Goal: Task Accomplishment & Management: Manage account settings

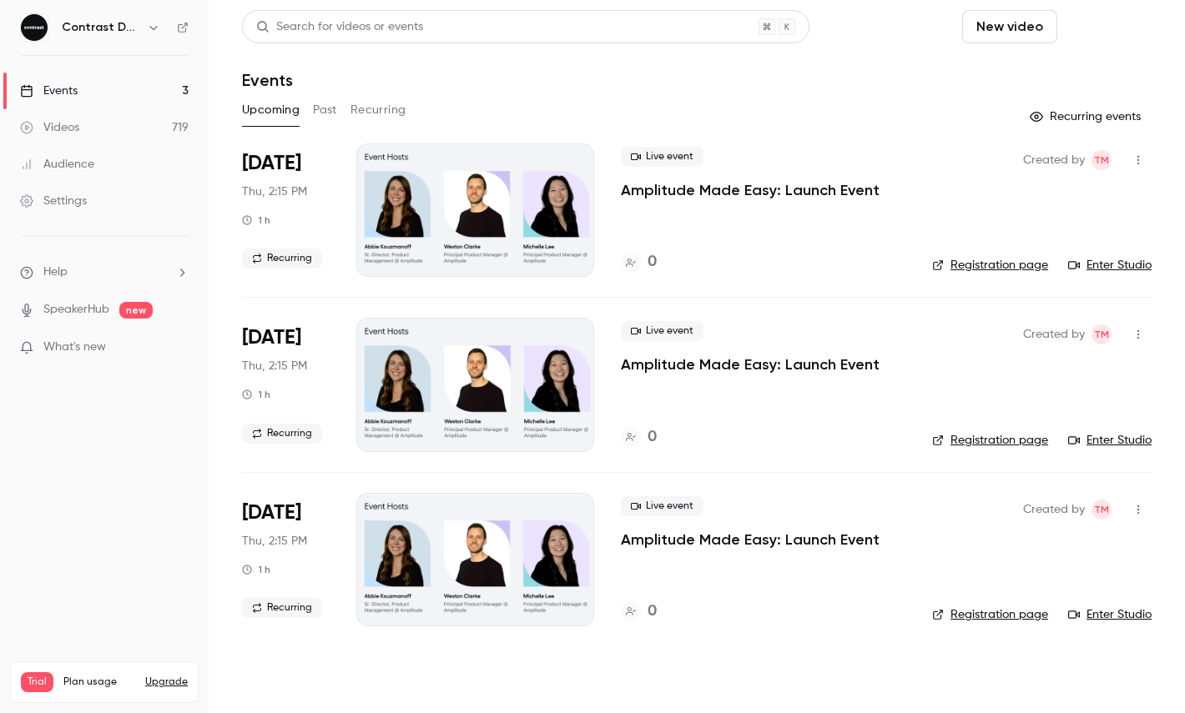
click at [1111, 19] on button "Schedule" at bounding box center [1108, 26] width 88 height 33
click at [1065, 82] on li "One time event" at bounding box center [1060, 72] width 180 height 43
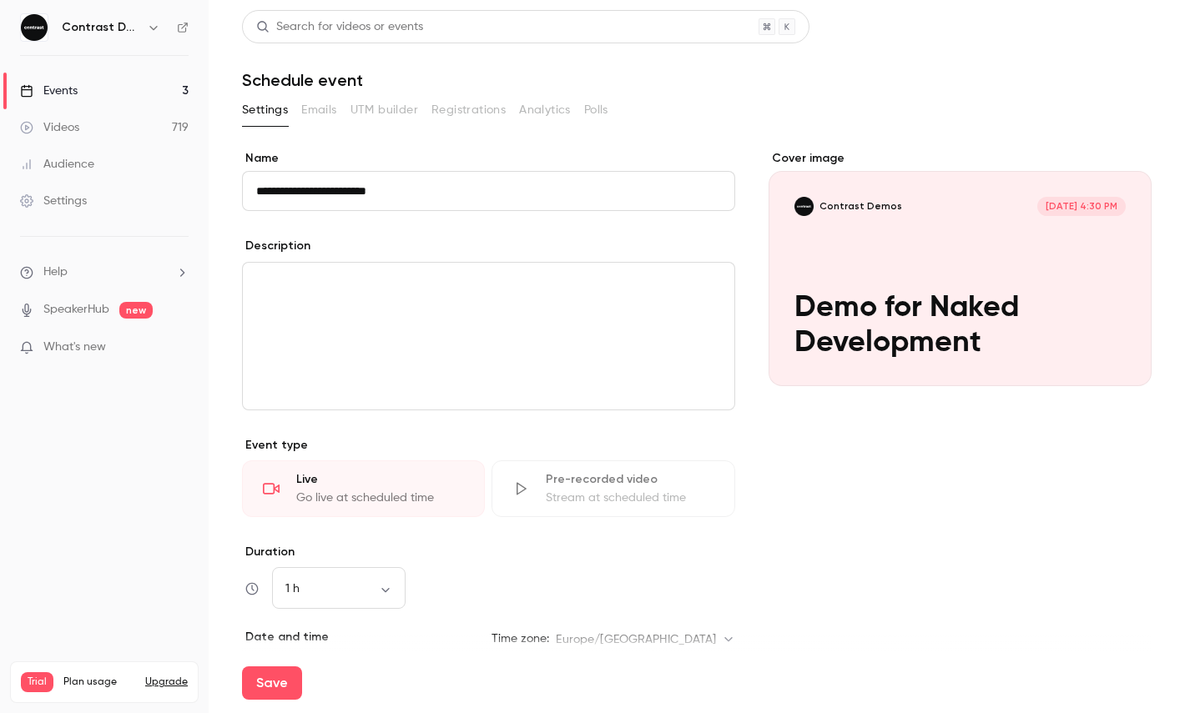
type input "**********"
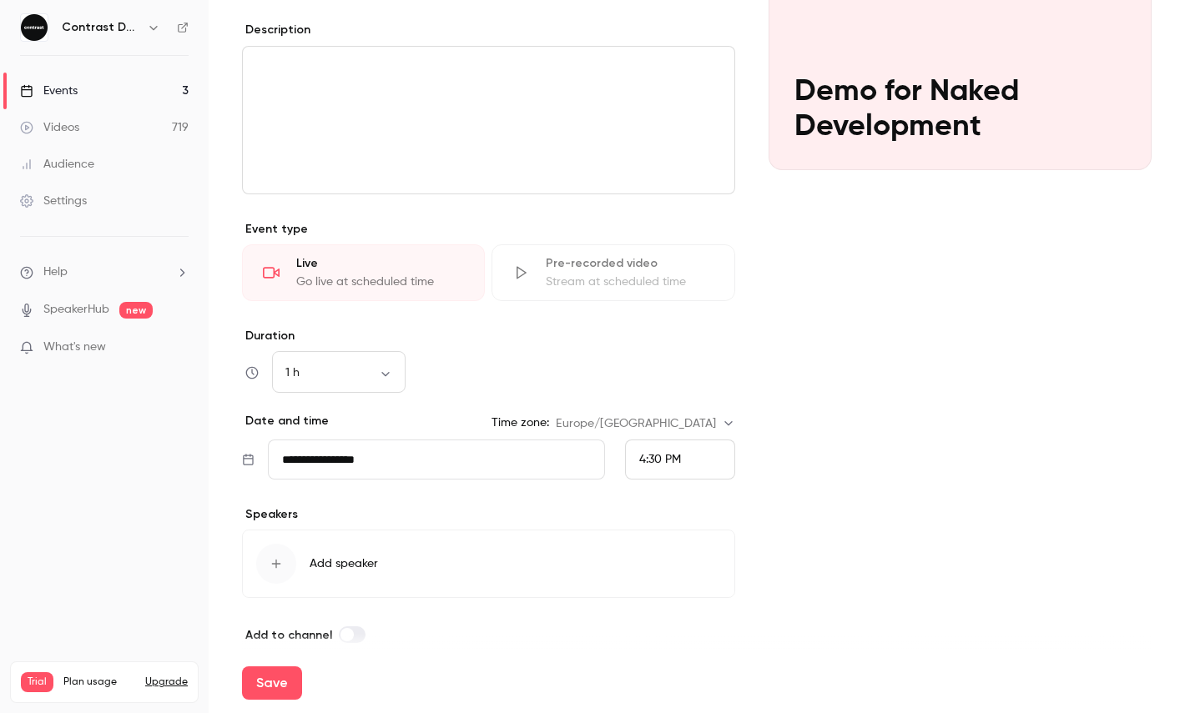
scroll to position [234, 0]
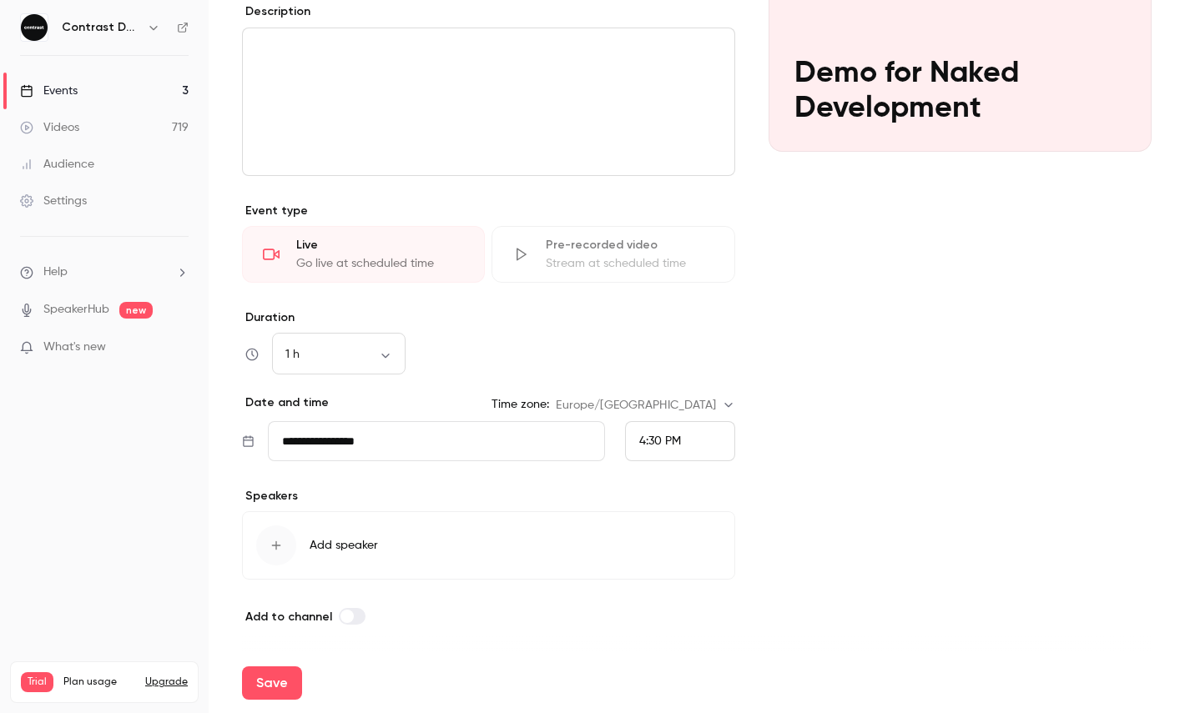
click at [685, 439] on div "4:30 PM" at bounding box center [680, 441] width 110 height 40
click at [683, 370] on div "5:00 PM" at bounding box center [680, 363] width 82 height 18
click at [265, 680] on button "Save" at bounding box center [272, 683] width 60 height 33
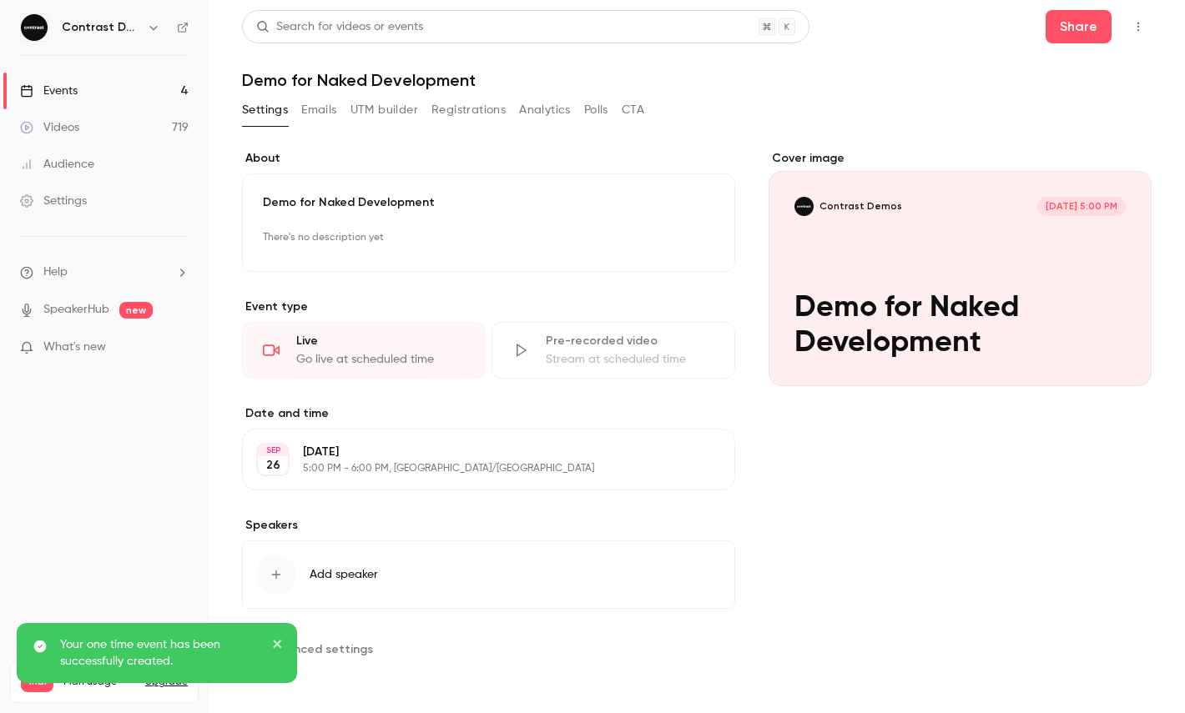
click at [1149, 24] on button "button" at bounding box center [1138, 26] width 27 height 27
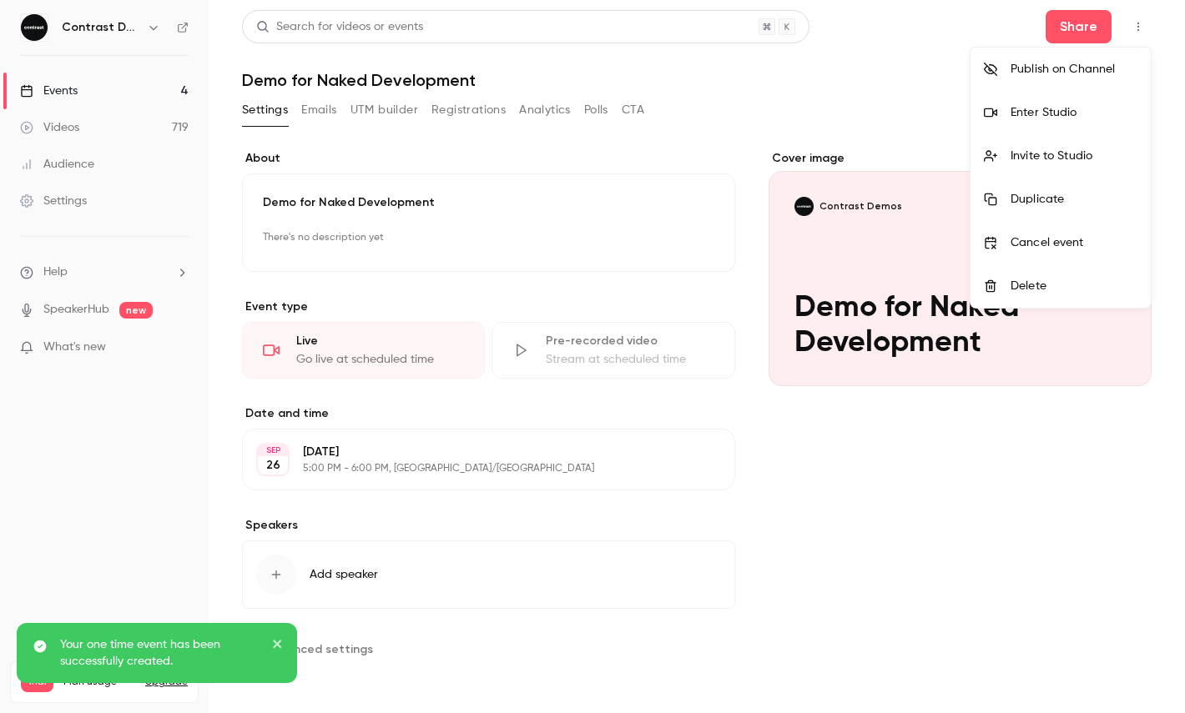
click at [1042, 134] on li "Enter Studio" at bounding box center [1060, 112] width 180 height 43
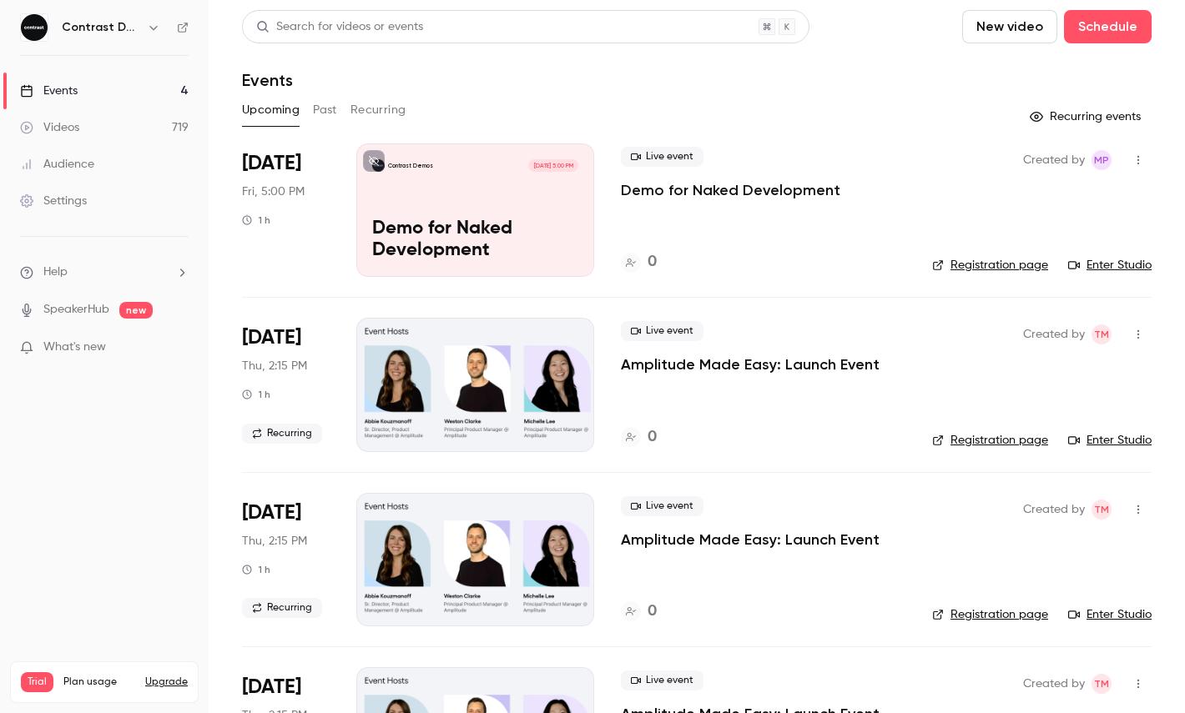
click at [143, 27] on div "Contrast Demos" at bounding box center [113, 28] width 102 height 20
click at [146, 30] on button "button" at bounding box center [154, 28] width 20 height 20
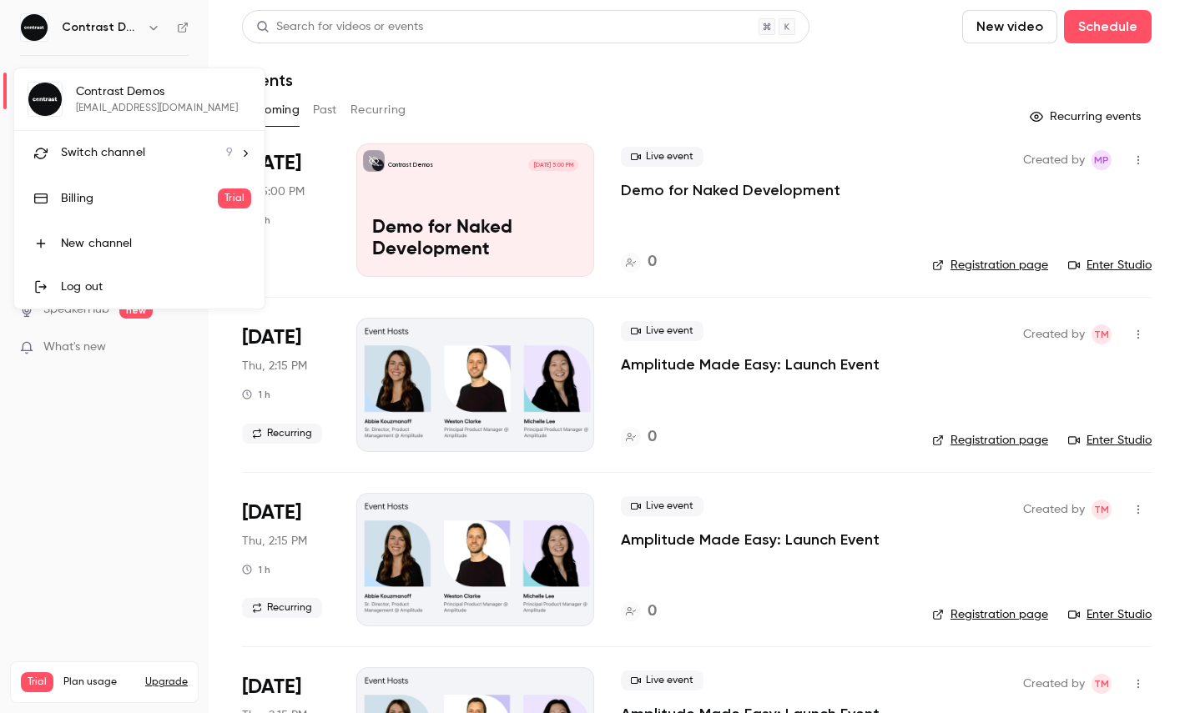
click at [145, 134] on li "Switch channel 9" at bounding box center [139, 153] width 250 height 44
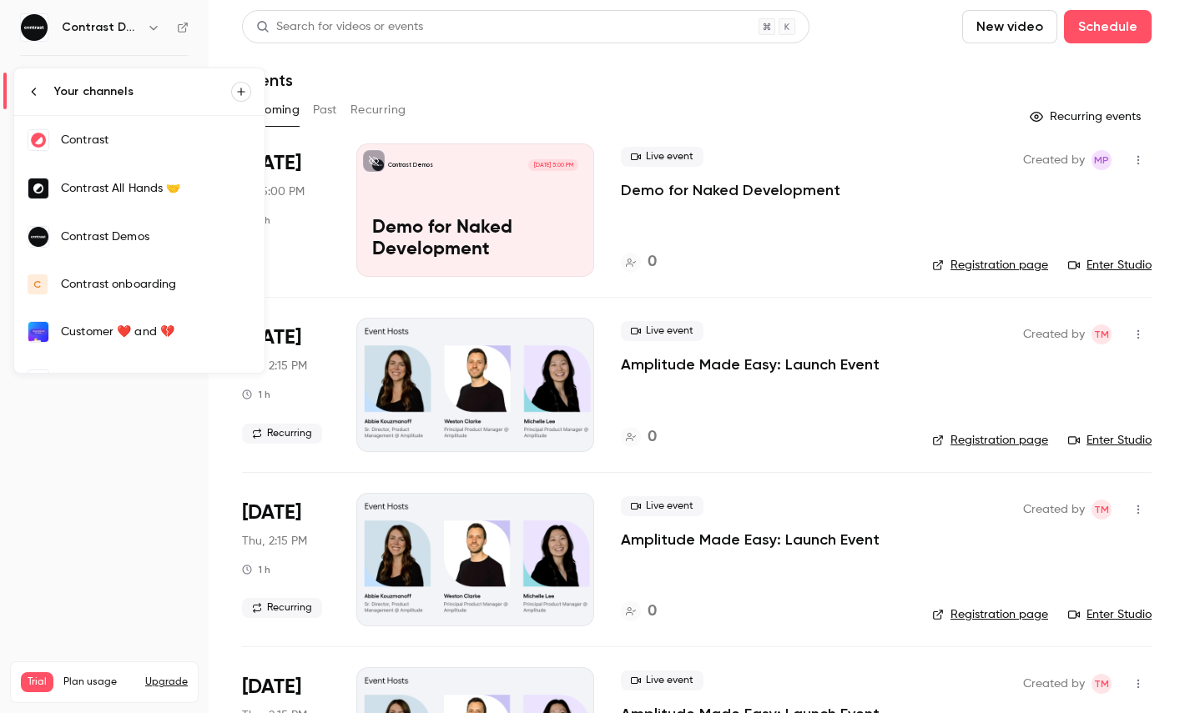
click at [97, 140] on div "Contrast" at bounding box center [156, 140] width 190 height 17
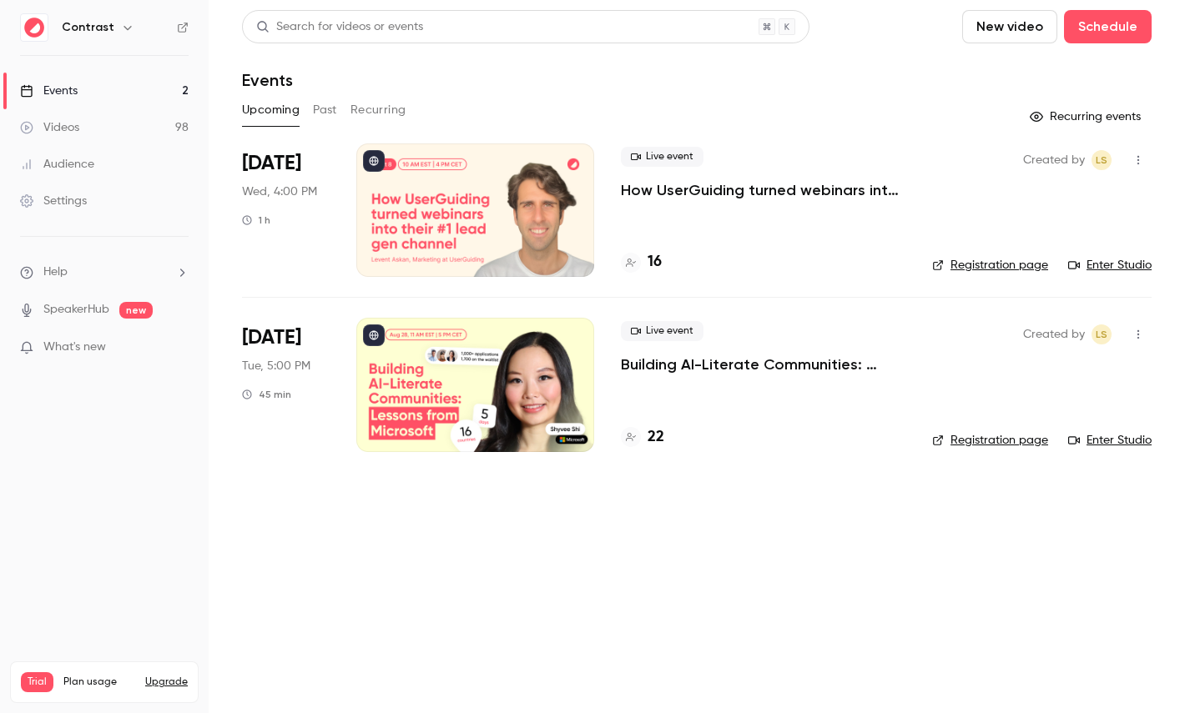
click at [51, 210] on link "Settings" at bounding box center [104, 201] width 209 height 37
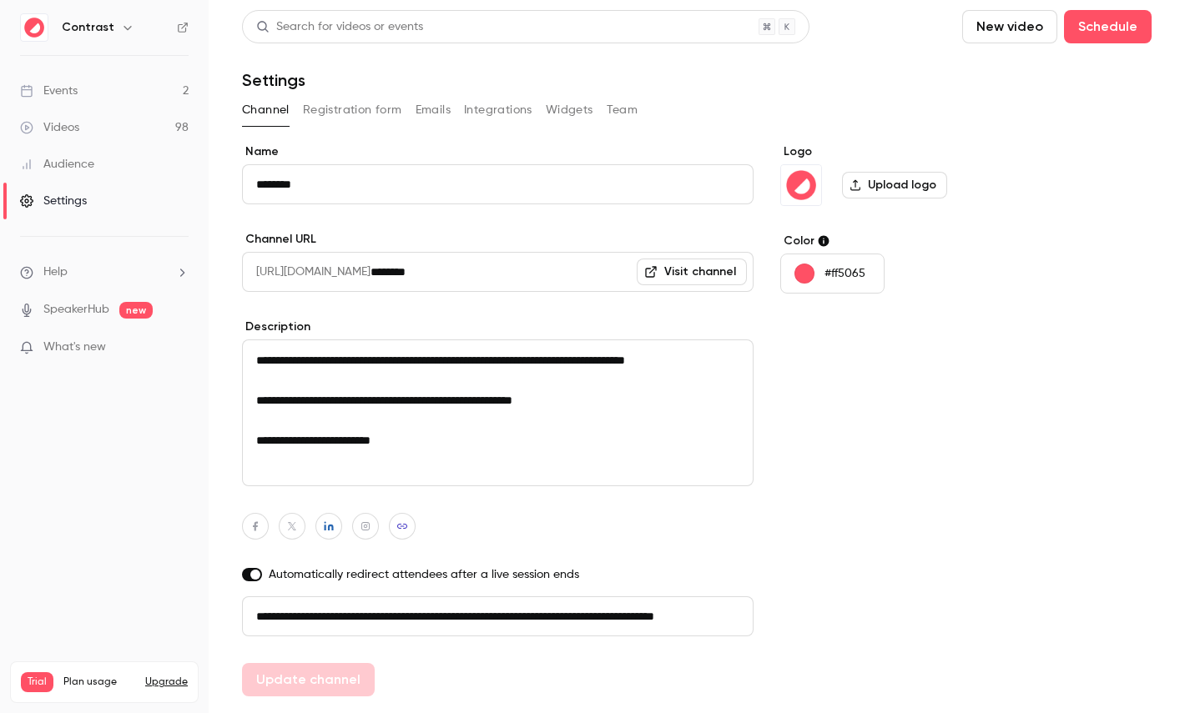
click at [359, 116] on button "Registration form" at bounding box center [352, 110] width 99 height 27
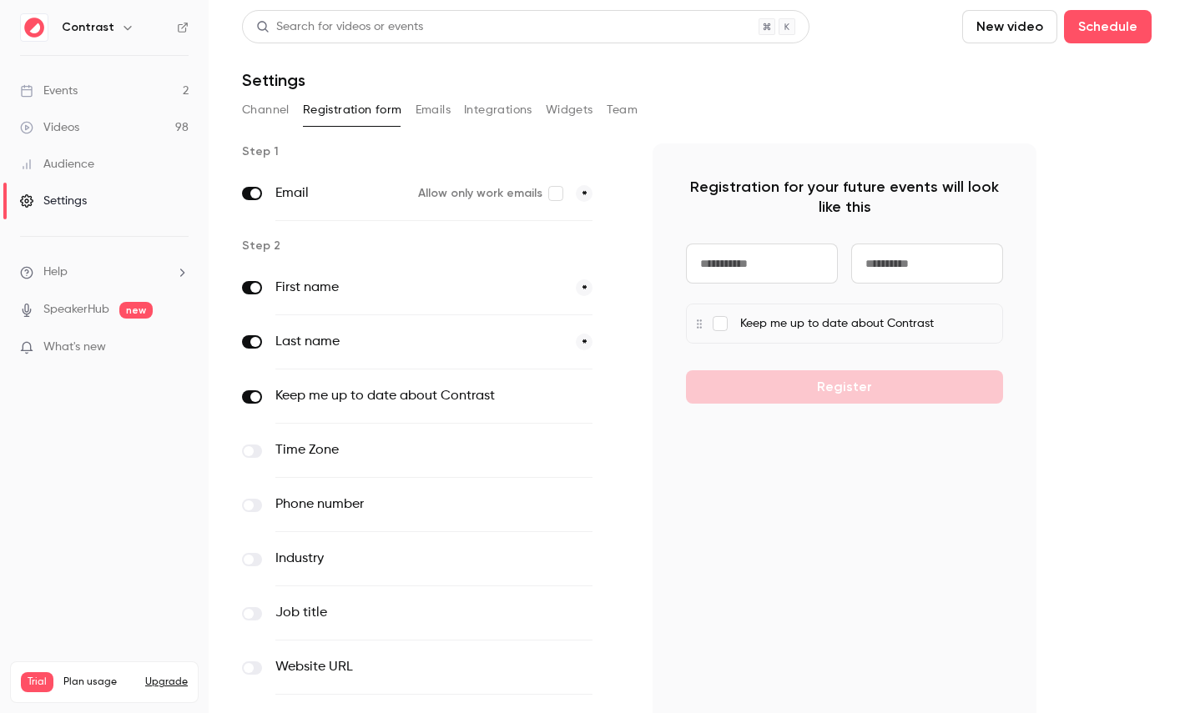
click at [444, 103] on button "Emails" at bounding box center [433, 110] width 35 height 27
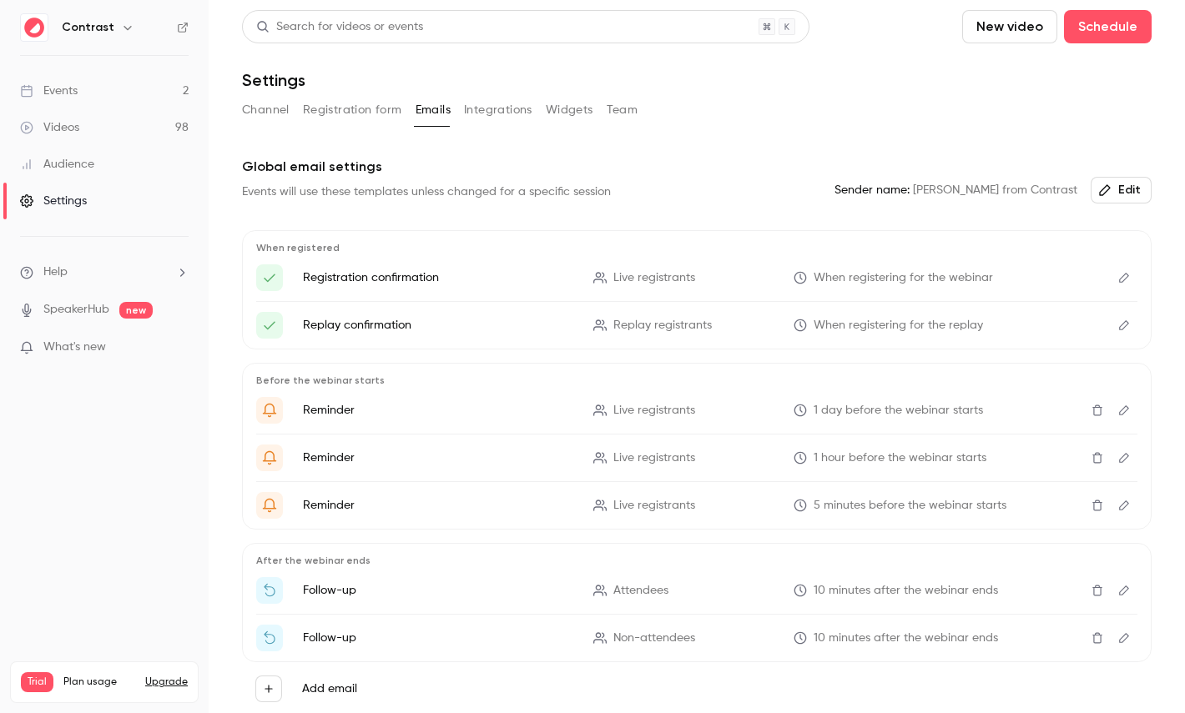
scroll to position [73, 0]
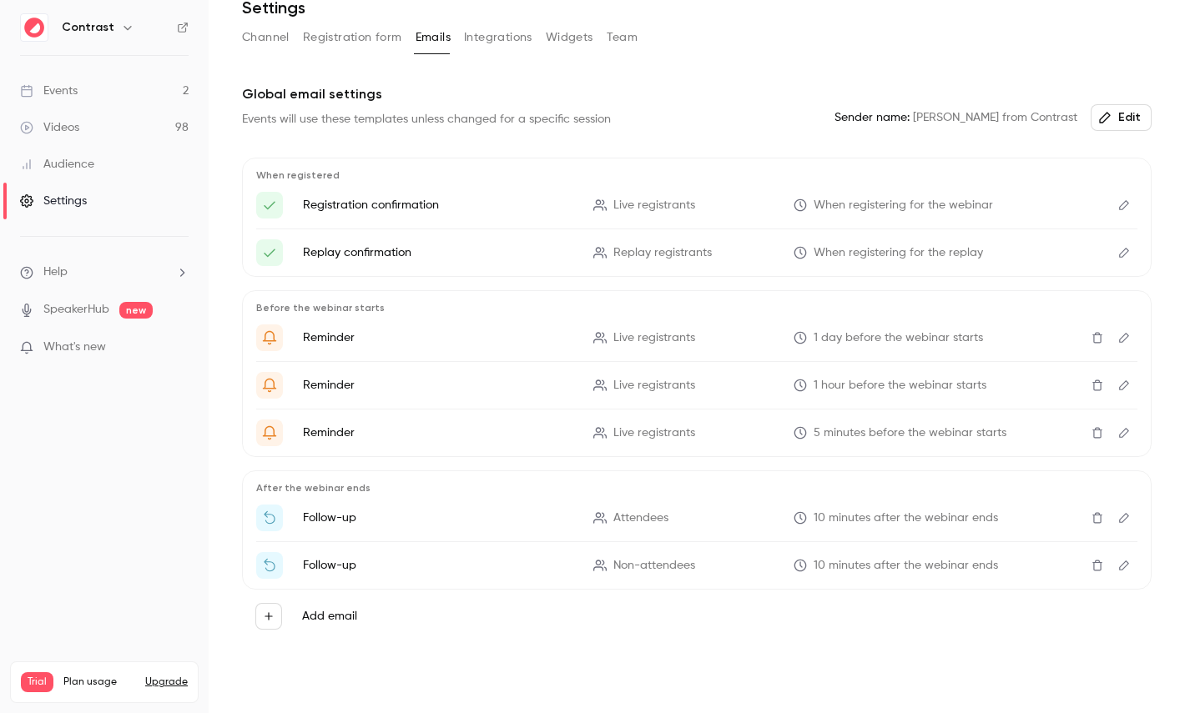
click at [1123, 199] on button "Edit" at bounding box center [1124, 205] width 27 height 27
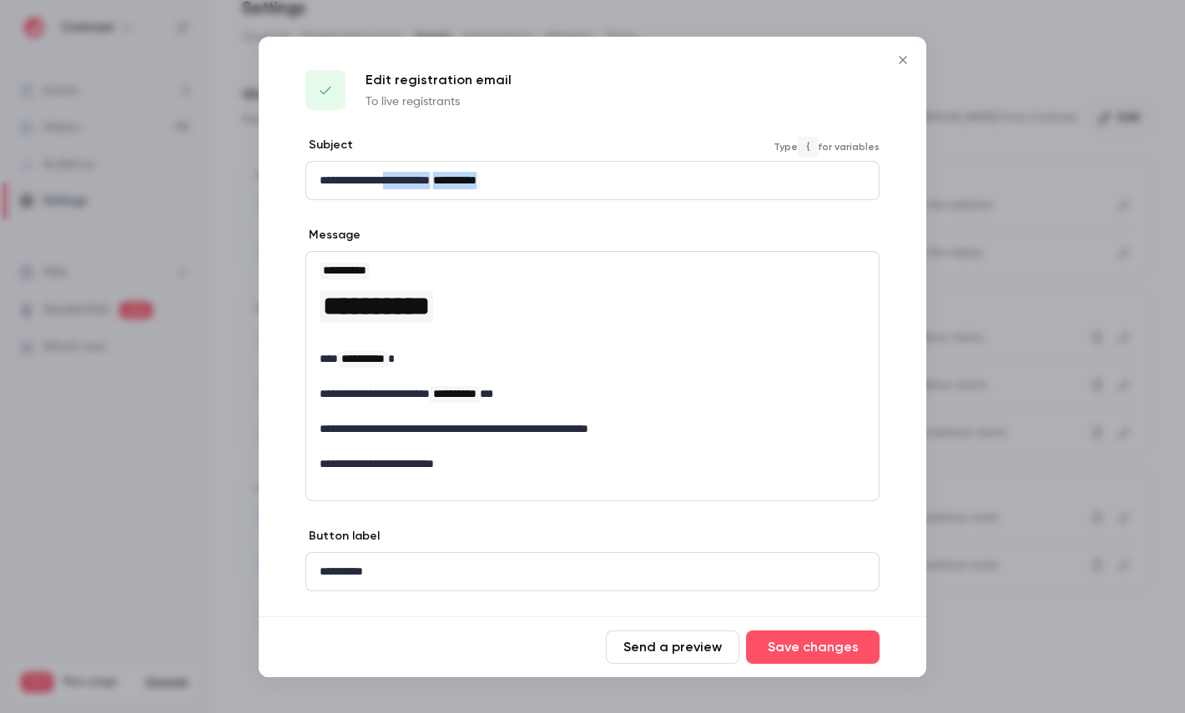
drag, startPoint x: 397, startPoint y: 172, endPoint x: 587, endPoint y: 172, distance: 189.4
click at [586, 172] on p "**********" at bounding box center [593, 181] width 546 height 18
click at [960, 245] on div at bounding box center [592, 356] width 1185 height 713
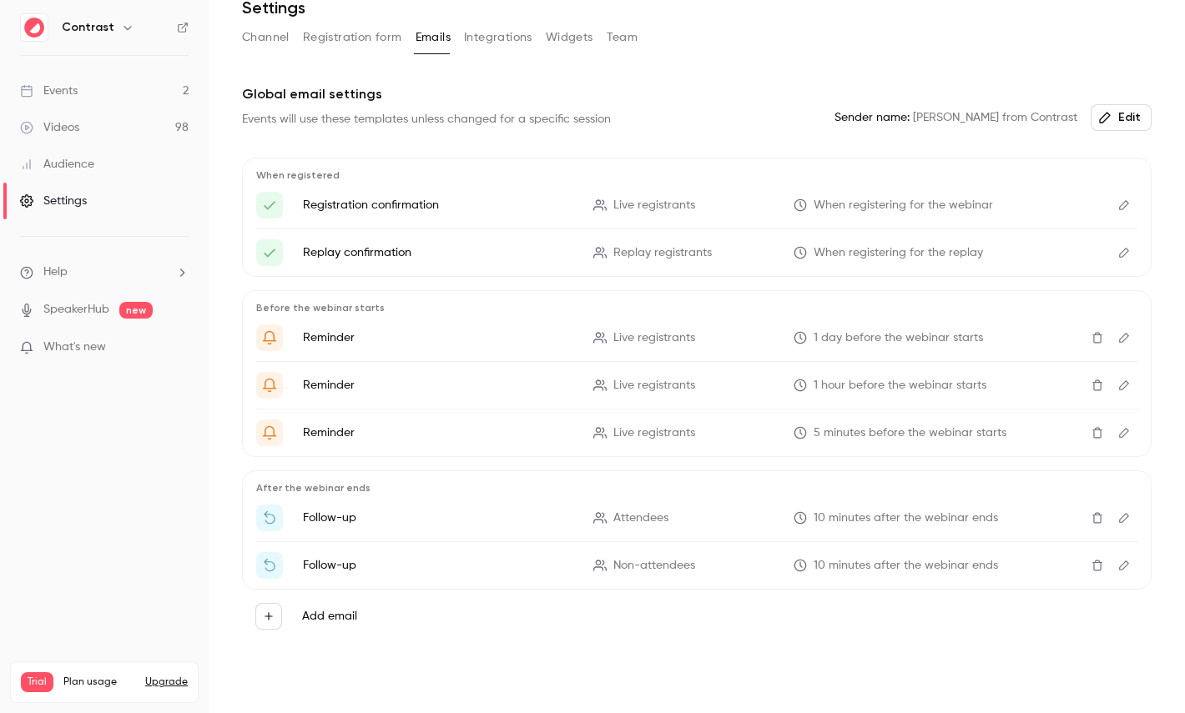
click at [77, 90] on div "Events" at bounding box center [49, 91] width 58 height 17
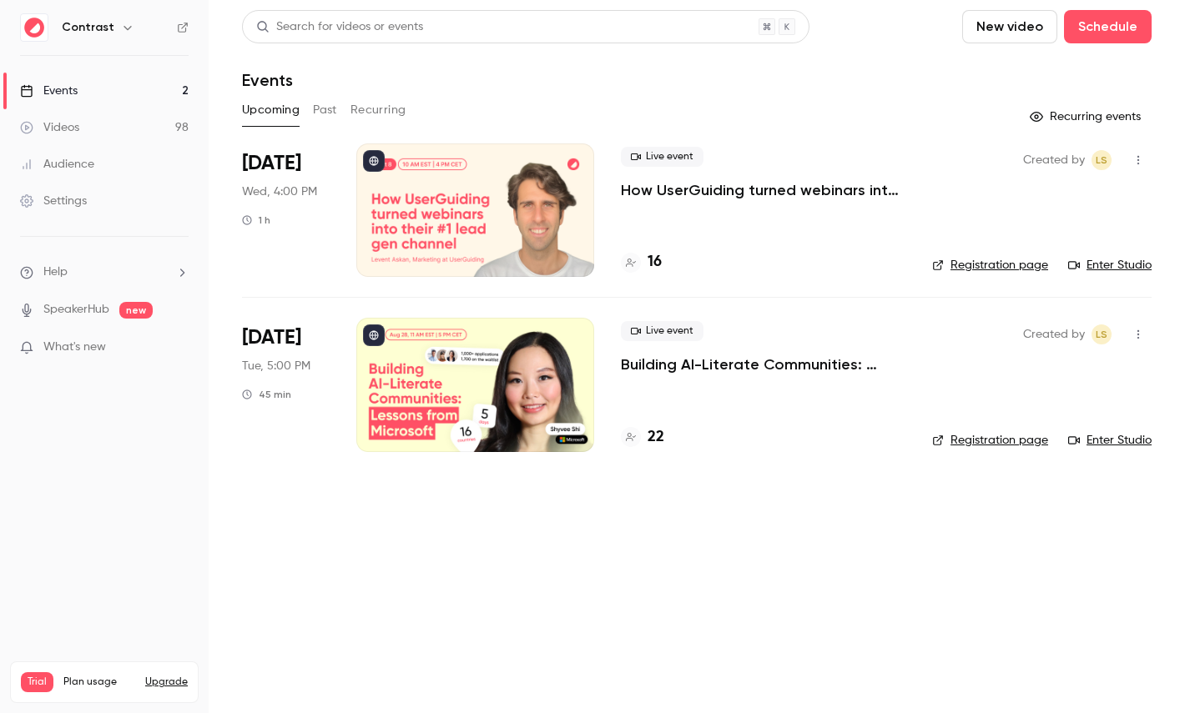
click at [100, 127] on link "Videos 98" at bounding box center [104, 127] width 209 height 37
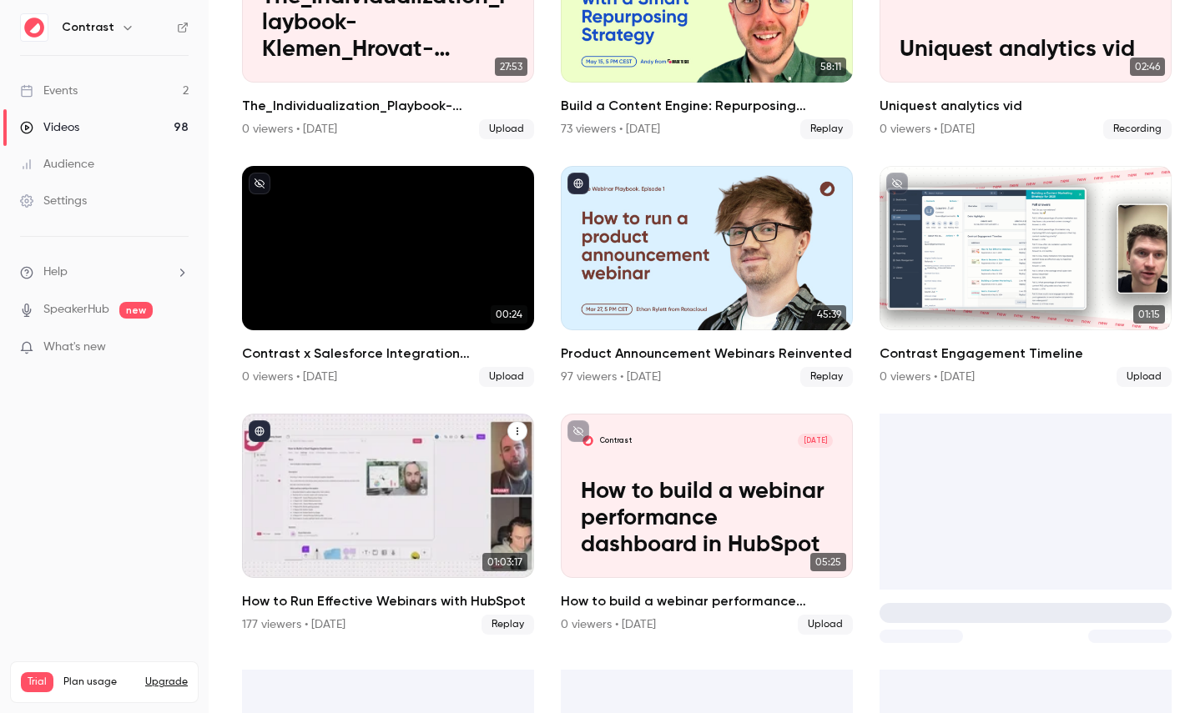
scroll to position [1242, 0]
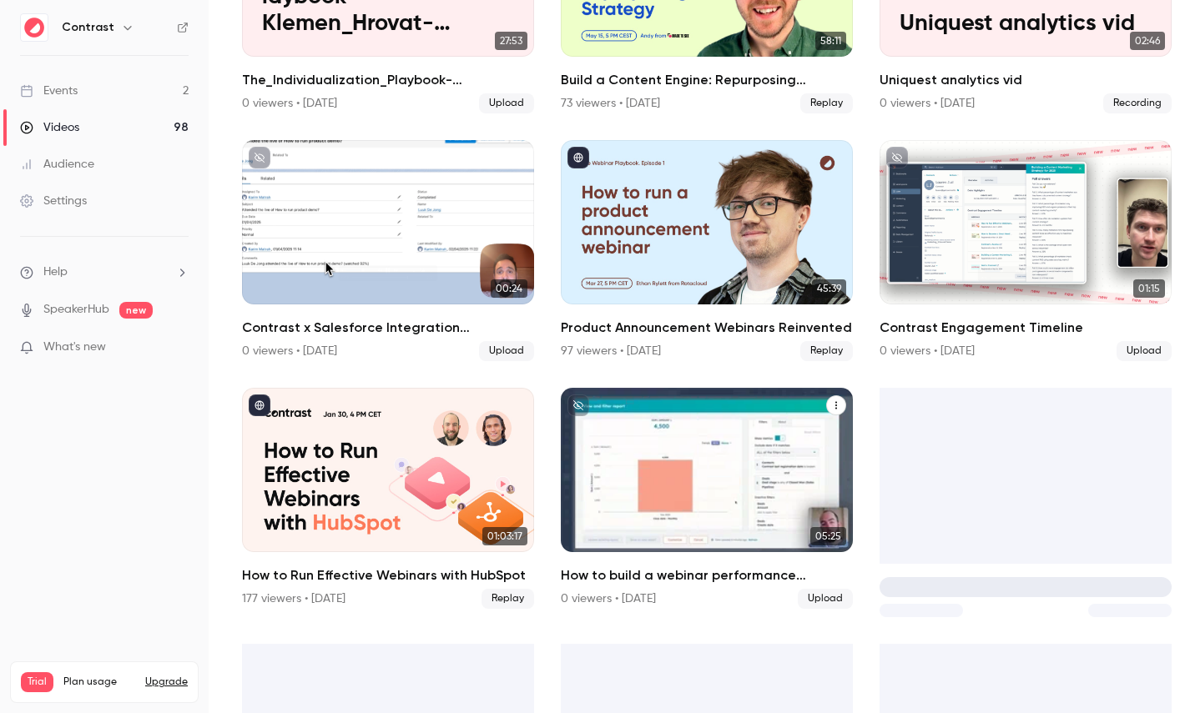
click at [746, 461] on p "How to build a webinar performance dashboard in HubSpot" at bounding box center [707, 492] width 253 height 79
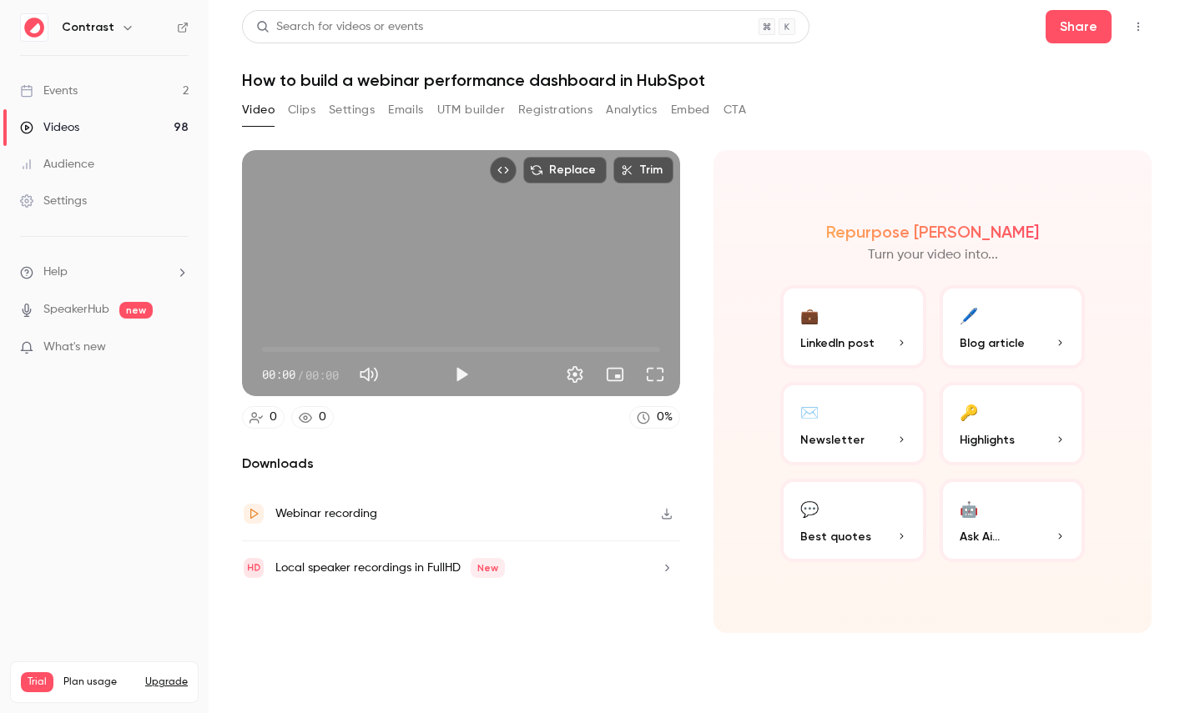
click at [308, 118] on button "Clips" at bounding box center [302, 110] width 28 height 27
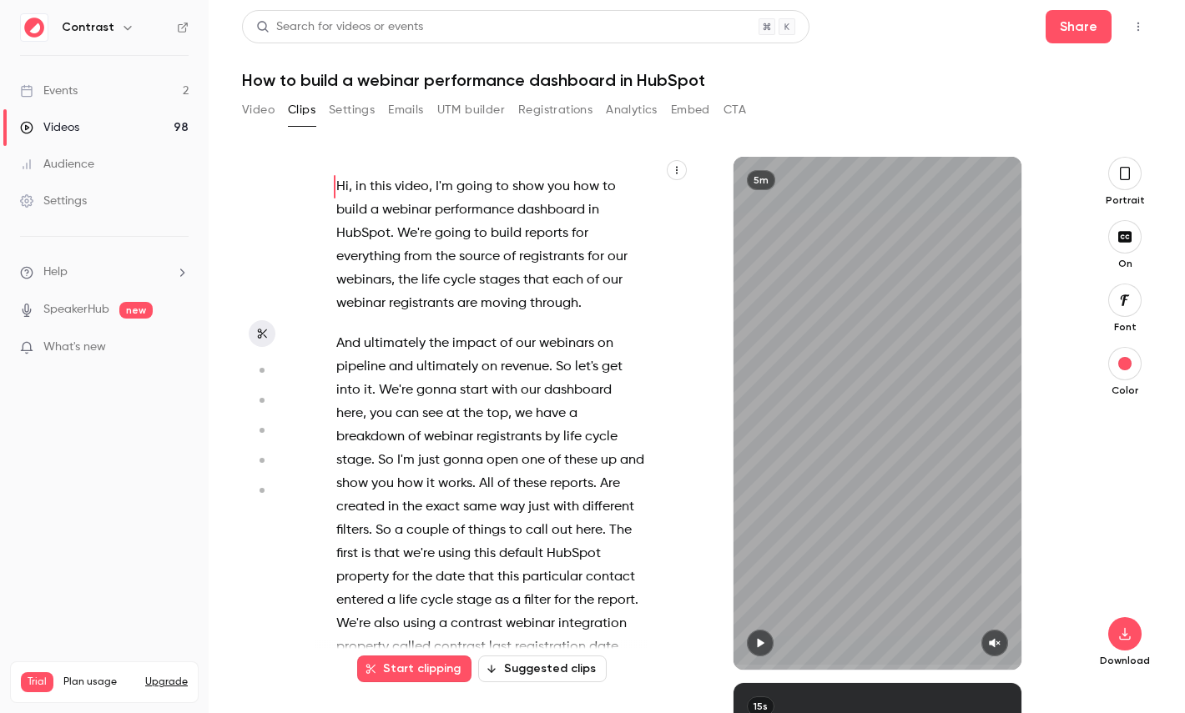
click at [681, 172] on icon "button" at bounding box center [677, 170] width 10 height 10
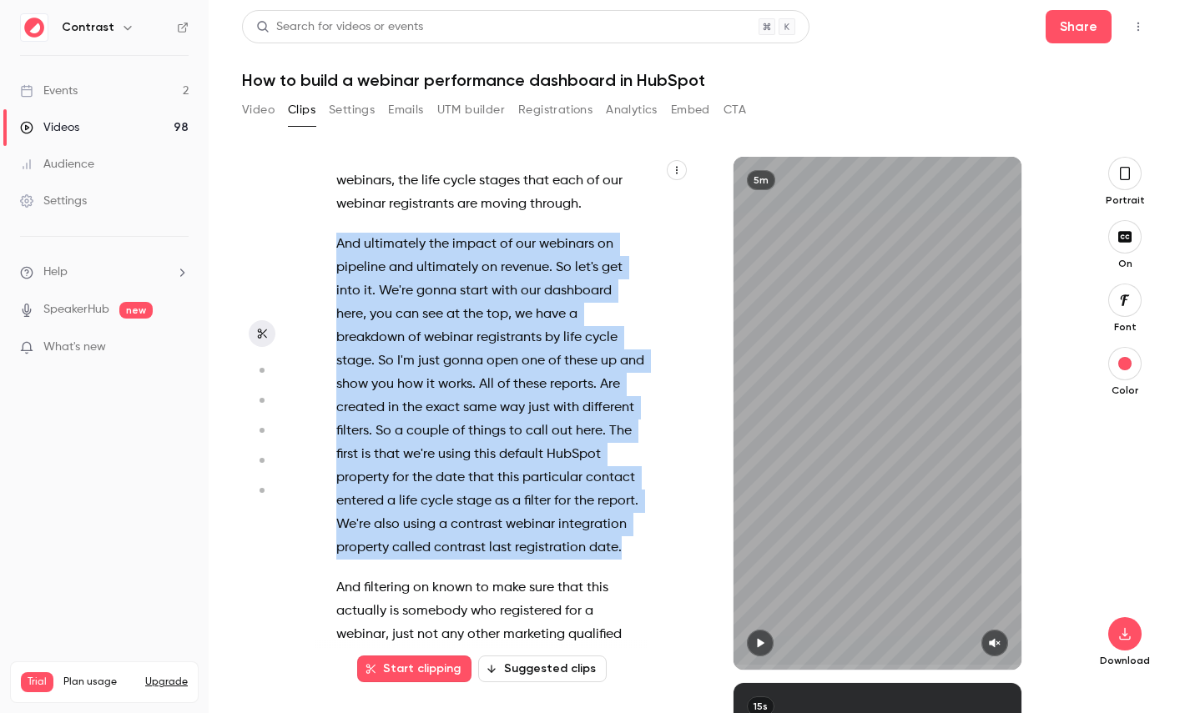
drag, startPoint x: 627, startPoint y: 547, endPoint x: 308, endPoint y: 254, distance: 432.9
click at [308, 254] on section "Hi , in this video , I'm going to show you how to build a webinar performance d…" at bounding box center [696, 435] width 909 height 557
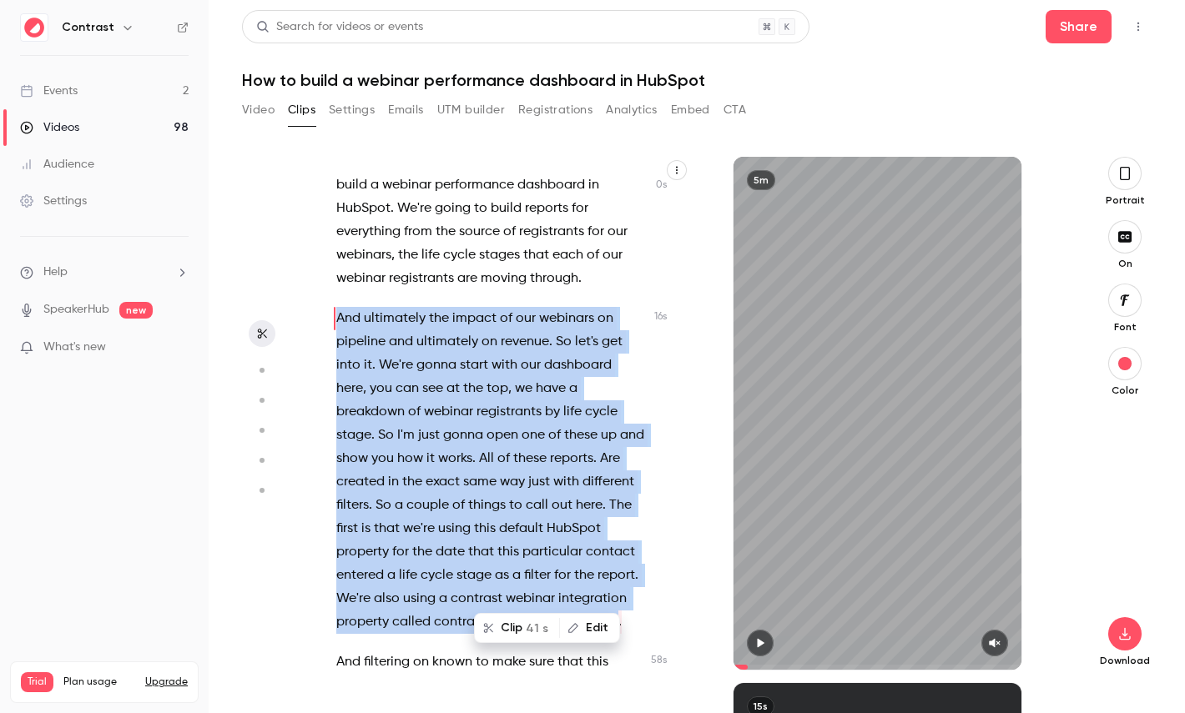
scroll to position [0, 0]
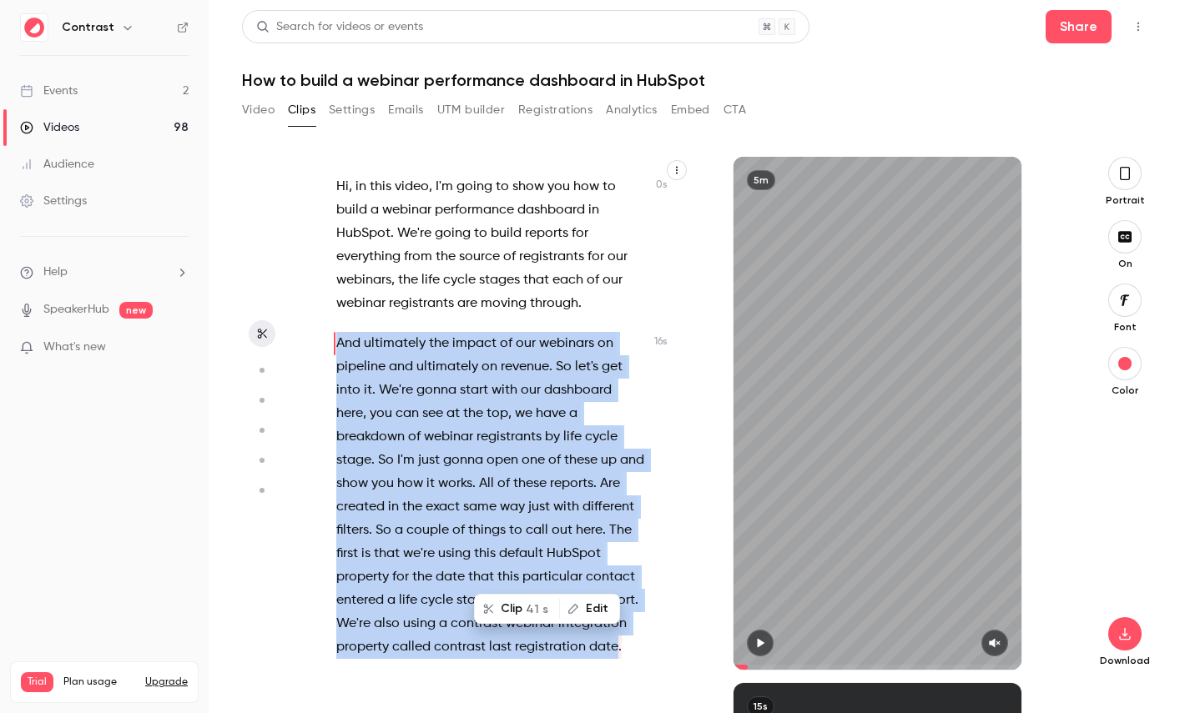
click at [527, 604] on button "Clip 41 s" at bounding box center [517, 609] width 83 height 27
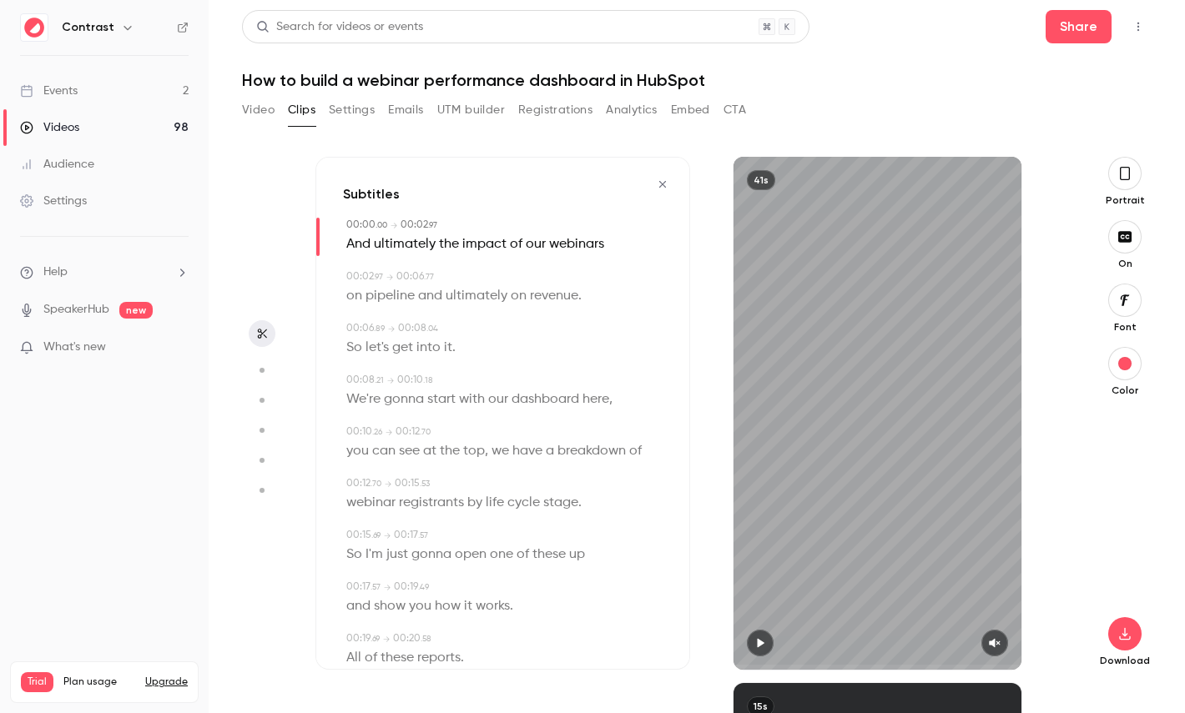
click at [1127, 184] on button "button" at bounding box center [1124, 173] width 33 height 33
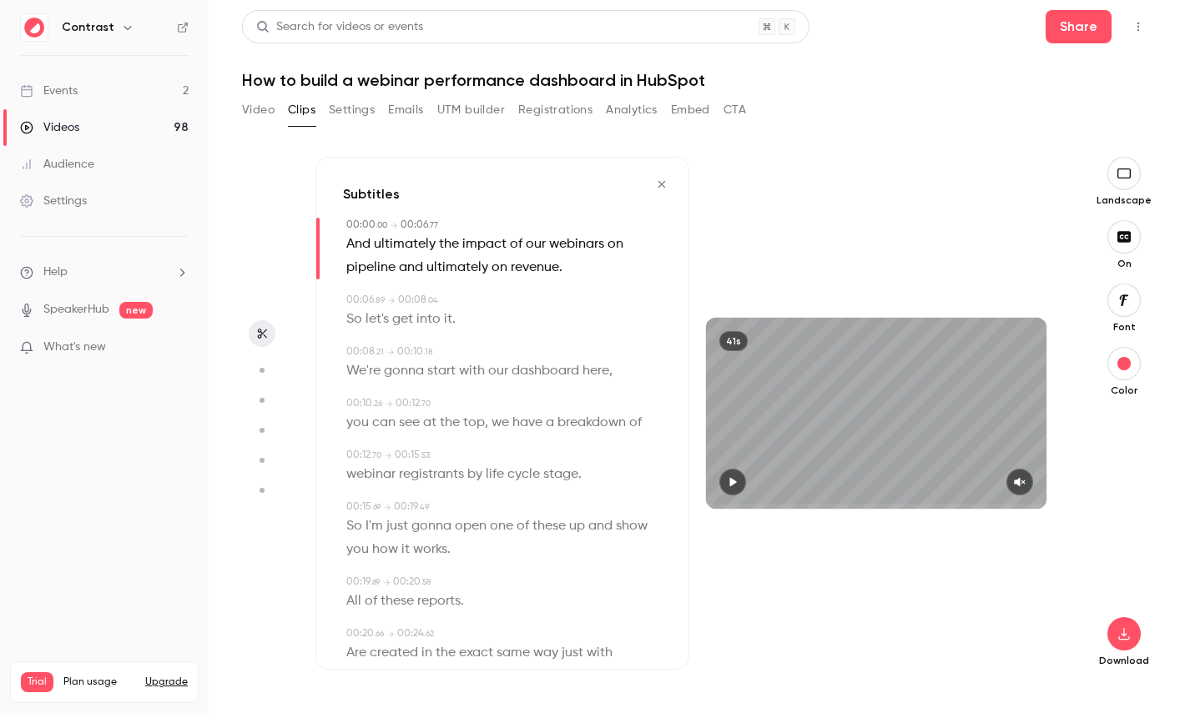
click at [1112, 308] on button "button" at bounding box center [1123, 300] width 33 height 33
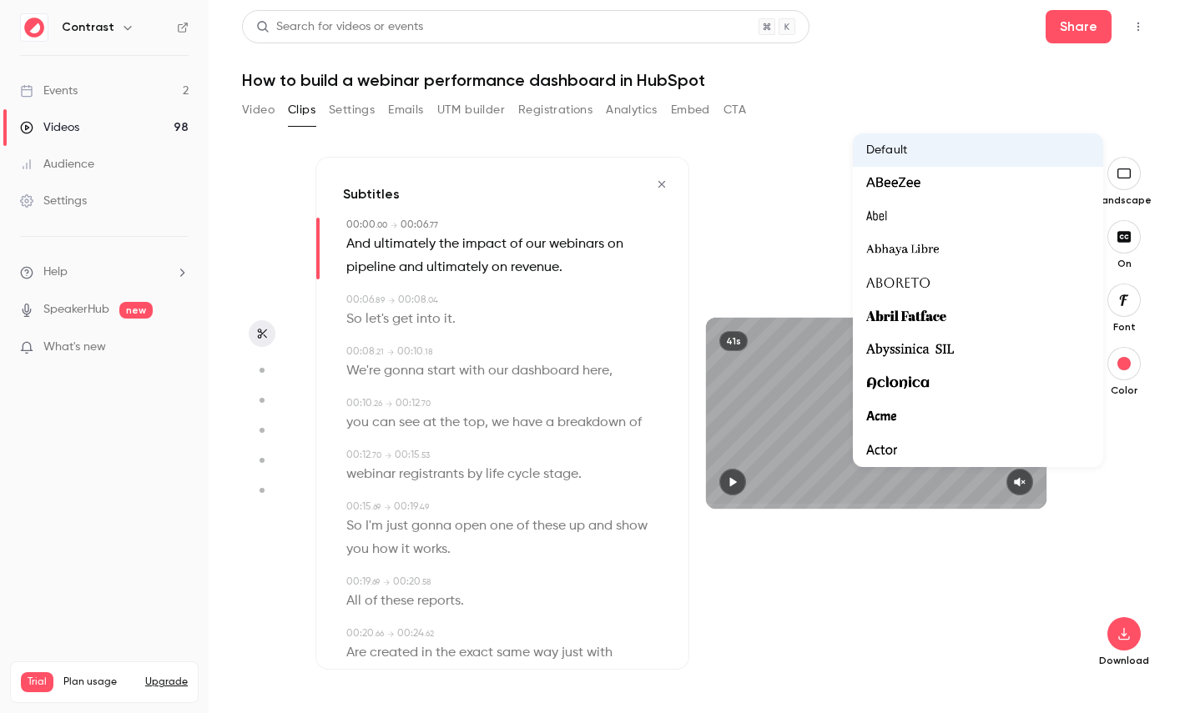
click at [1145, 455] on div at bounding box center [592, 356] width 1185 height 713
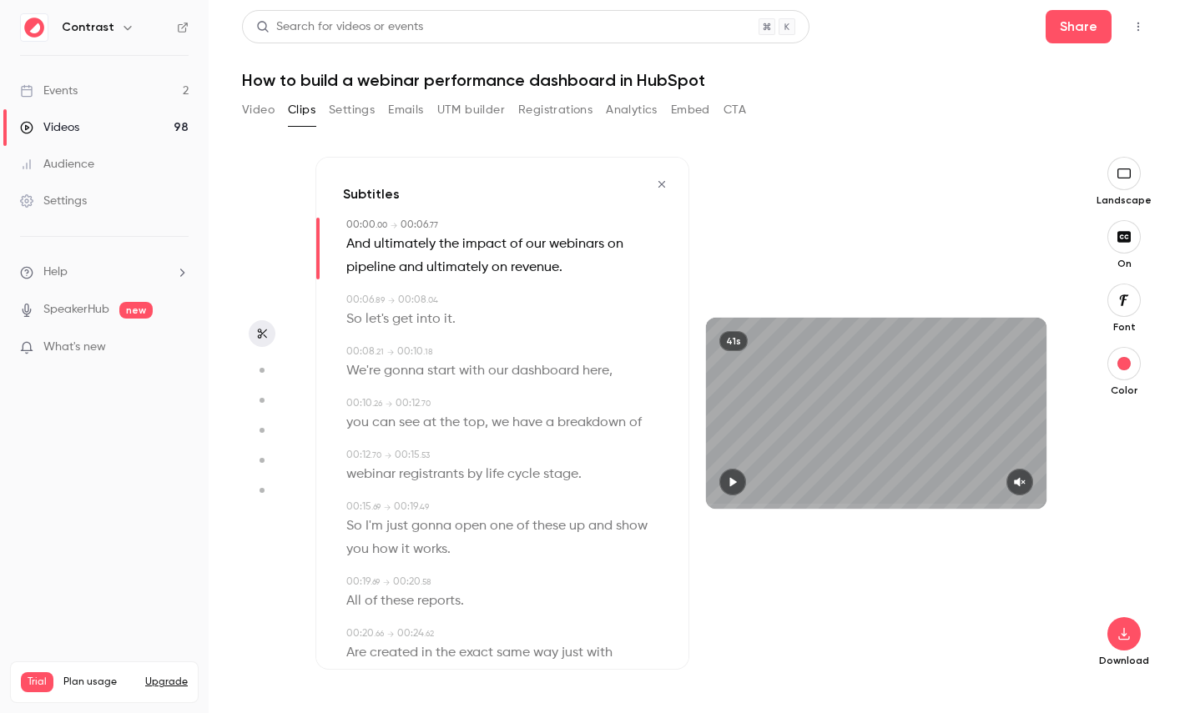
click at [537, 378] on span "dashboard" at bounding box center [545, 371] width 68 height 23
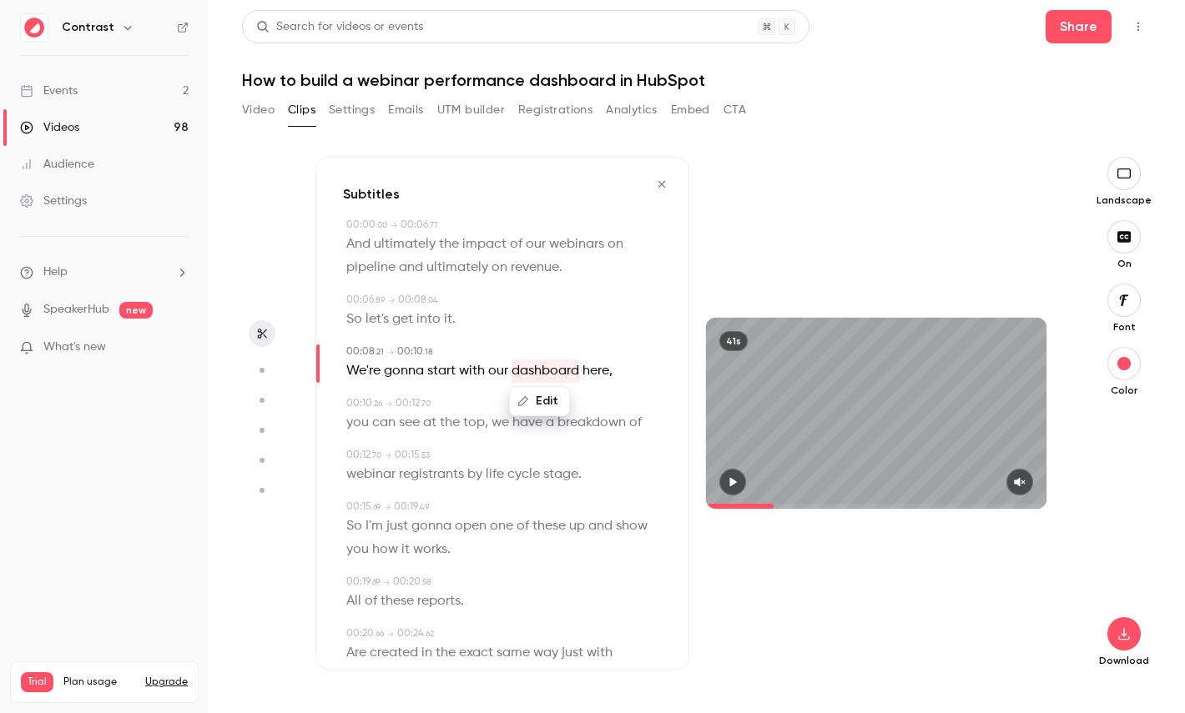
click at [254, 374] on icon "button" at bounding box center [261, 371] width 15 height 12
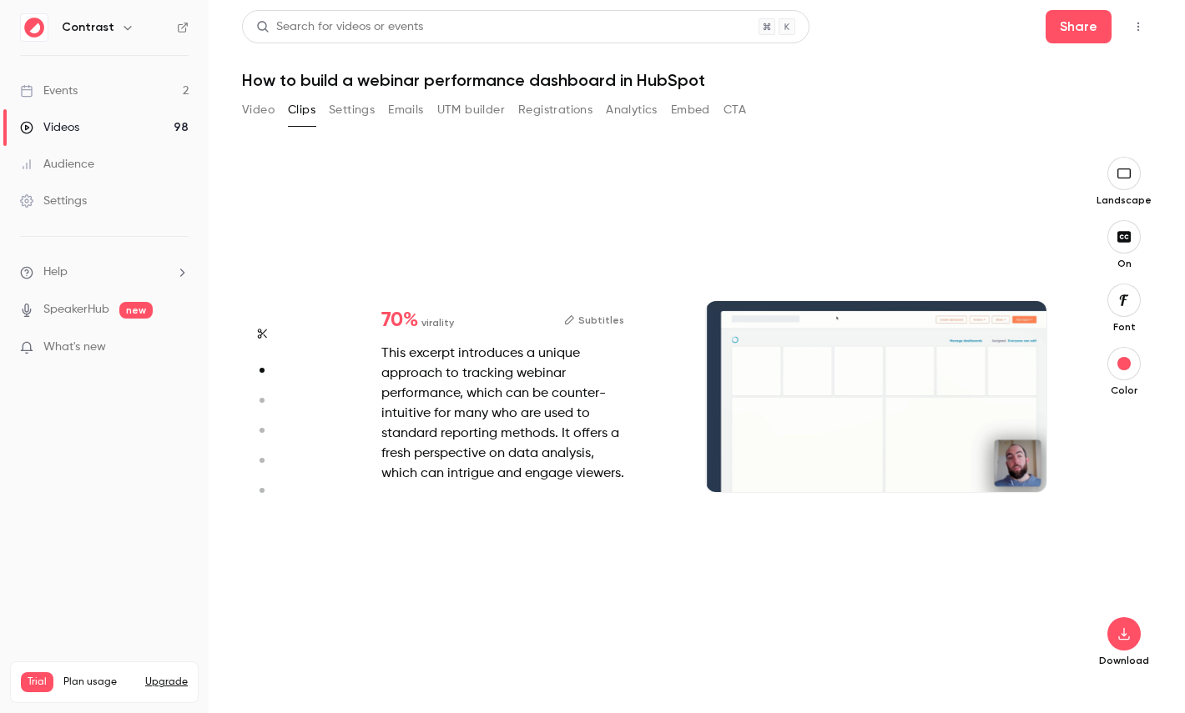
click at [263, 396] on icon "button" at bounding box center [261, 401] width 15 height 12
type input "***"
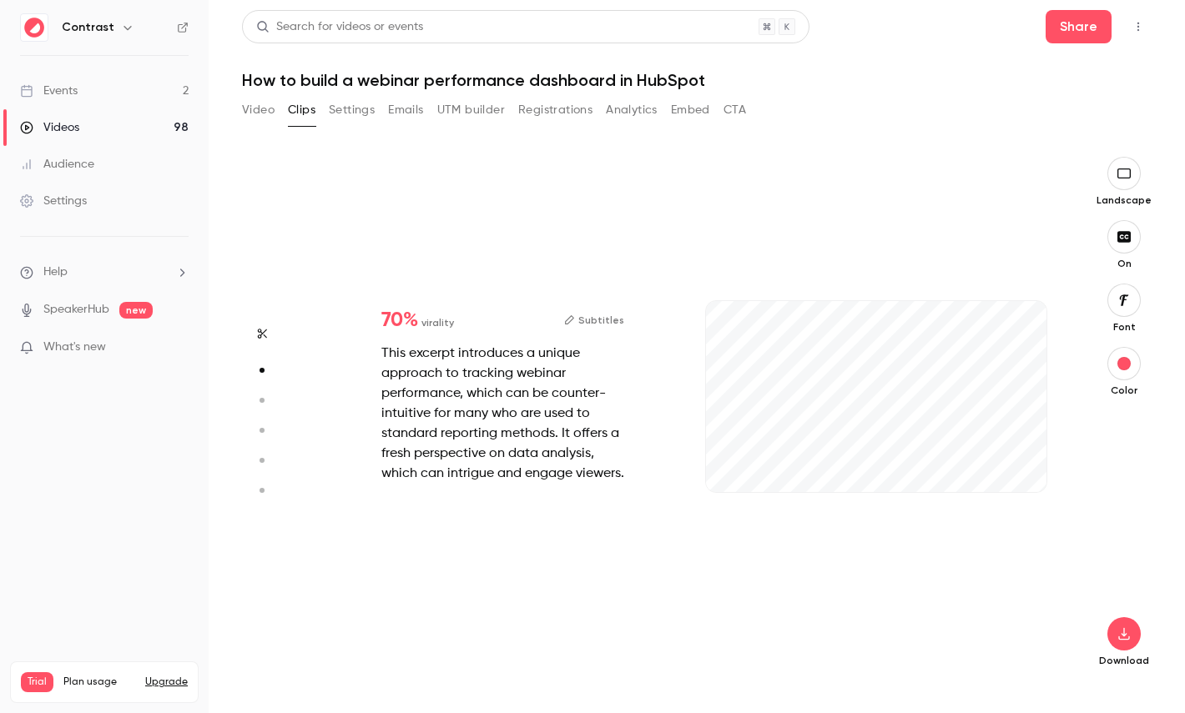
type input "*"
type input "***"
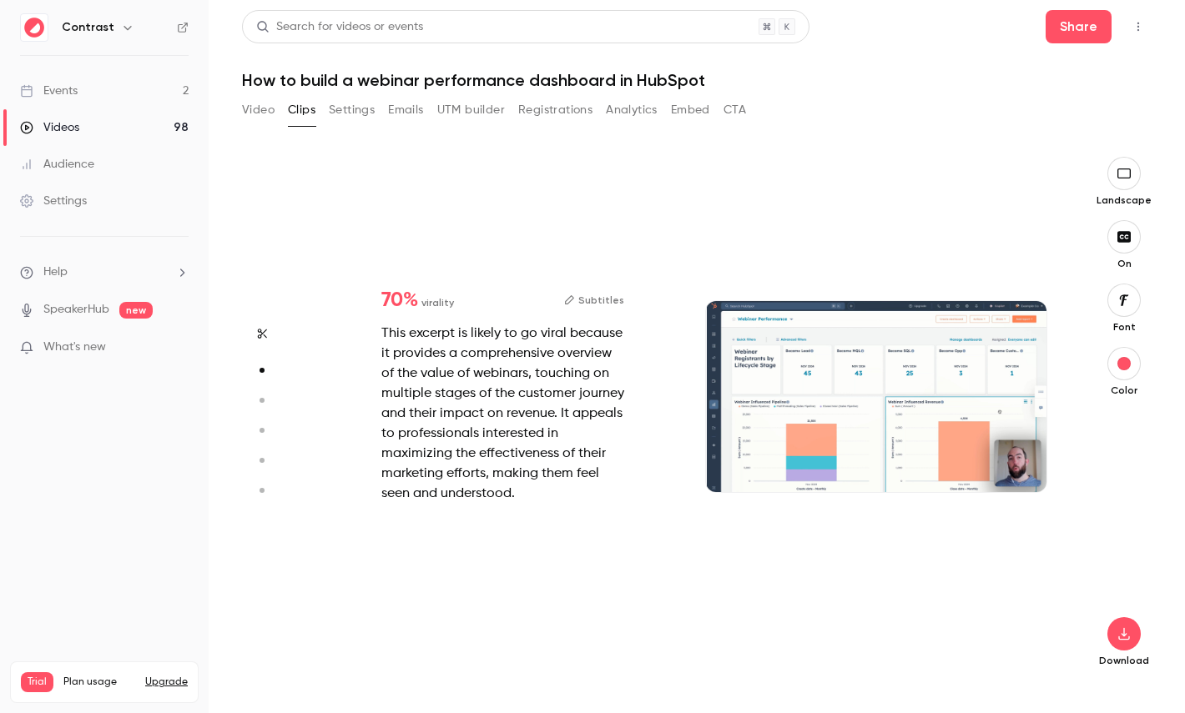
type input "*"
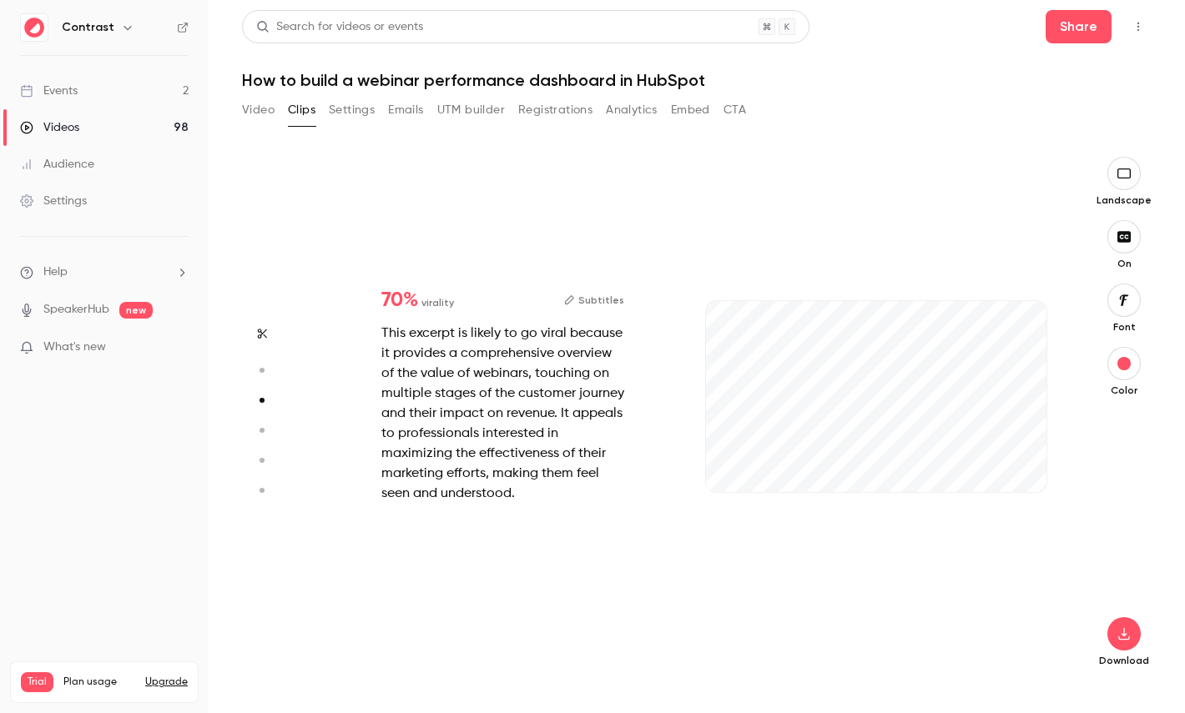
type input "***"
click at [263, 431] on circle "button" at bounding box center [261, 430] width 5 height 5
type input "***"
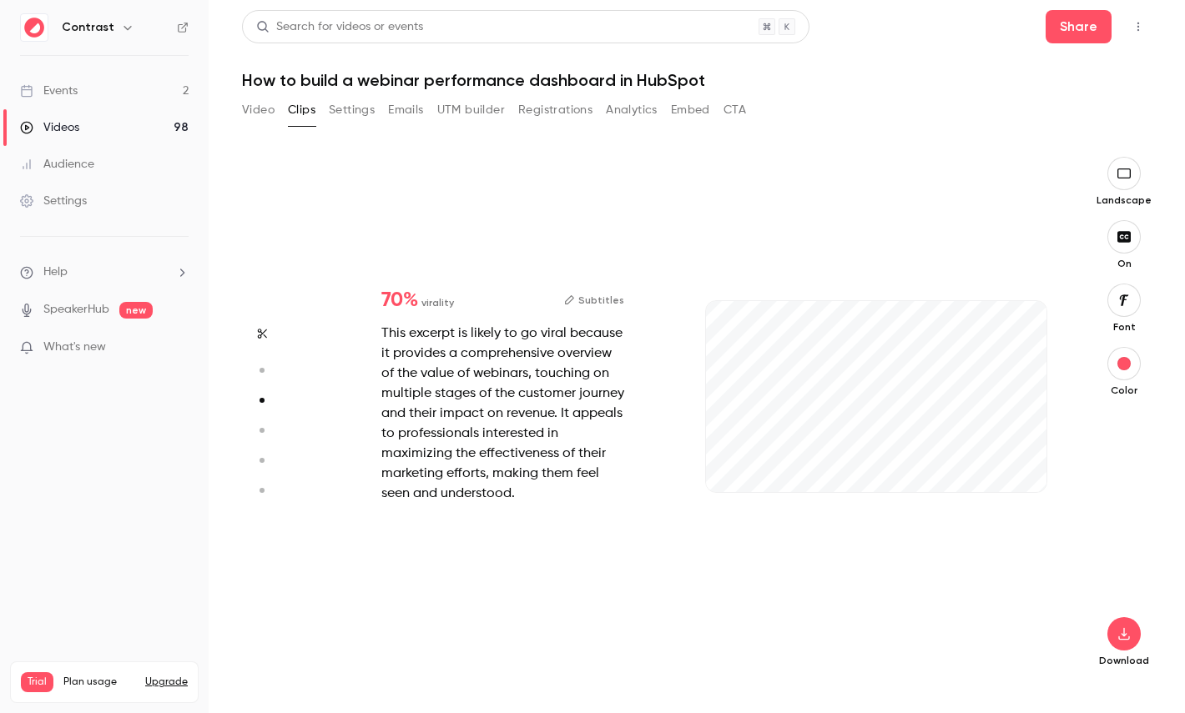
type input "*"
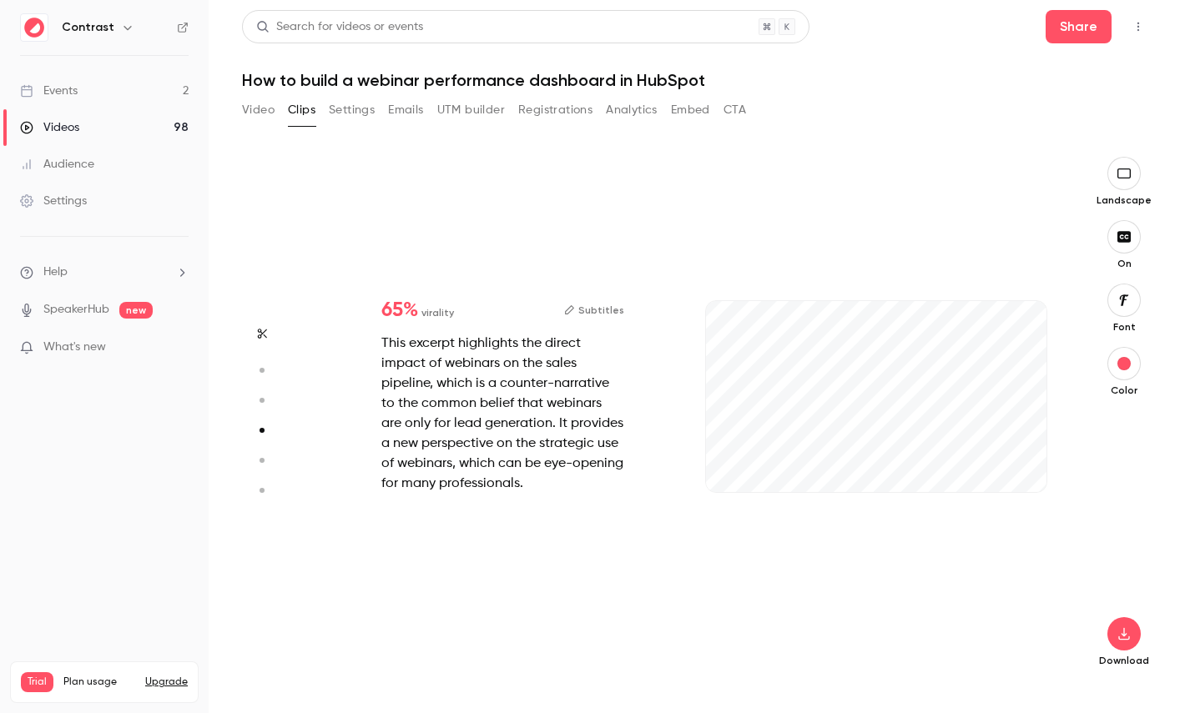
click at [261, 451] on button "button" at bounding box center [262, 460] width 27 height 27
type input "***"
type input "*"
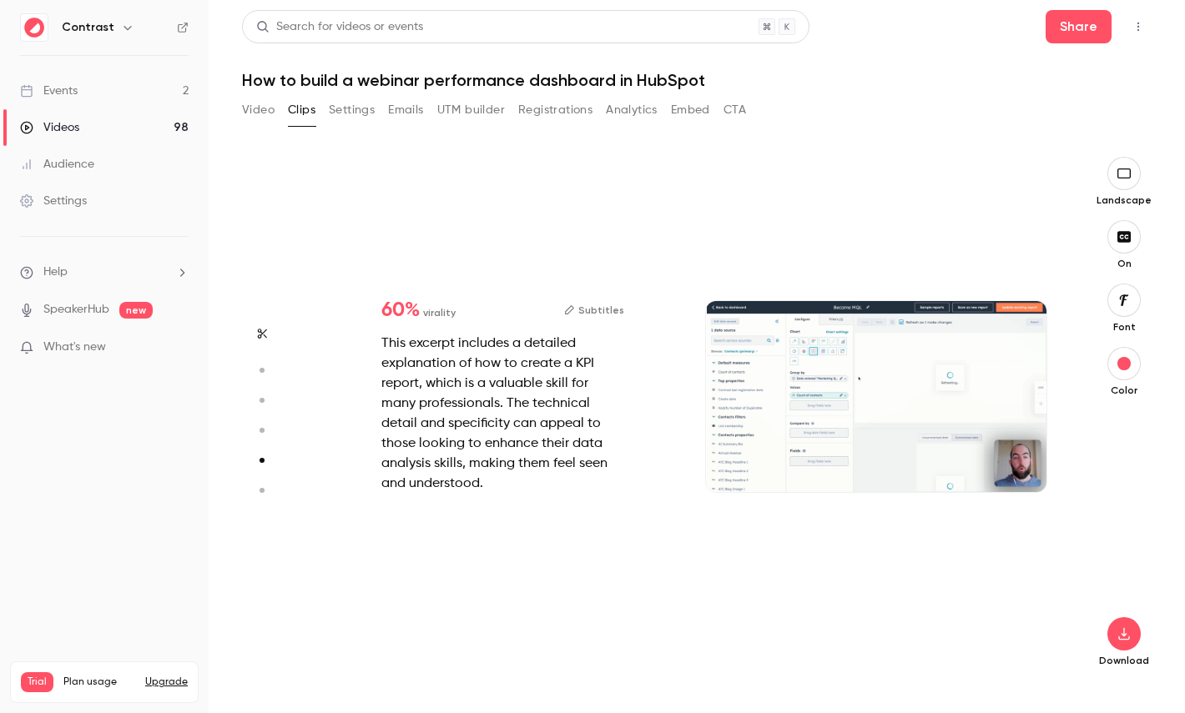
type input "*"
click at [260, 490] on circle "button" at bounding box center [261, 490] width 5 height 5
type input "***"
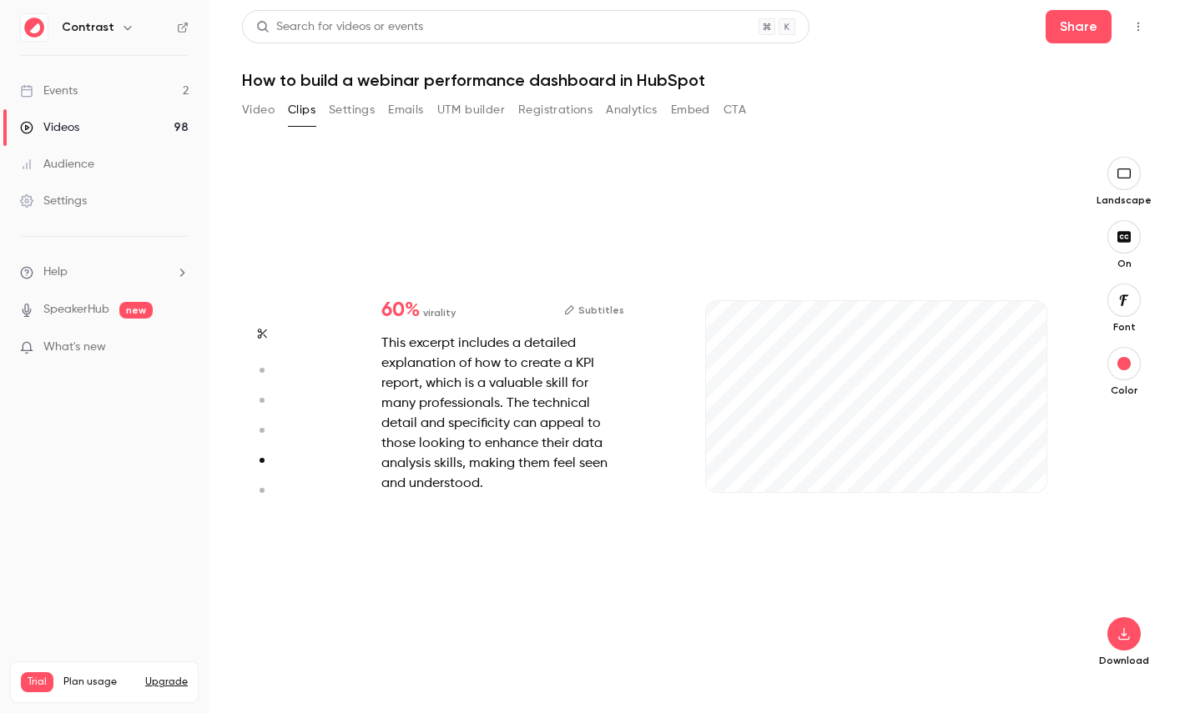
type input "***"
type input "*"
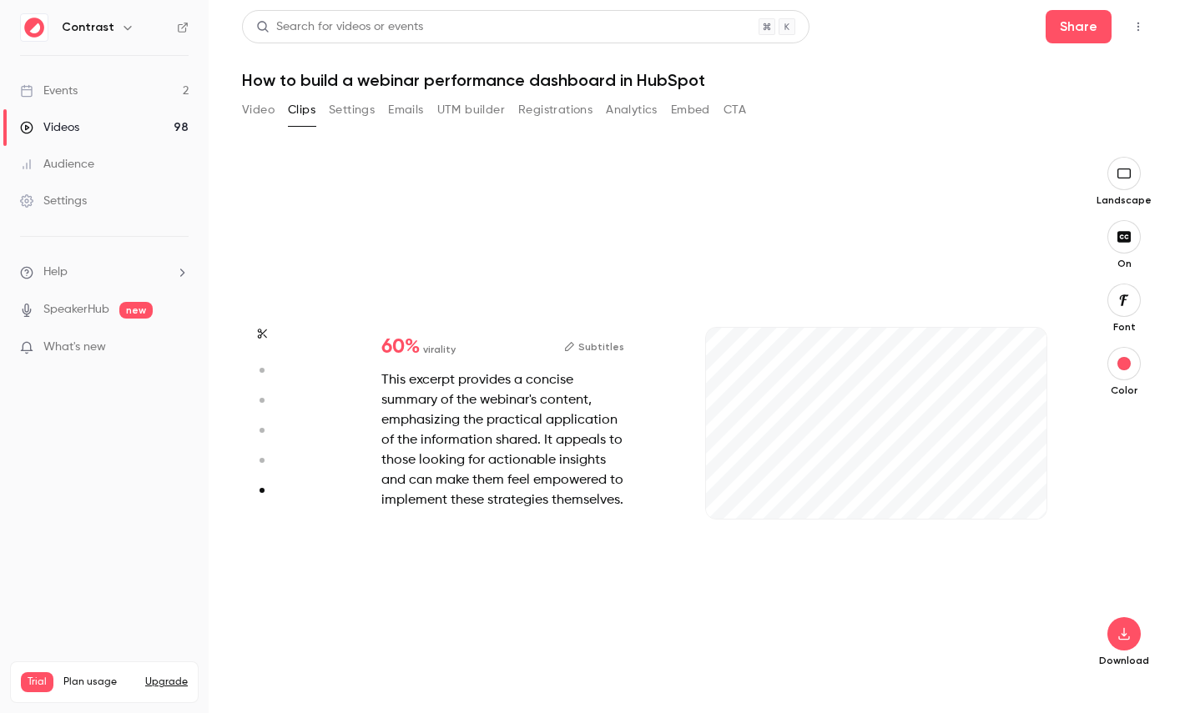
click at [258, 468] on button "button" at bounding box center [262, 460] width 27 height 27
type input "***"
type input "*"
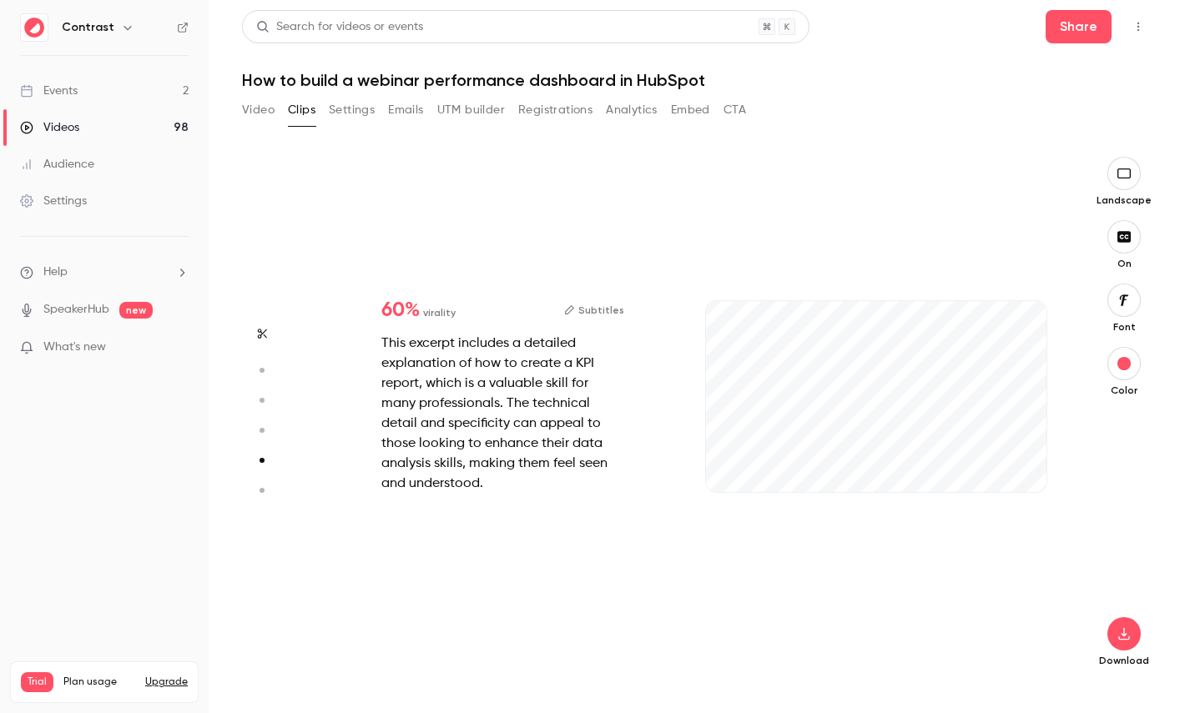
type input "***"
click at [259, 431] on circle "button" at bounding box center [261, 430] width 5 height 5
type input "***"
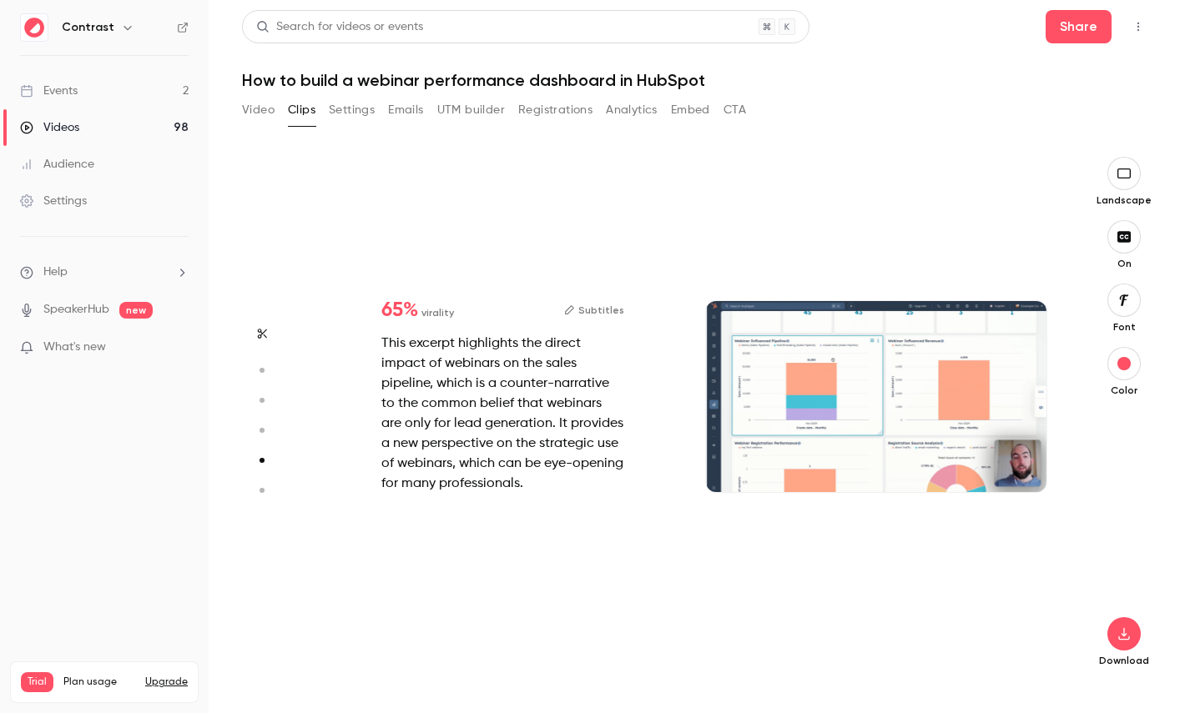
type input "***"
type input "*"
click at [259, 414] on aside at bounding box center [262, 435] width 40 height 557
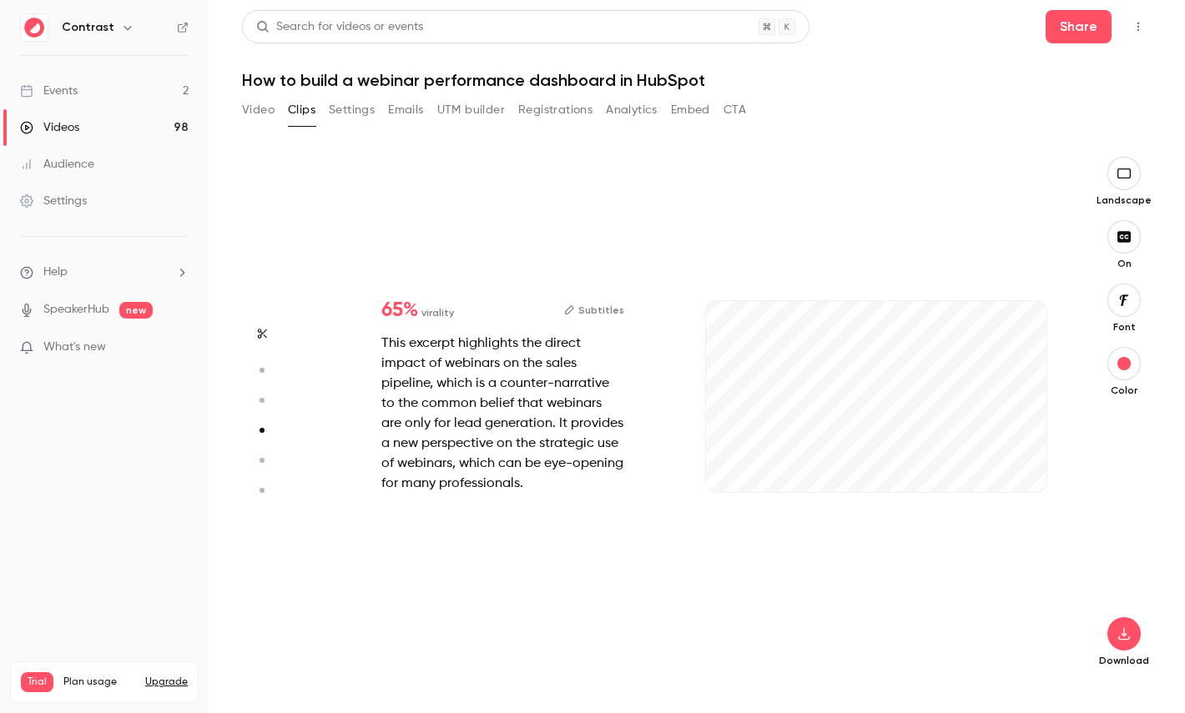
type input "***"
click at [259, 404] on icon "button" at bounding box center [261, 401] width 15 height 12
type input "***"
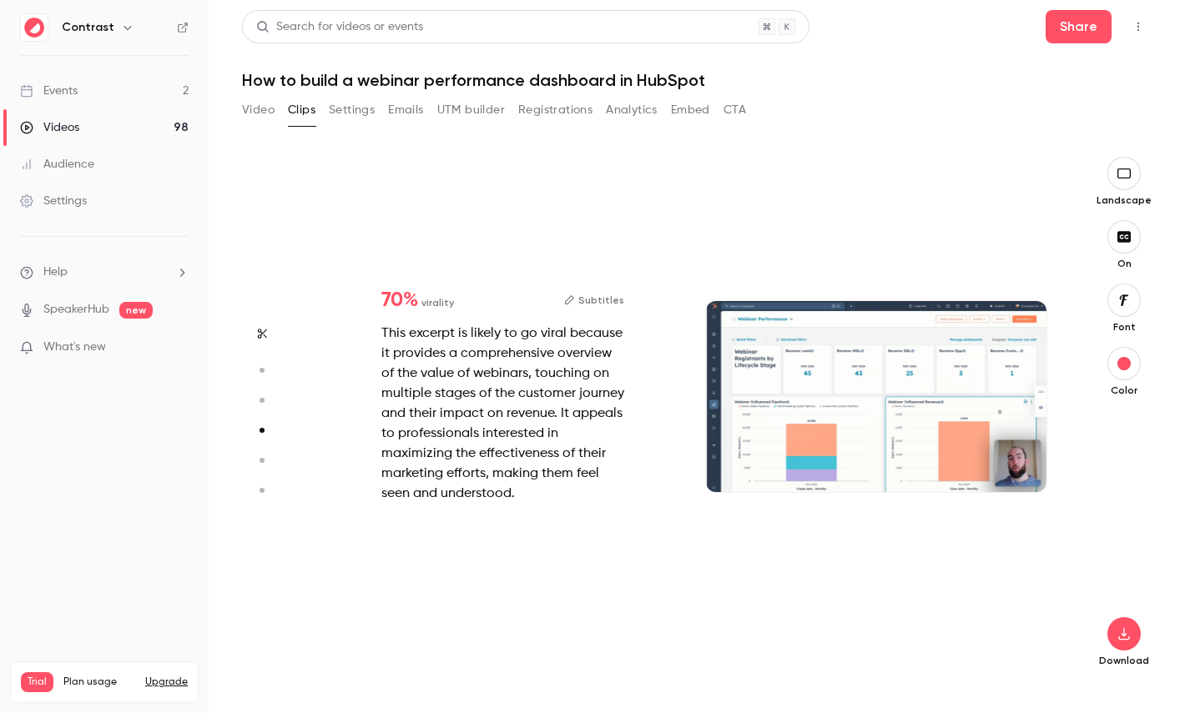
type input "***"
type input "*"
click at [260, 368] on circle "button" at bounding box center [261, 370] width 5 height 5
type input "***"
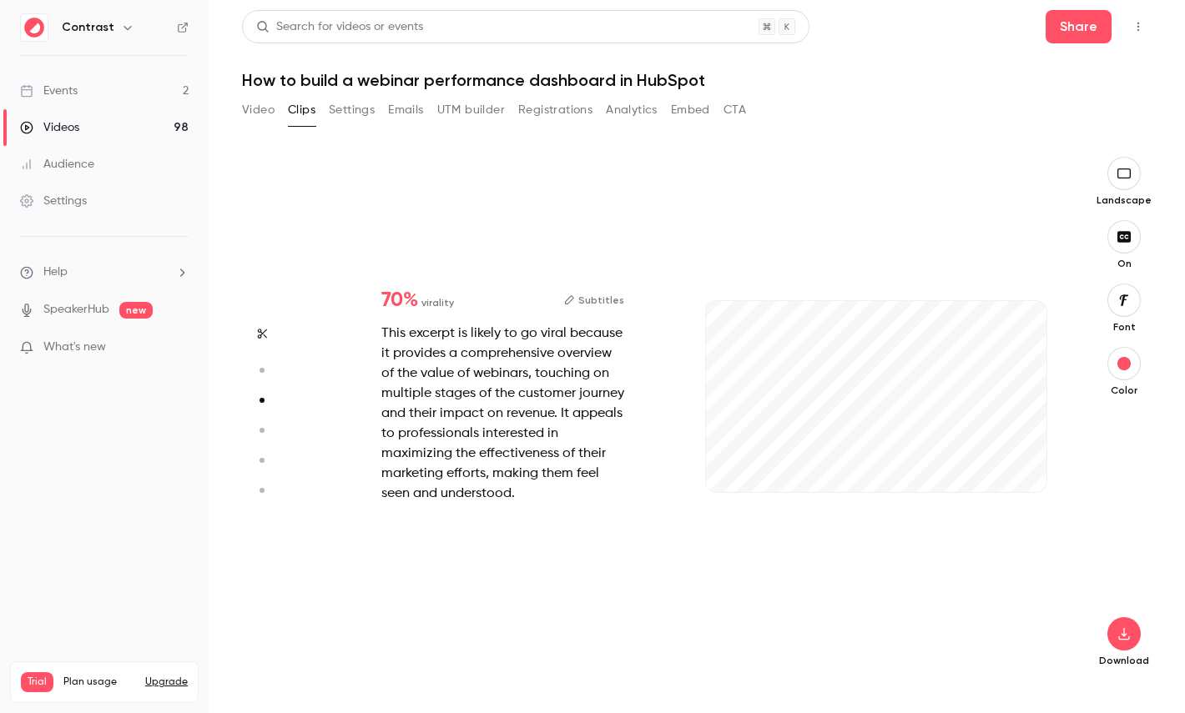
type input "***"
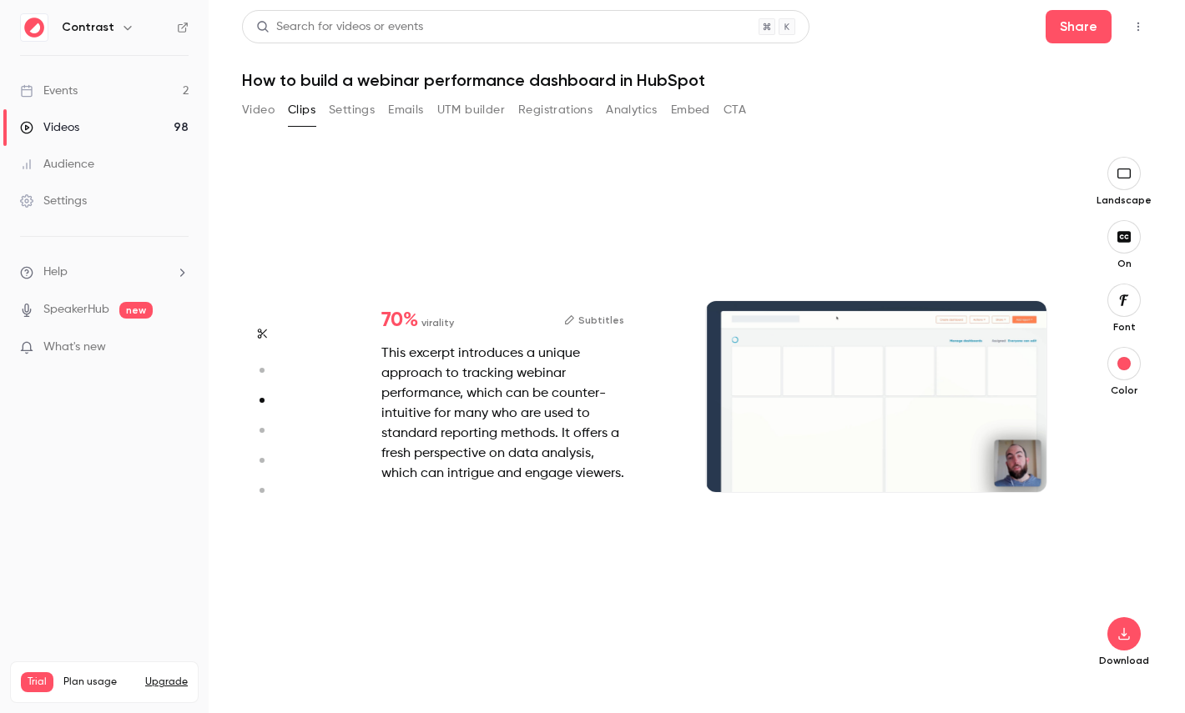
type input "***"
type input "*"
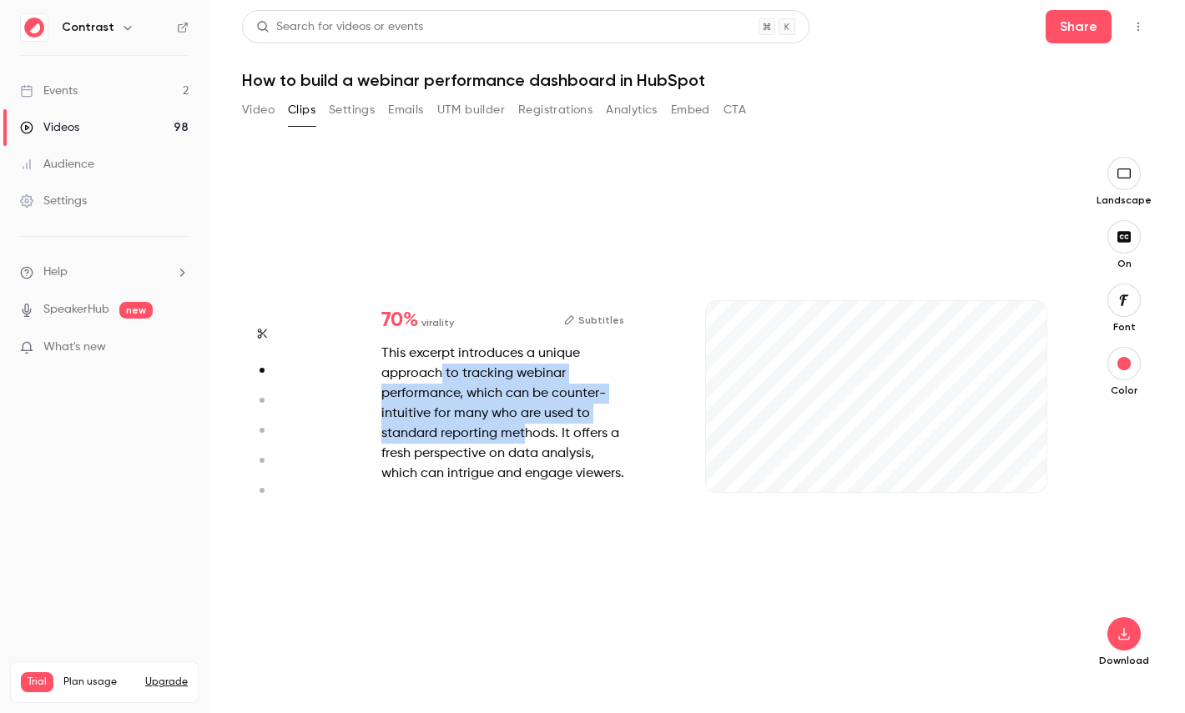
drag, startPoint x: 443, startPoint y: 358, endPoint x: 523, endPoint y: 433, distance: 109.8
click at [523, 432] on div "This excerpt introduces a unique approach to tracking webinar performance, whic…" at bounding box center [502, 414] width 243 height 140
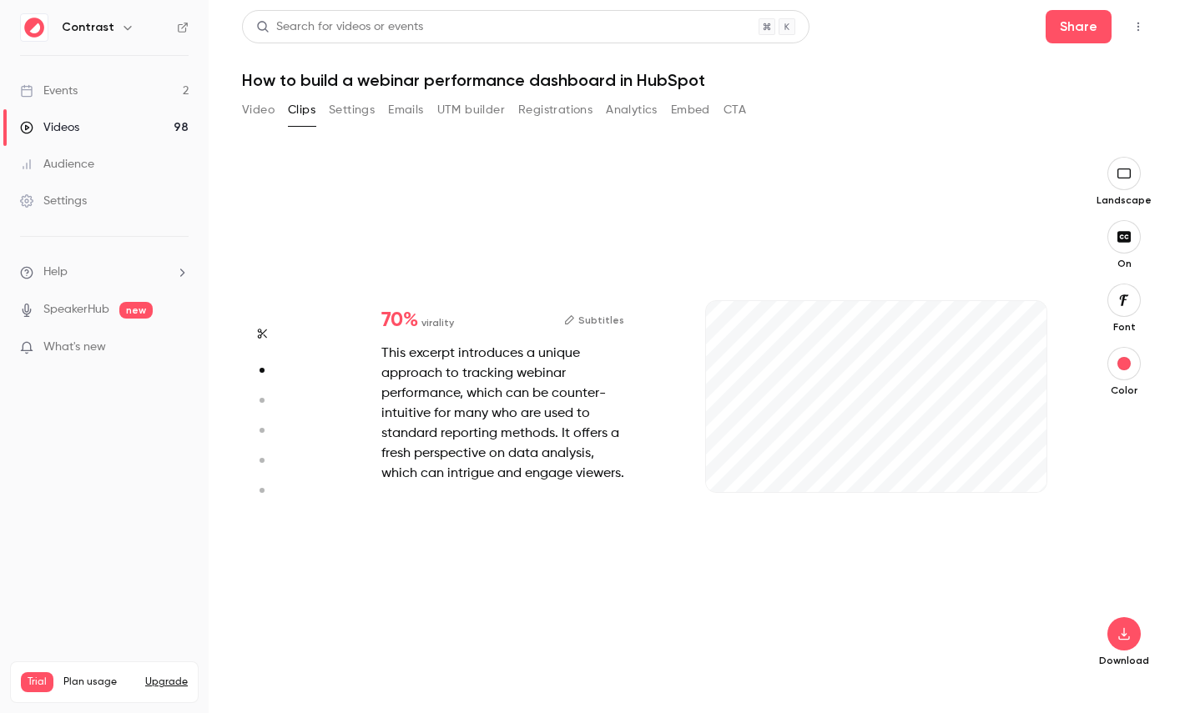
click at [523, 433] on div "This excerpt introduces a unique approach to tracking webinar performance, whic…" at bounding box center [502, 414] width 243 height 140
type input "***"
click at [91, 138] on link "Videos 98" at bounding box center [104, 127] width 209 height 37
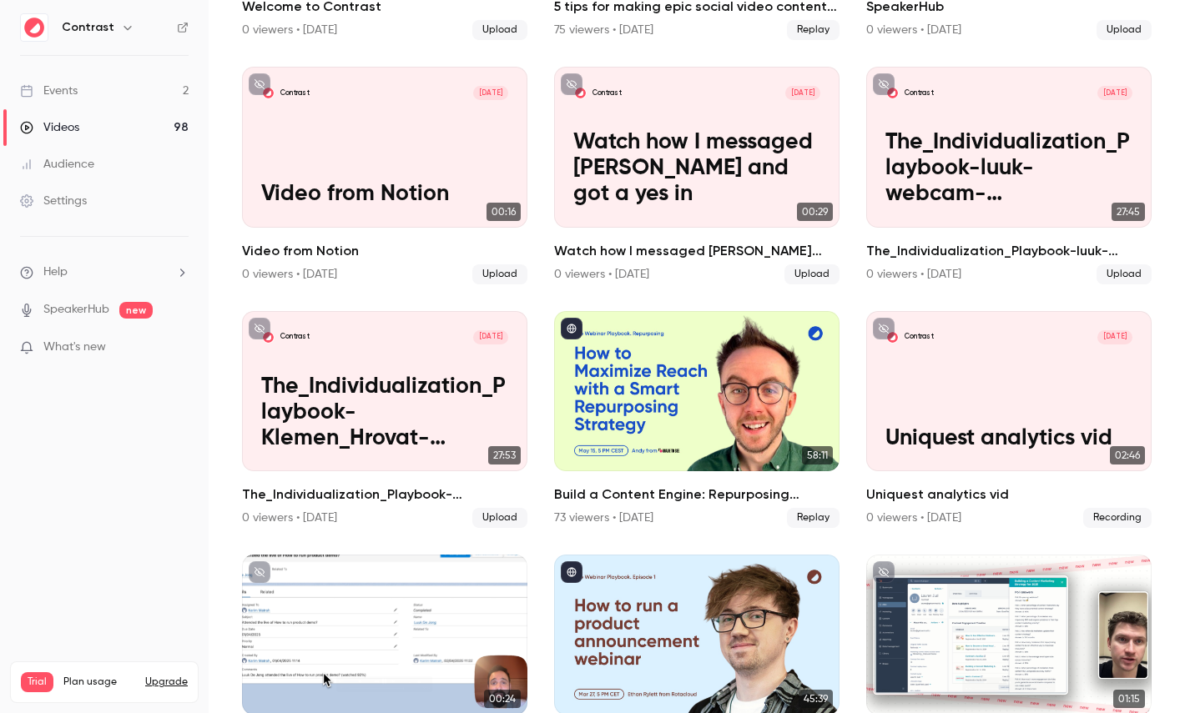
scroll to position [885, 0]
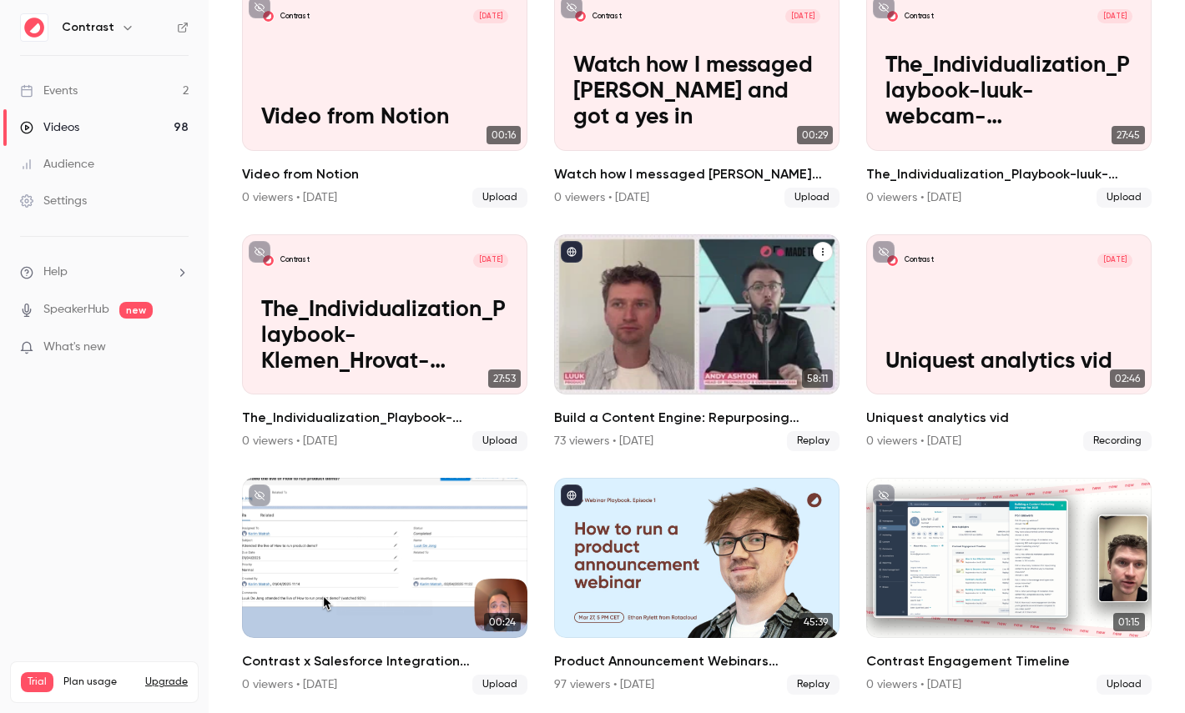
click at [706, 320] on div "Build a Content Engine: Repurposing Strategies for SaaS Teams" at bounding box center [696, 314] width 285 height 160
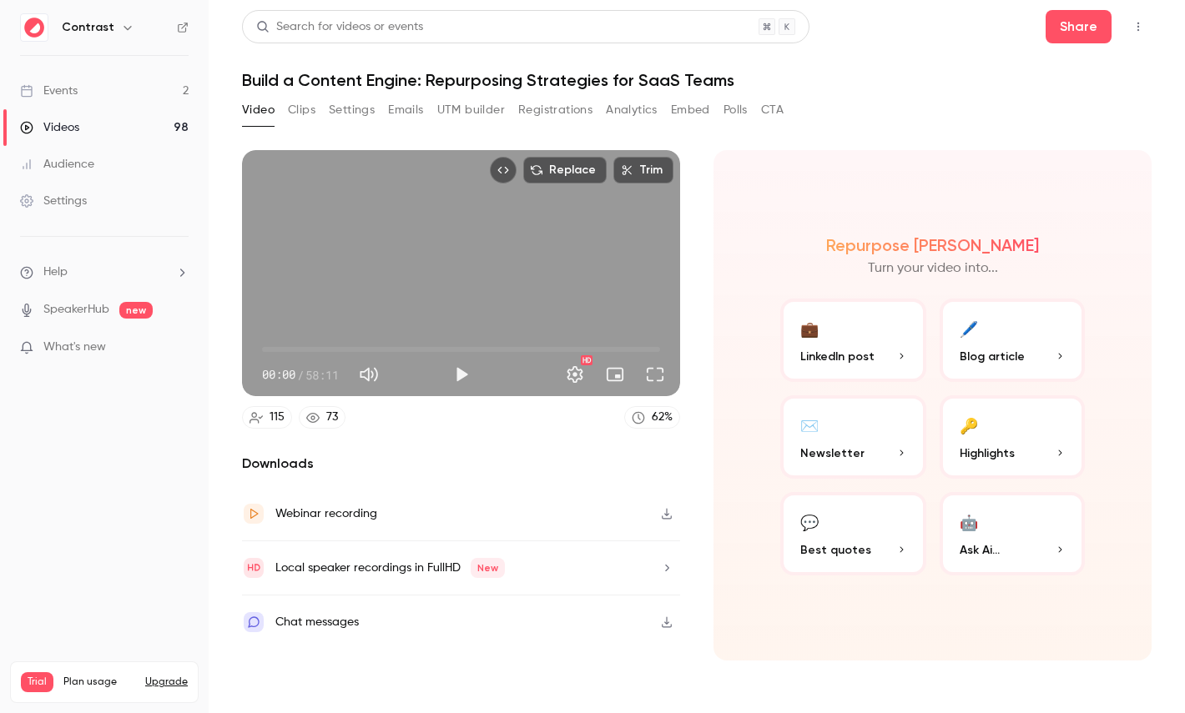
click at [311, 374] on span "58:11" at bounding box center [321, 375] width 33 height 18
drag, startPoint x: 311, startPoint y: 374, endPoint x: 331, endPoint y: 374, distance: 20.0
click at [331, 374] on span "58:11" at bounding box center [321, 375] width 33 height 18
click at [961, 412] on div "🔑" at bounding box center [969, 425] width 18 height 26
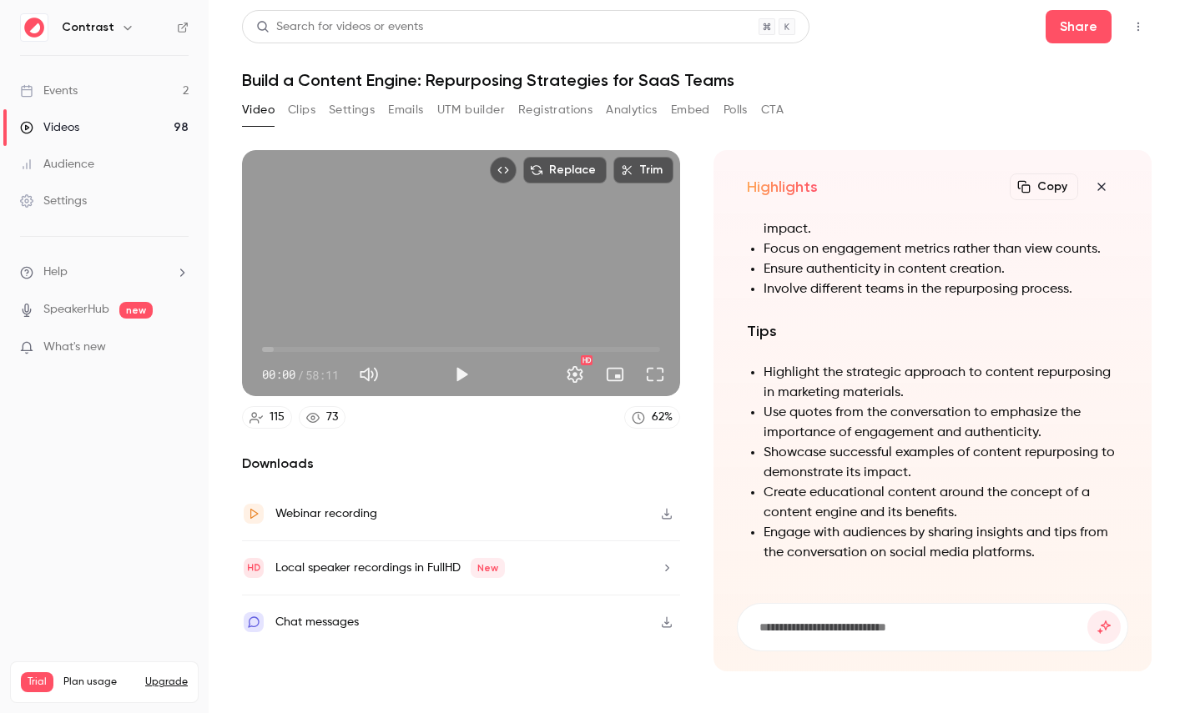
click at [331, 86] on h1 "Build a Content Engine: Repurposing Strategies for SaaS Teams" at bounding box center [696, 80] width 909 height 20
drag, startPoint x: 331, startPoint y: 86, endPoint x: 372, endPoint y: 87, distance: 40.9
click at [372, 87] on h1 "Build a Content Engine: Repurposing Strategies for SaaS Teams" at bounding box center [696, 80] width 909 height 20
copy h1 "Content Engine"
click at [810, 633] on input at bounding box center [923, 627] width 330 height 18
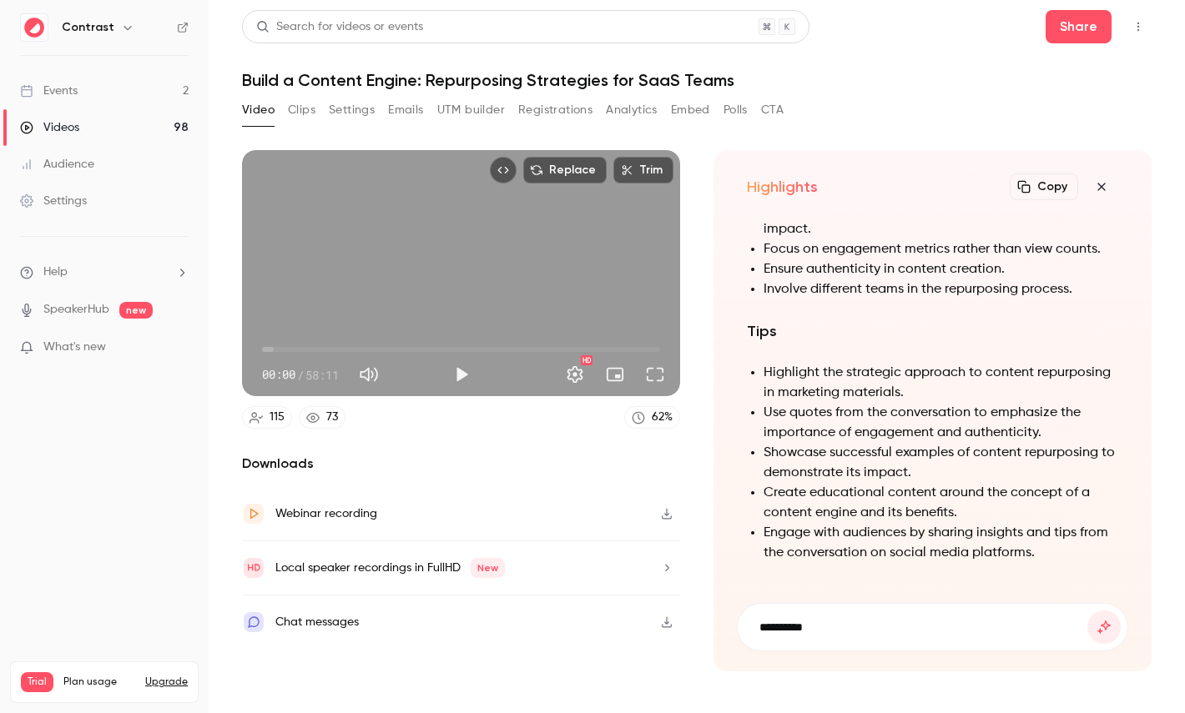
paste input "**********"
type input "**********"
click at [1087, 611] on button "submit" at bounding box center [1103, 627] width 33 height 33
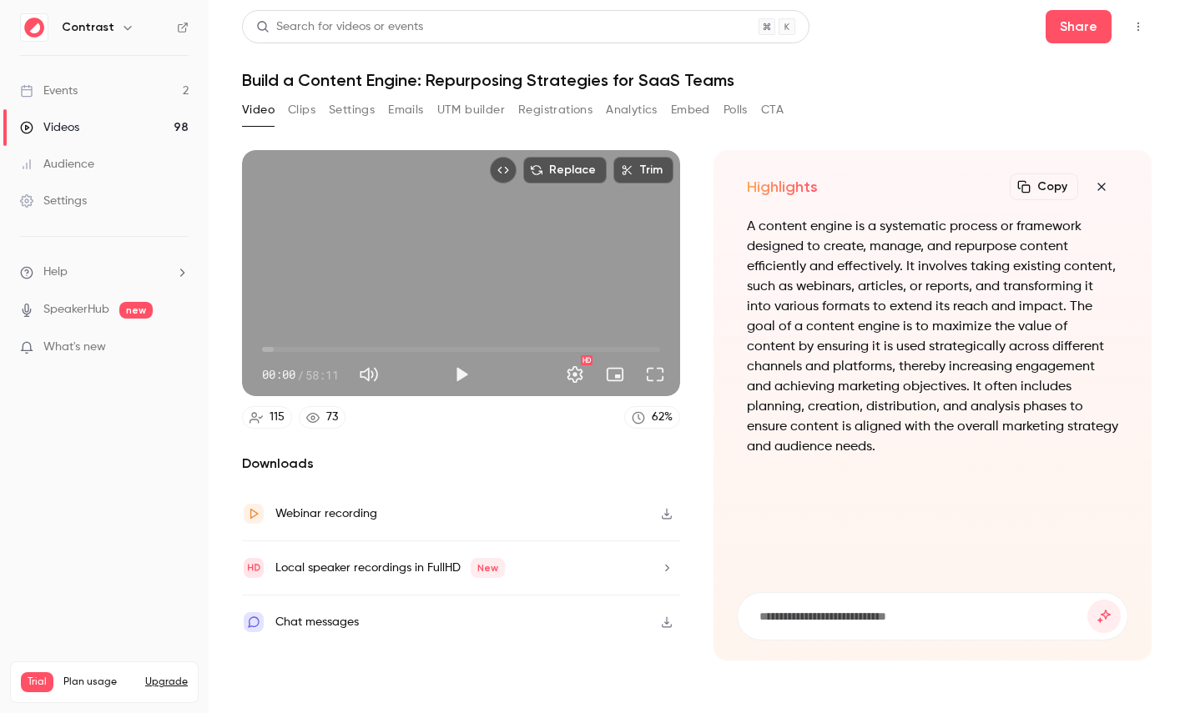
click at [1099, 189] on icon "button" at bounding box center [1101, 187] width 8 height 8
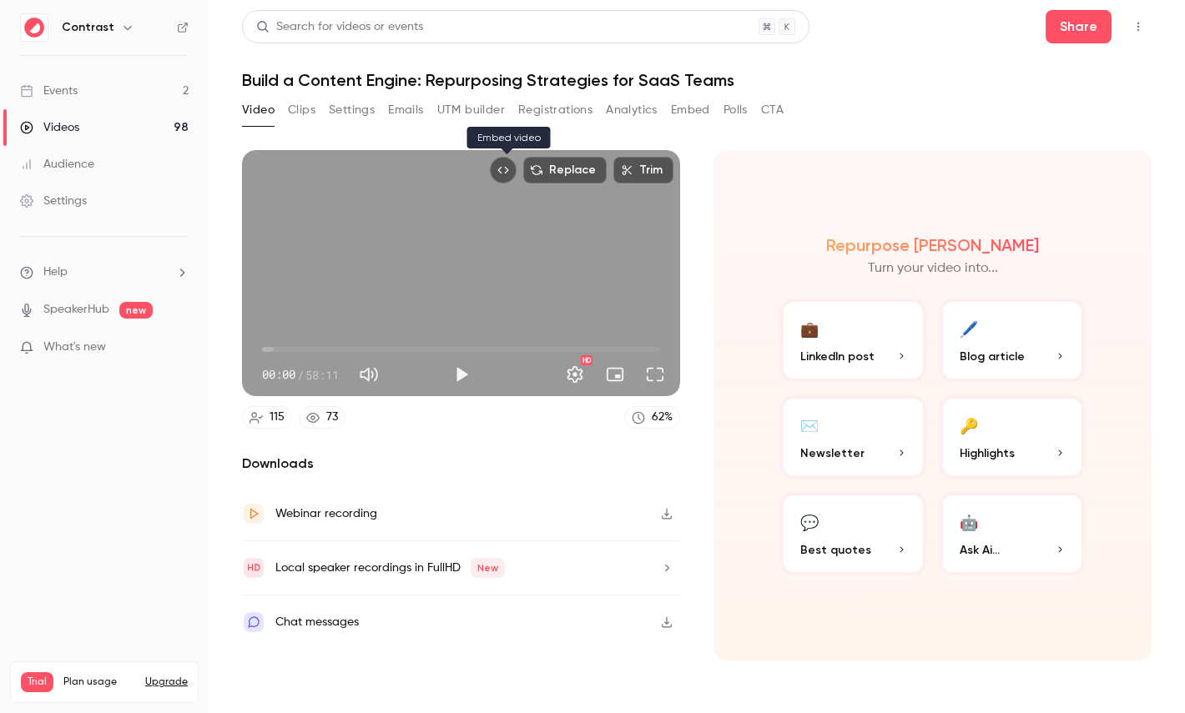
click at [509, 172] on icon "Embed video" at bounding box center [503, 170] width 12 height 12
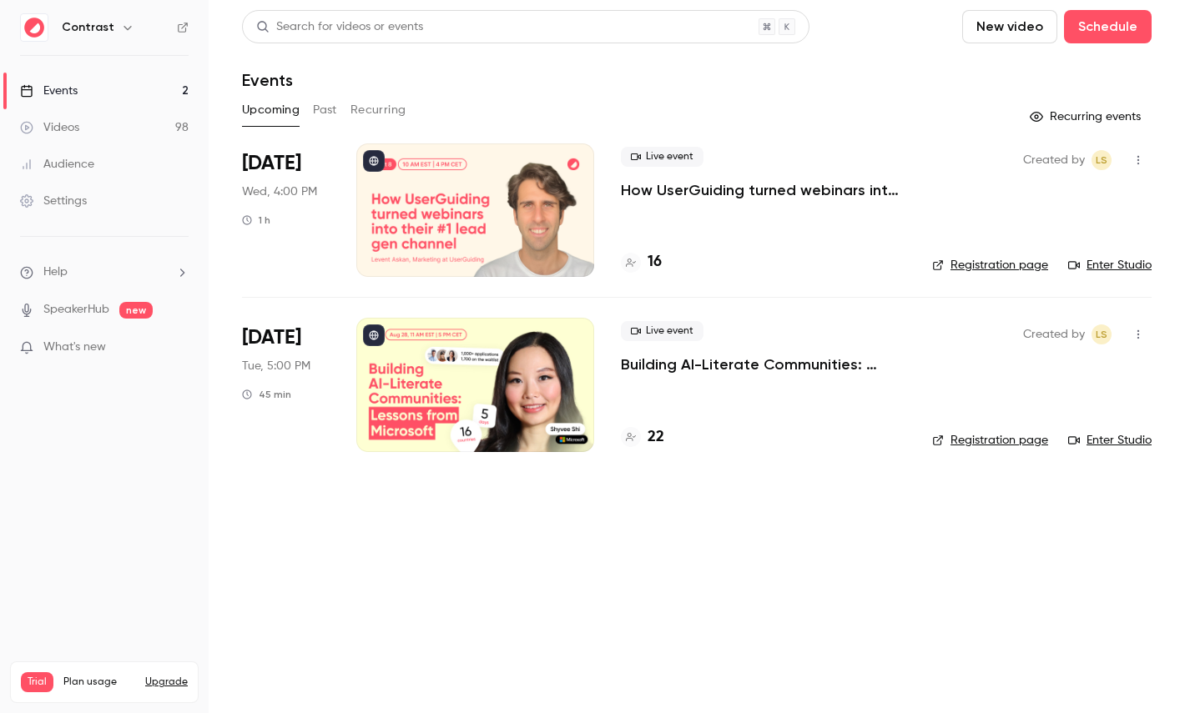
click at [48, 206] on div "Settings" at bounding box center [53, 201] width 67 height 17
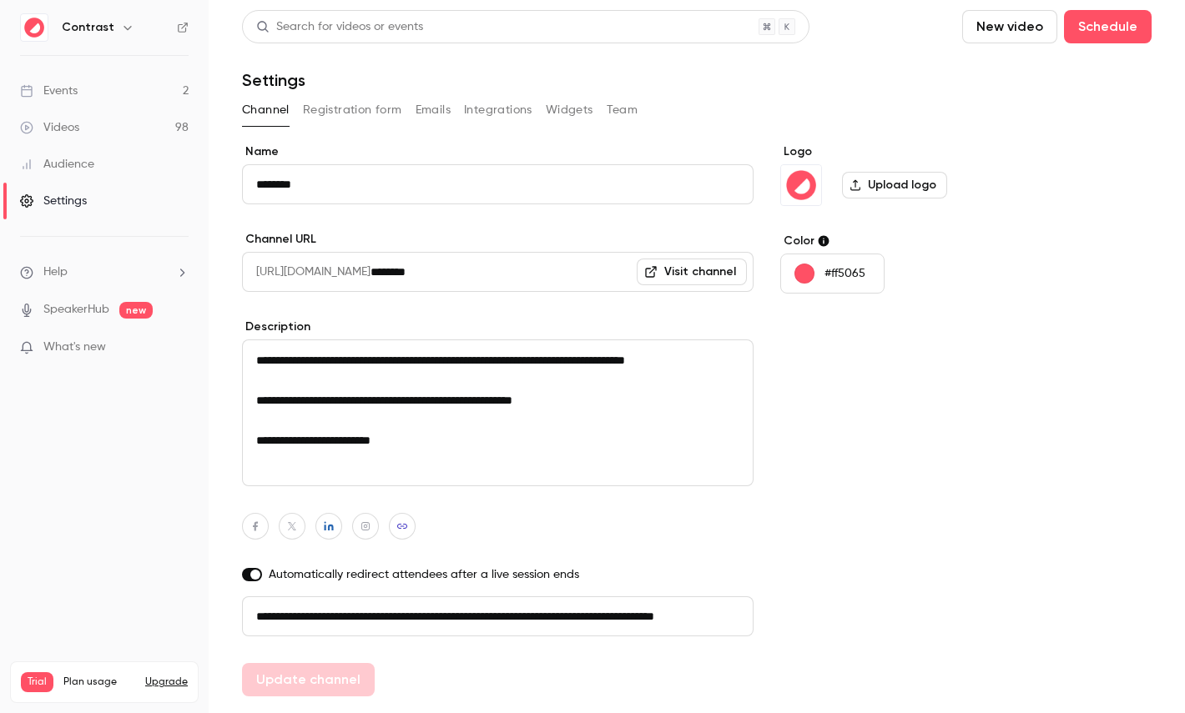
scroll to position [0, 94]
click at [342, 107] on button "Registration form" at bounding box center [352, 110] width 99 height 27
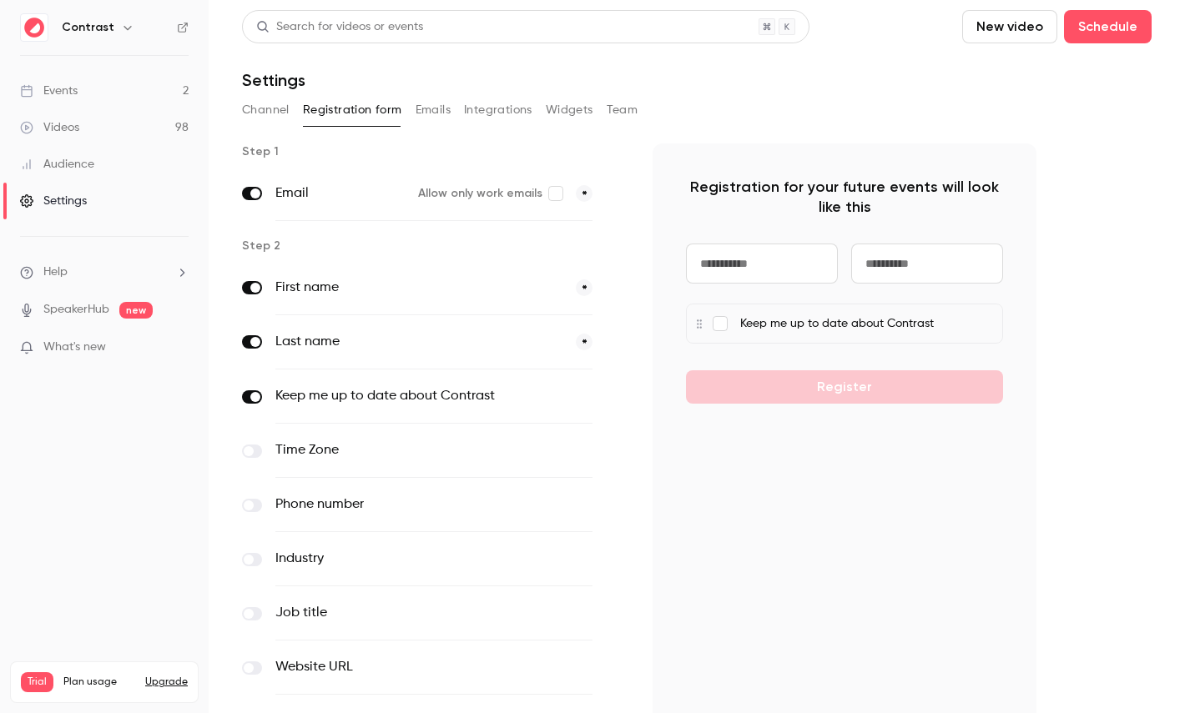
click at [436, 107] on button "Emails" at bounding box center [433, 110] width 35 height 27
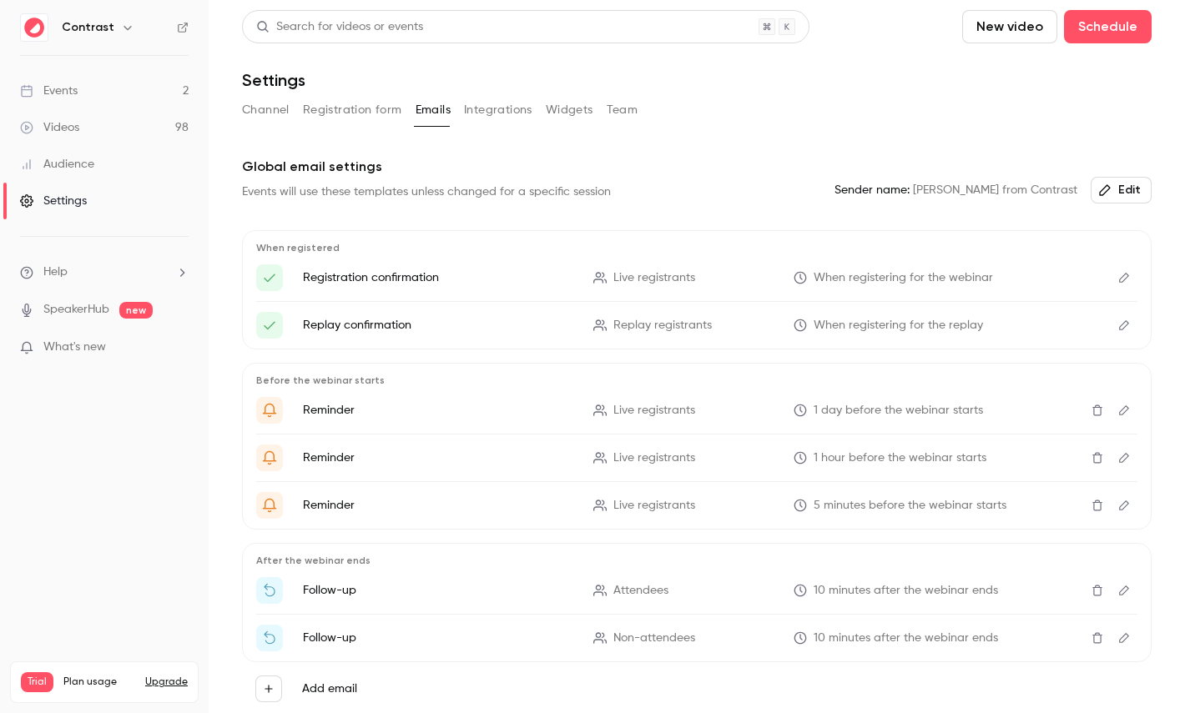
scroll to position [73, 0]
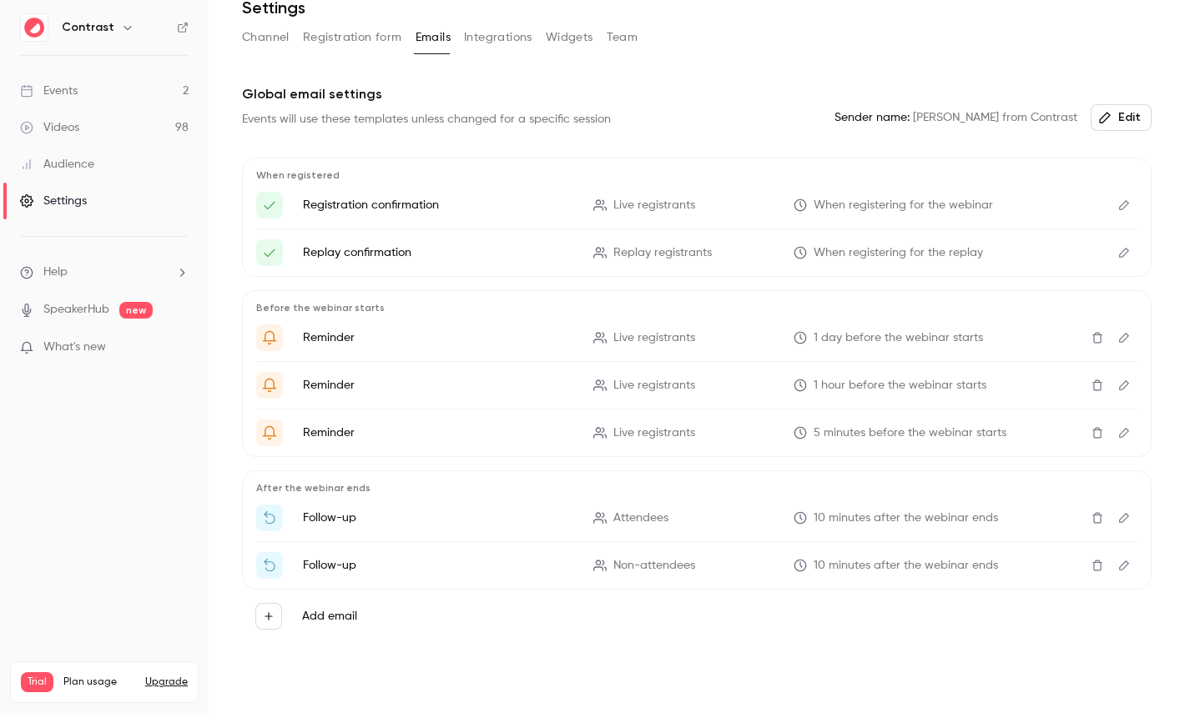
click at [1128, 203] on icon "Edit" at bounding box center [1123, 205] width 13 height 12
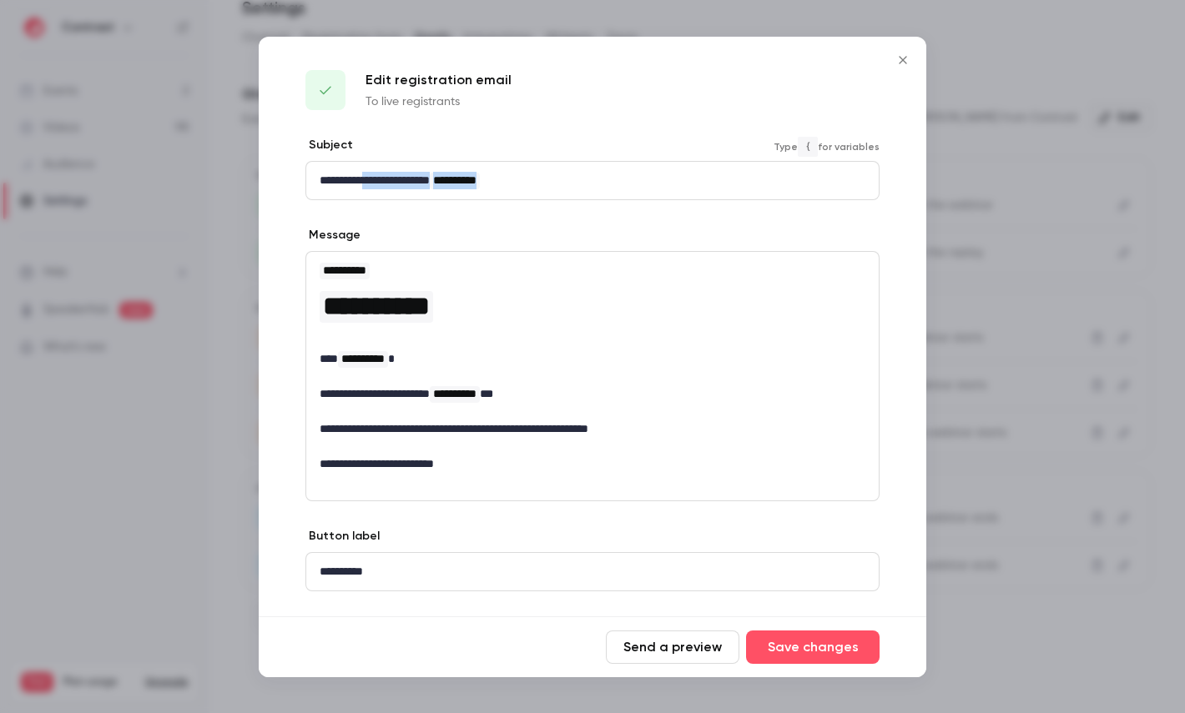
drag, startPoint x: 375, startPoint y: 181, endPoint x: 578, endPoint y: 181, distance: 203.6
click at [578, 181] on p "**********" at bounding box center [593, 181] width 546 height 18
drag, startPoint x: 300, startPoint y: 378, endPoint x: 538, endPoint y: 428, distance: 243.8
click at [538, 428] on div "**********" at bounding box center [593, 394] width 668 height 515
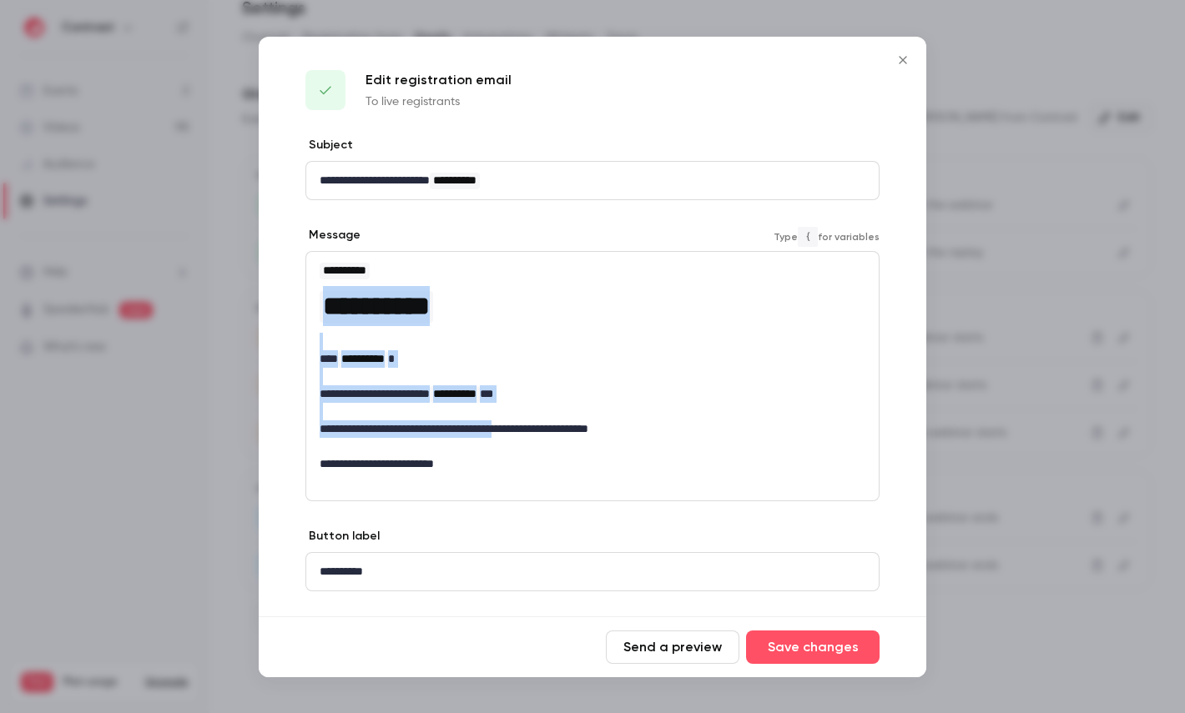
drag, startPoint x: 360, startPoint y: 280, endPoint x: 535, endPoint y: 416, distance: 221.7
click at [536, 418] on div "**********" at bounding box center [592, 367] width 572 height 231
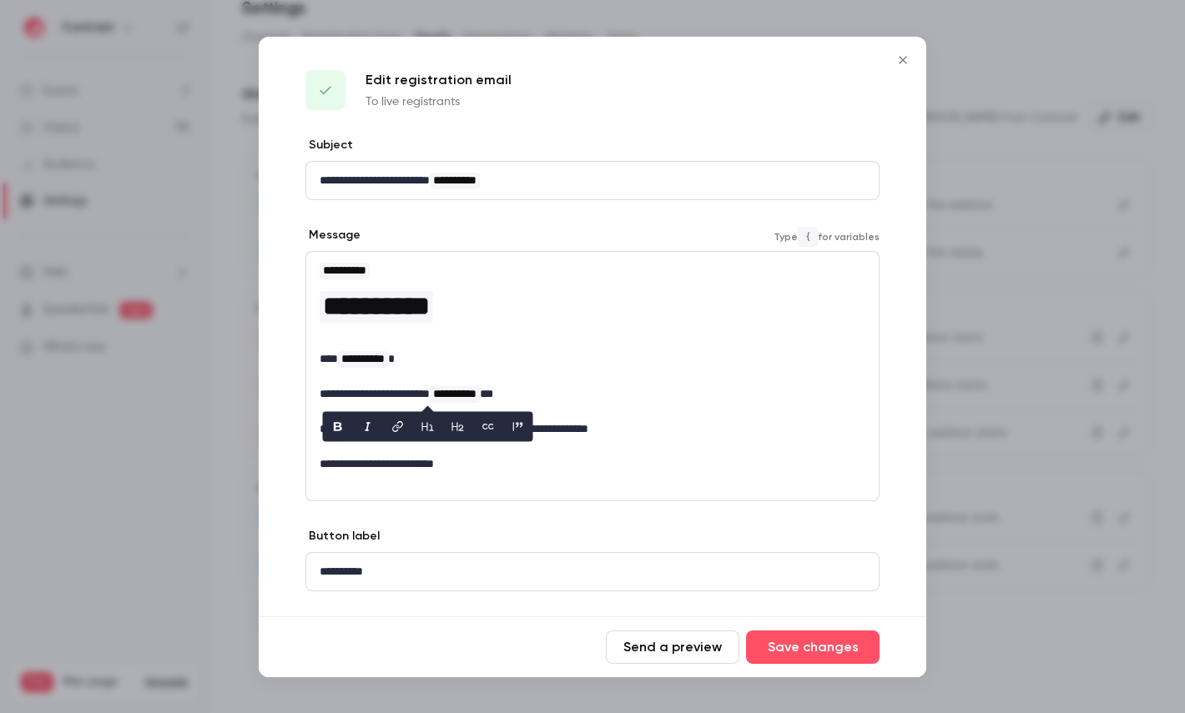
click at [1066, 303] on div at bounding box center [592, 356] width 1185 height 713
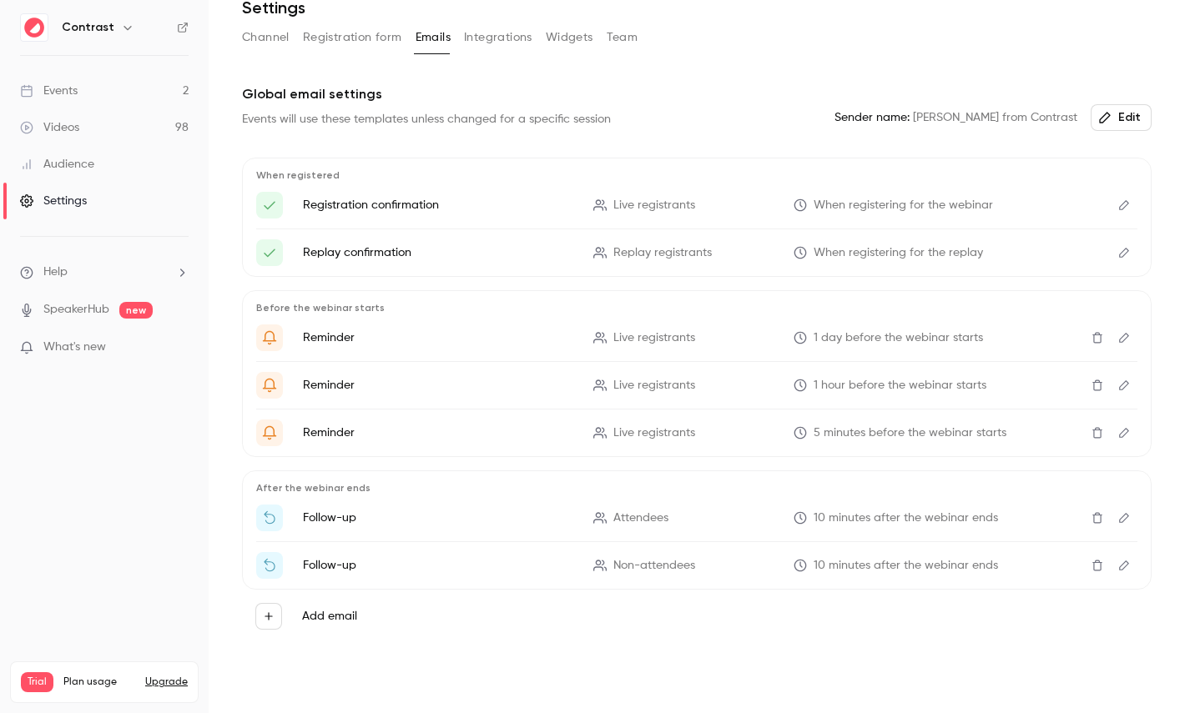
click at [251, 33] on button "Channel" at bounding box center [266, 37] width 48 height 27
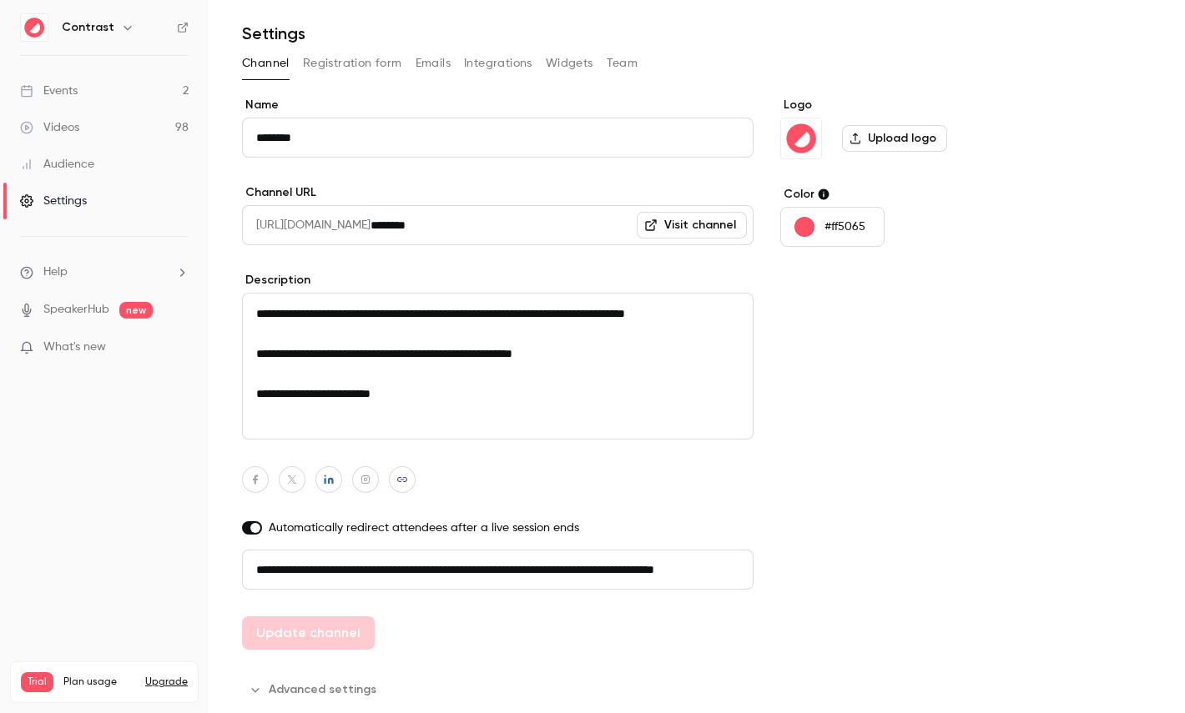
click at [518, 64] on button "Integrations" at bounding box center [498, 63] width 68 height 27
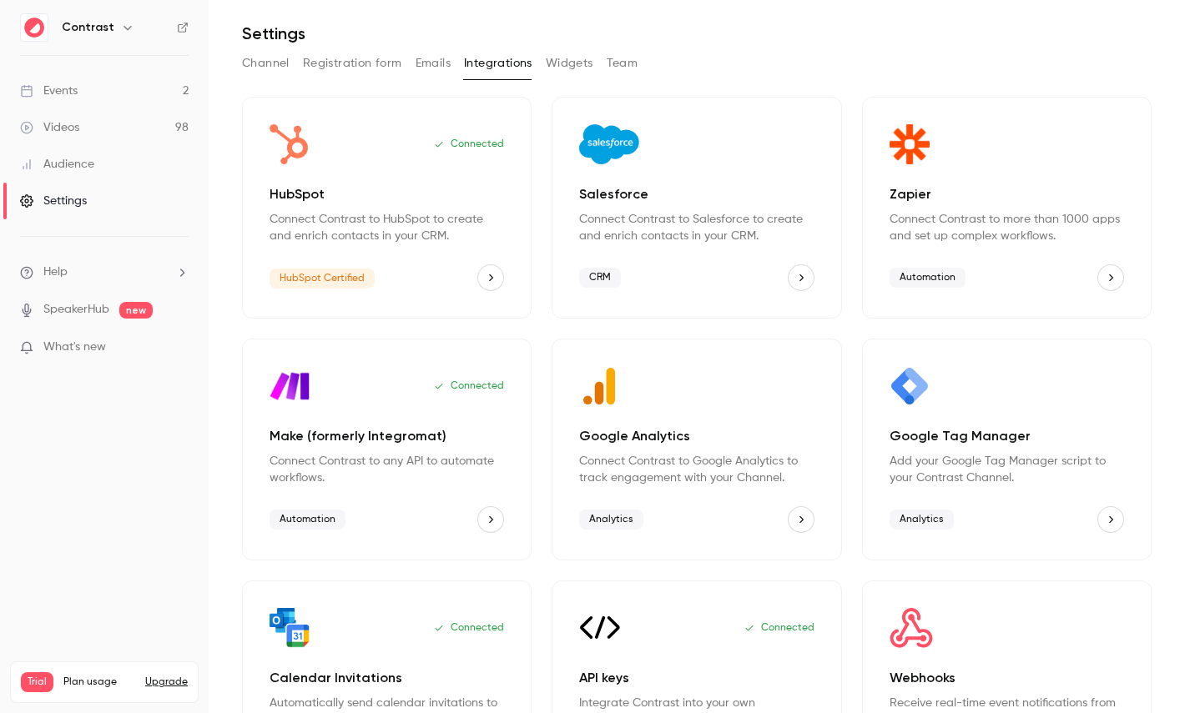
click at [617, 58] on button "Team" at bounding box center [623, 63] width 32 height 27
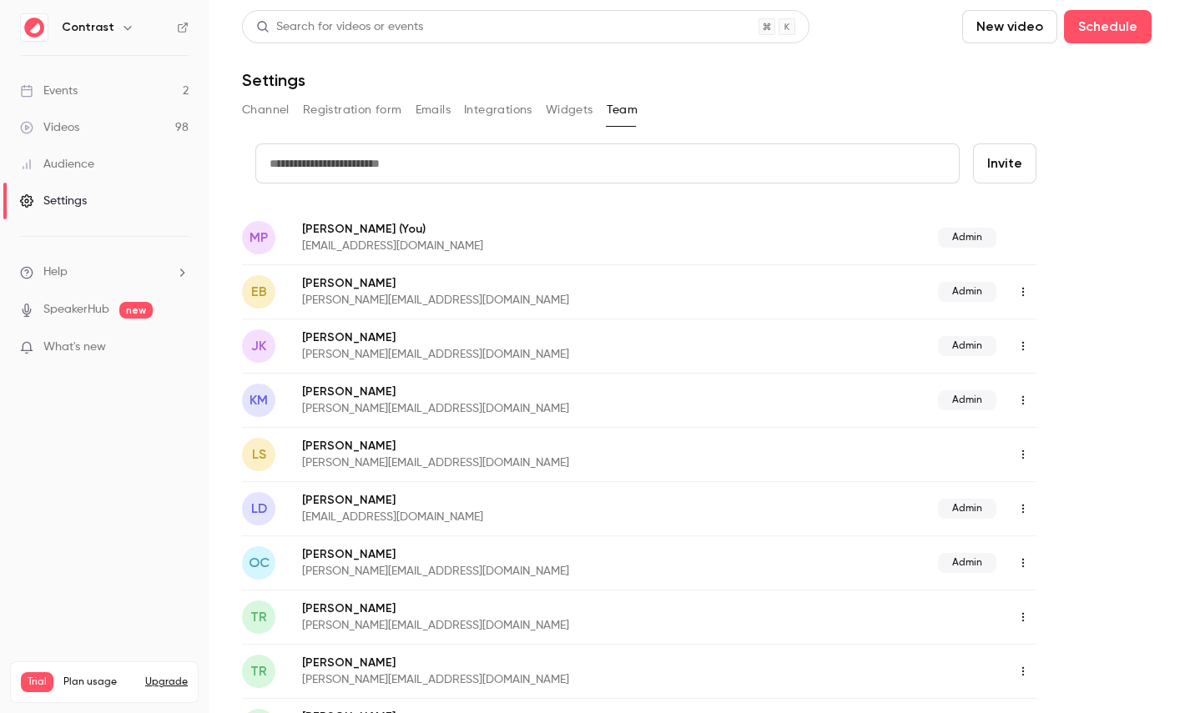
click at [83, 164] on div "Audience" at bounding box center [57, 164] width 74 height 17
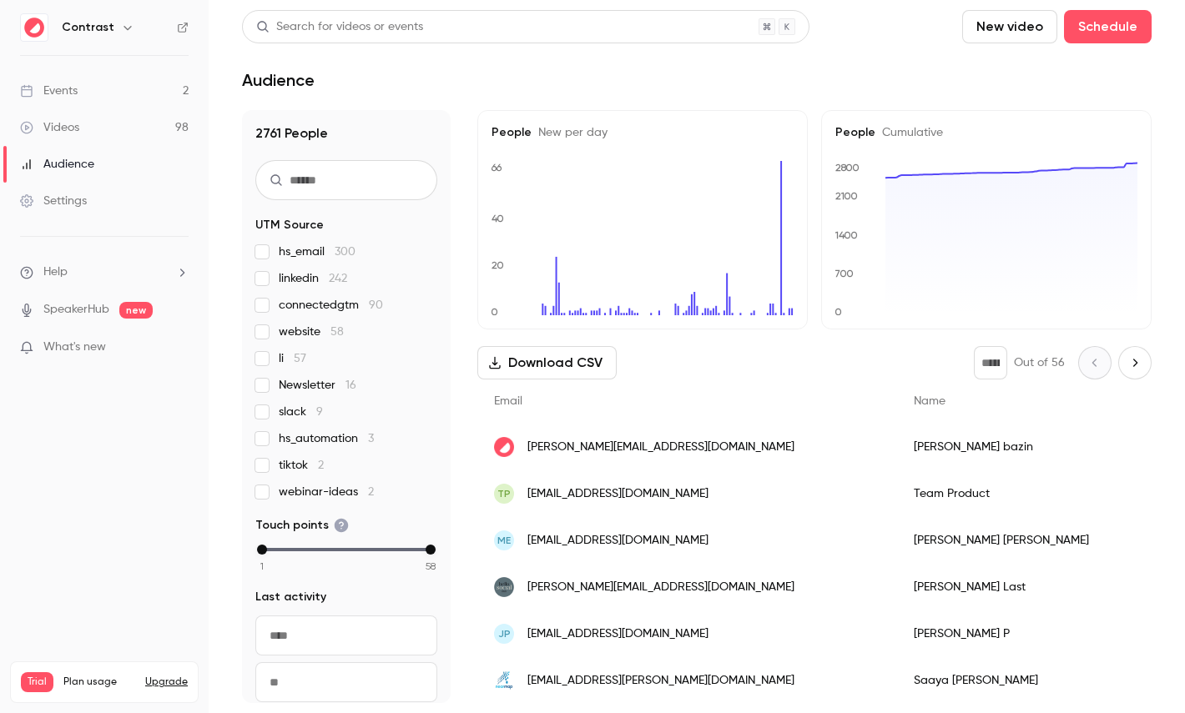
click at [897, 461] on div "etienne bazin" at bounding box center [1019, 447] width 245 height 47
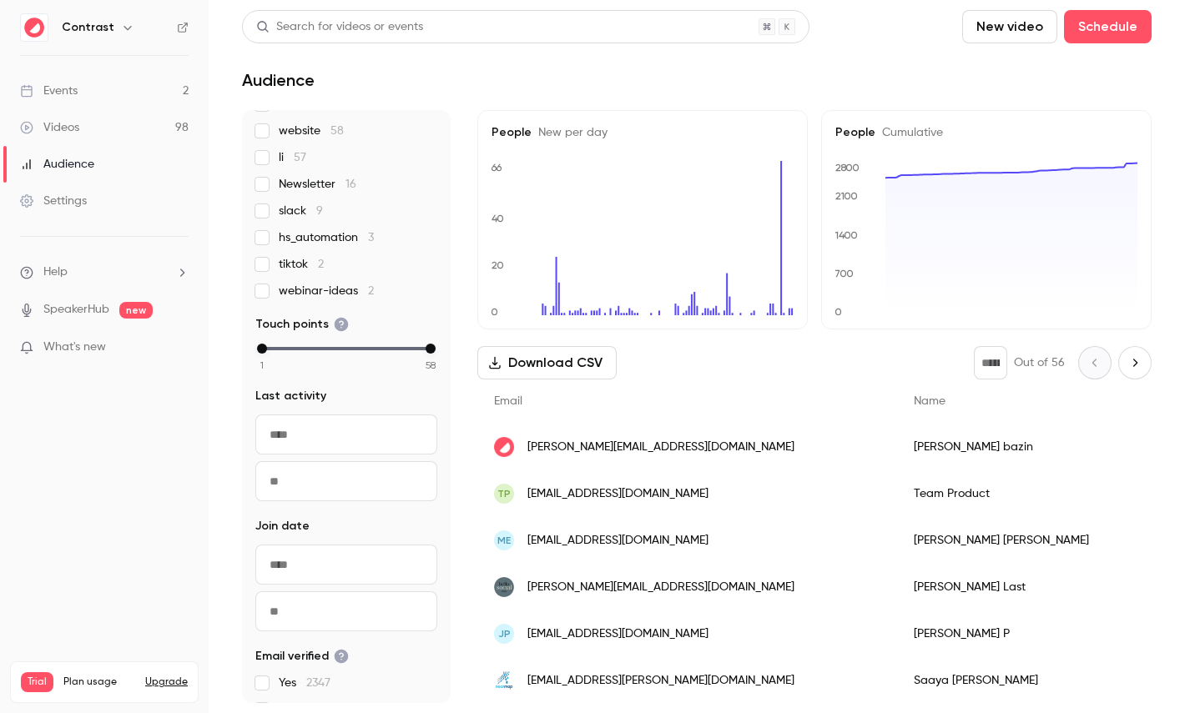
scroll to position [343, 0]
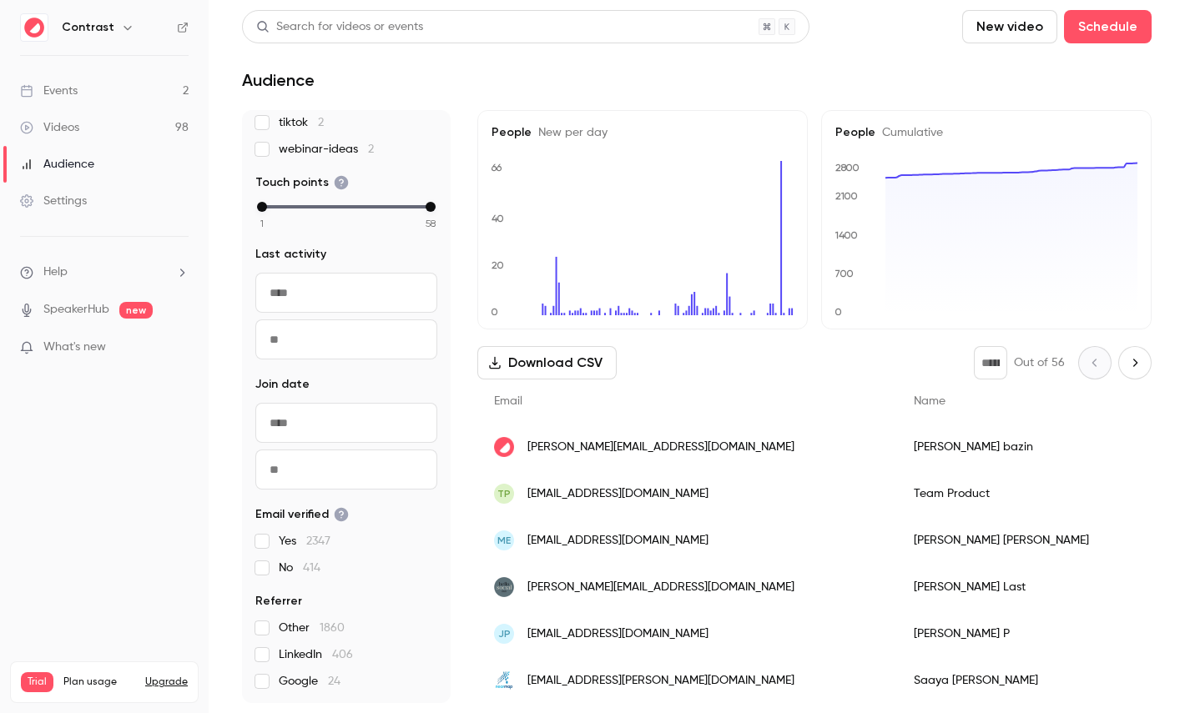
click at [325, 290] on input "text" at bounding box center [346, 293] width 182 height 40
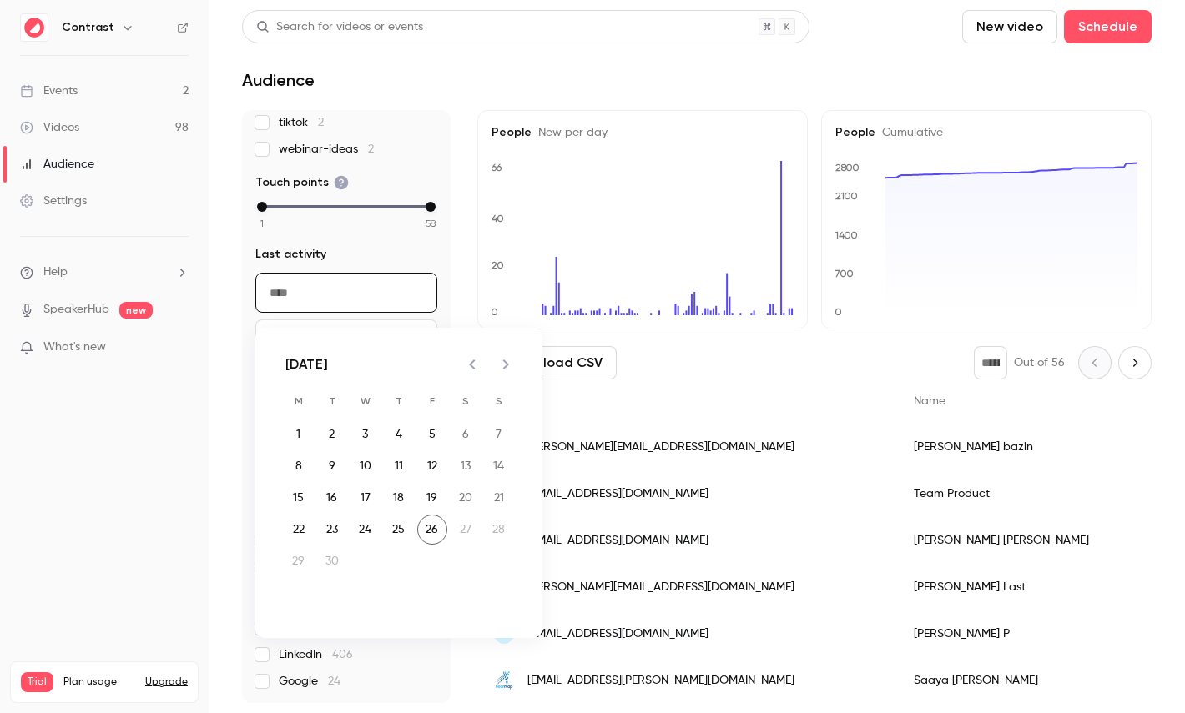
click at [187, 405] on nav "Contrast Events 2 Videos 98 Audience Settings Help SpeakerHub new What's new Tr…" at bounding box center [104, 356] width 209 height 713
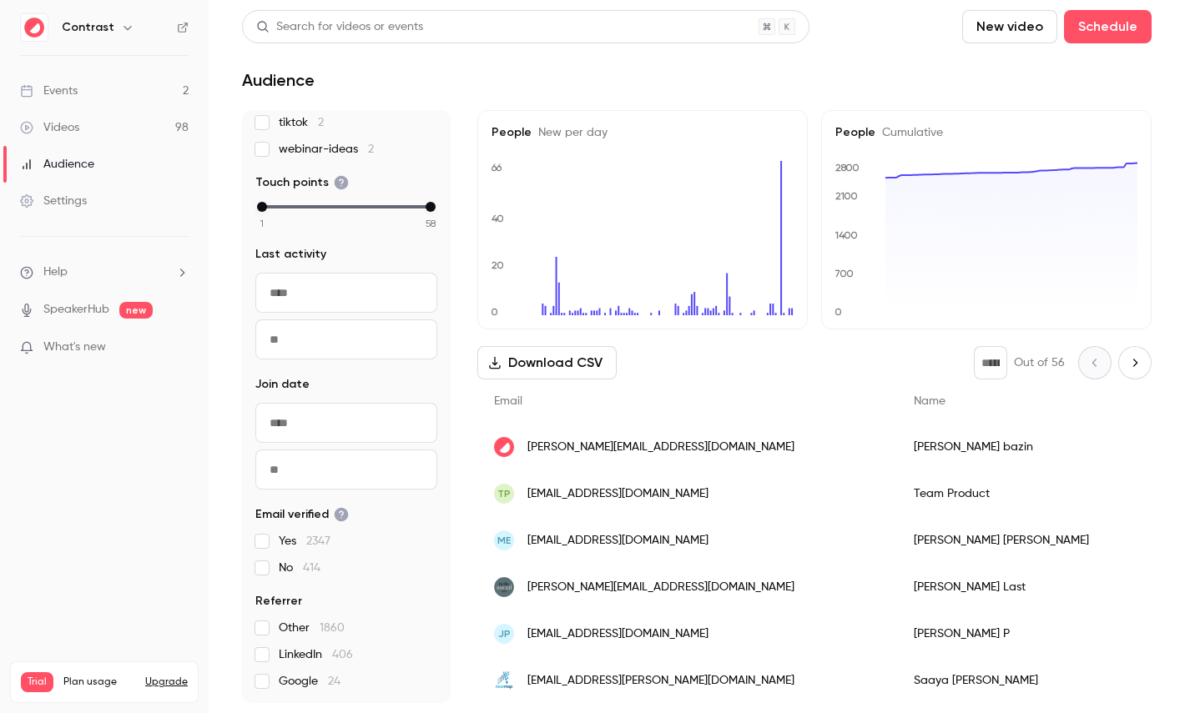
click at [58, 122] on div "Videos" at bounding box center [49, 127] width 59 height 17
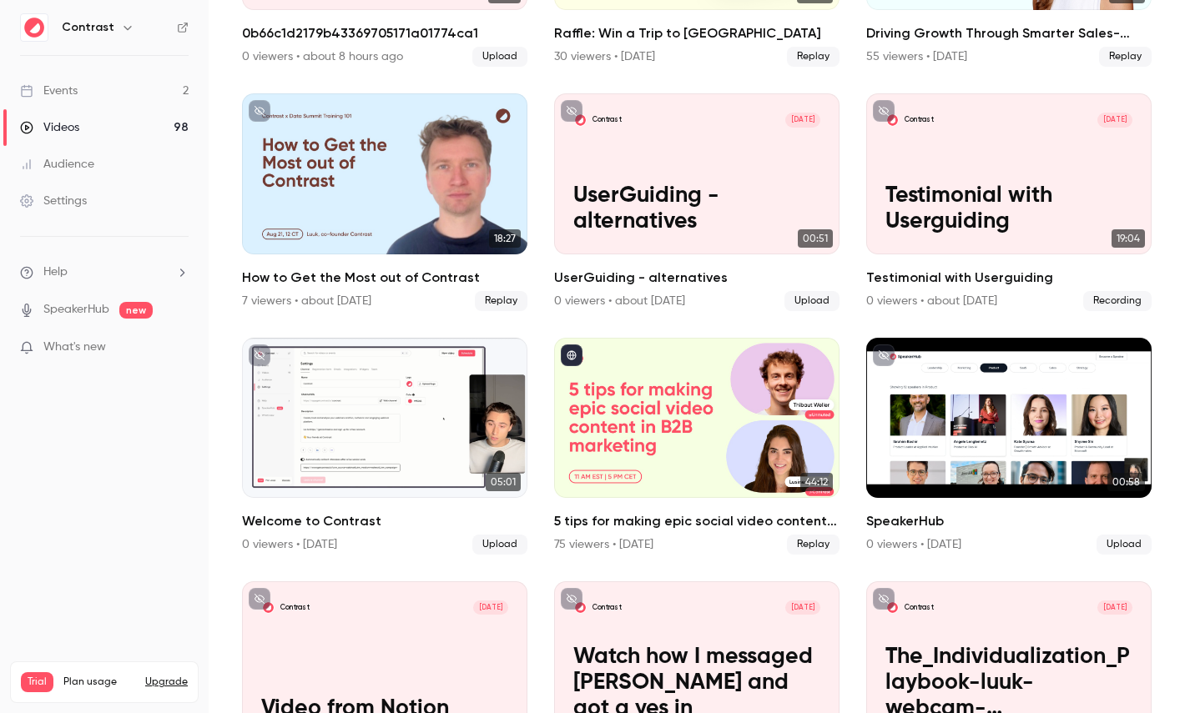
scroll to position [321, 0]
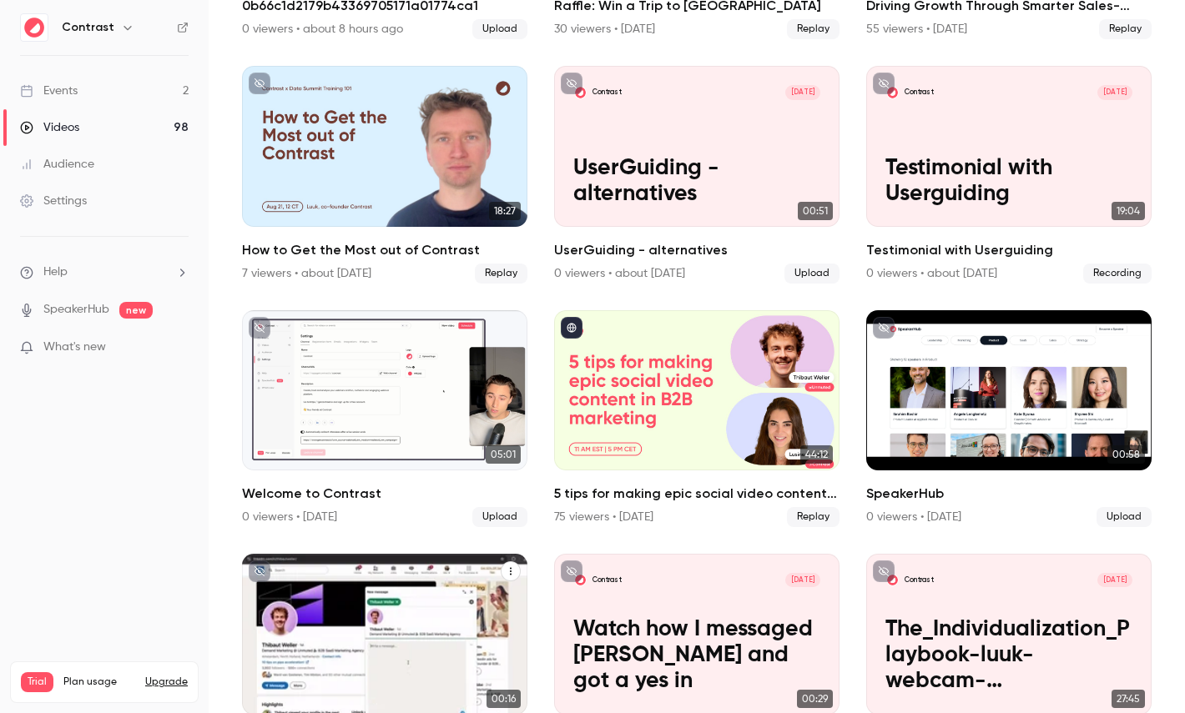
click at [740, 390] on div "5 tips for making epic social video content in B2B marketing" at bounding box center [696, 390] width 285 height 160
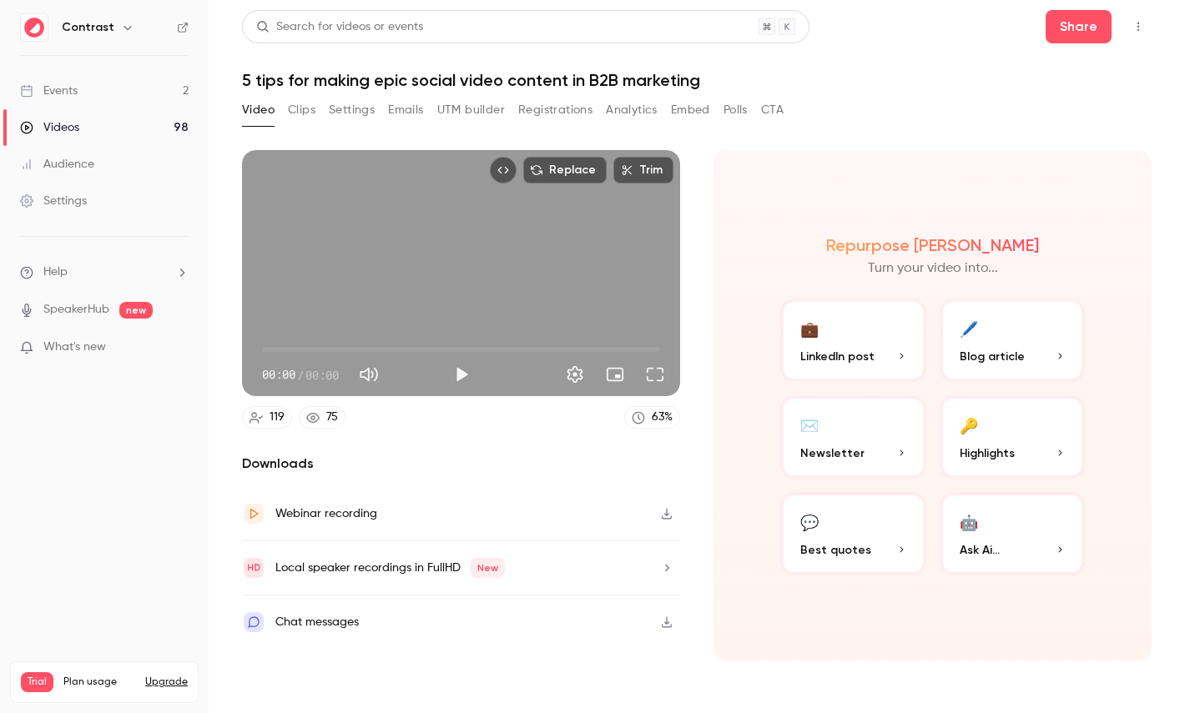
click at [546, 112] on button "Registrations" at bounding box center [555, 110] width 74 height 27
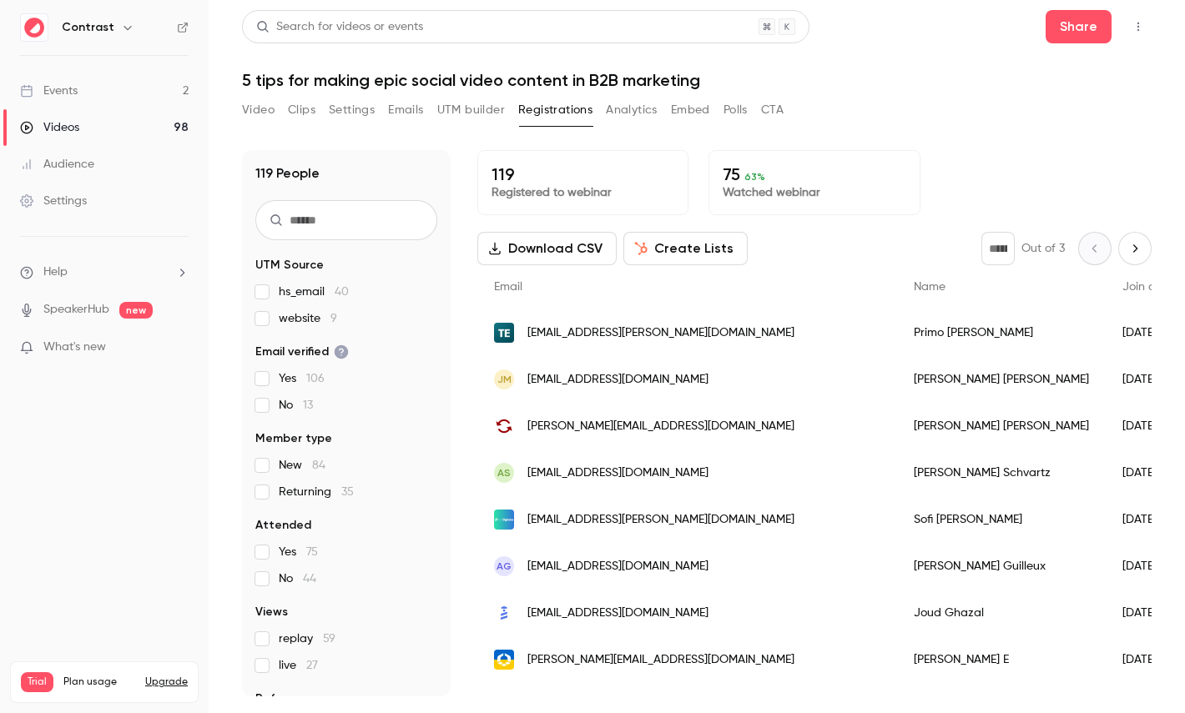
scroll to position [78, 0]
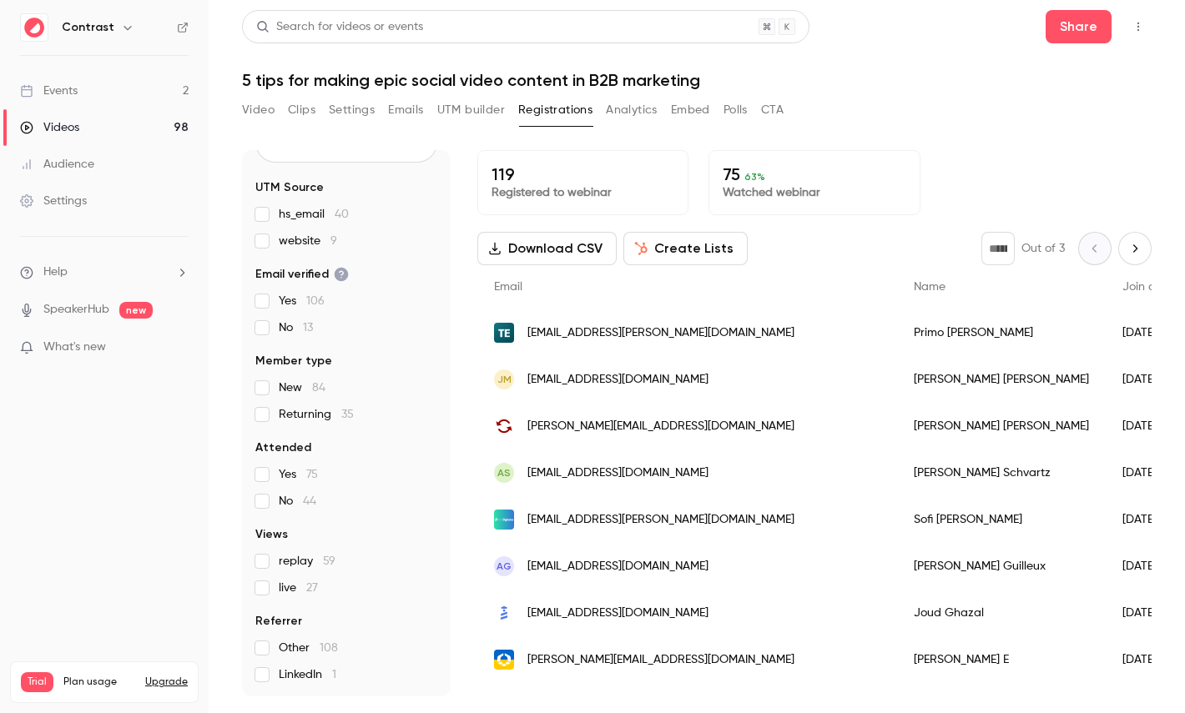
click at [669, 244] on button "Create Lists" at bounding box center [685, 248] width 124 height 33
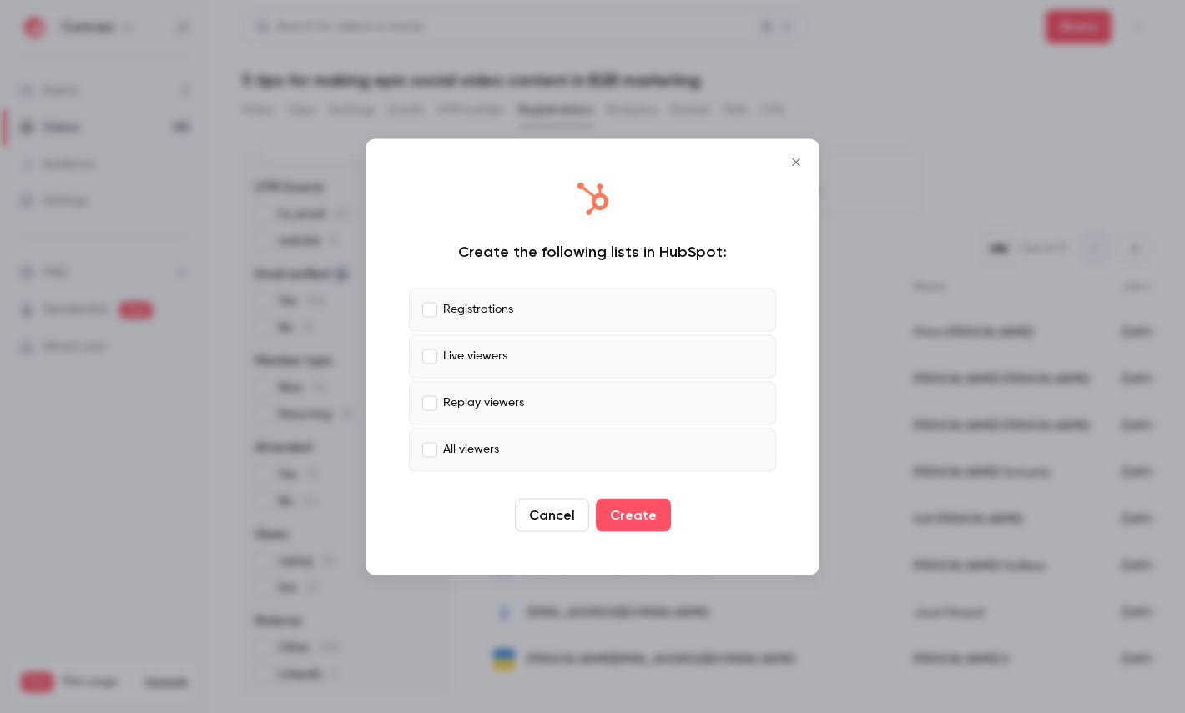
click at [484, 311] on p "Registrations" at bounding box center [478, 310] width 70 height 18
click at [484, 350] on p "Live viewers" at bounding box center [475, 357] width 64 height 18
click at [490, 315] on p "Registrations" at bounding box center [478, 310] width 70 height 18
click at [503, 343] on label "Live viewers" at bounding box center [592, 356] width 367 height 43
click at [535, 304] on label "Registrations" at bounding box center [592, 309] width 367 height 43
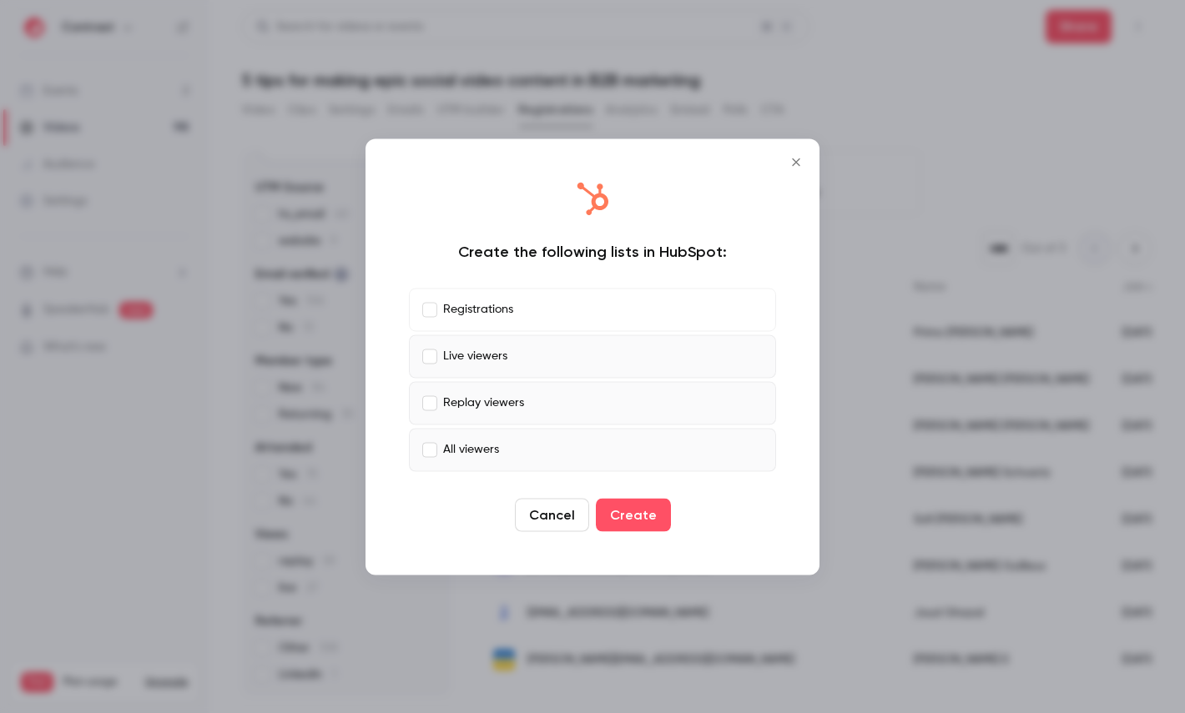
click at [522, 390] on label "Replay viewers" at bounding box center [592, 402] width 367 height 43
click at [522, 455] on label "All viewers" at bounding box center [592, 449] width 367 height 43
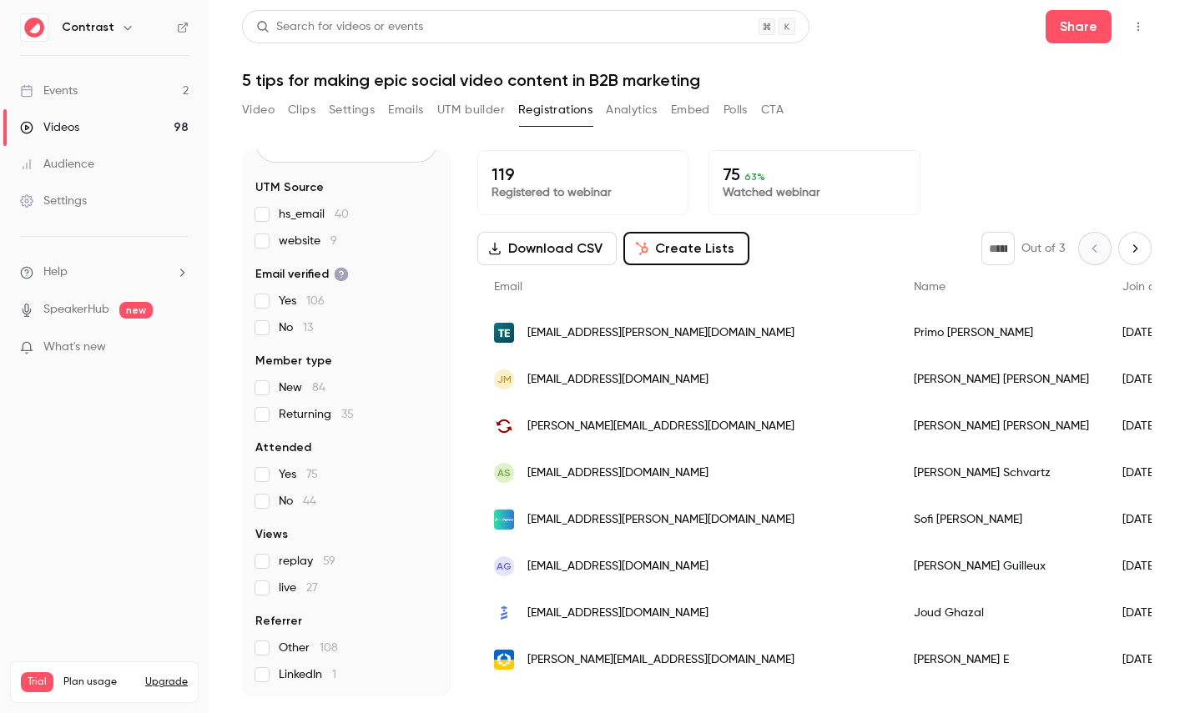
click at [630, 123] on button "Analytics" at bounding box center [632, 110] width 52 height 27
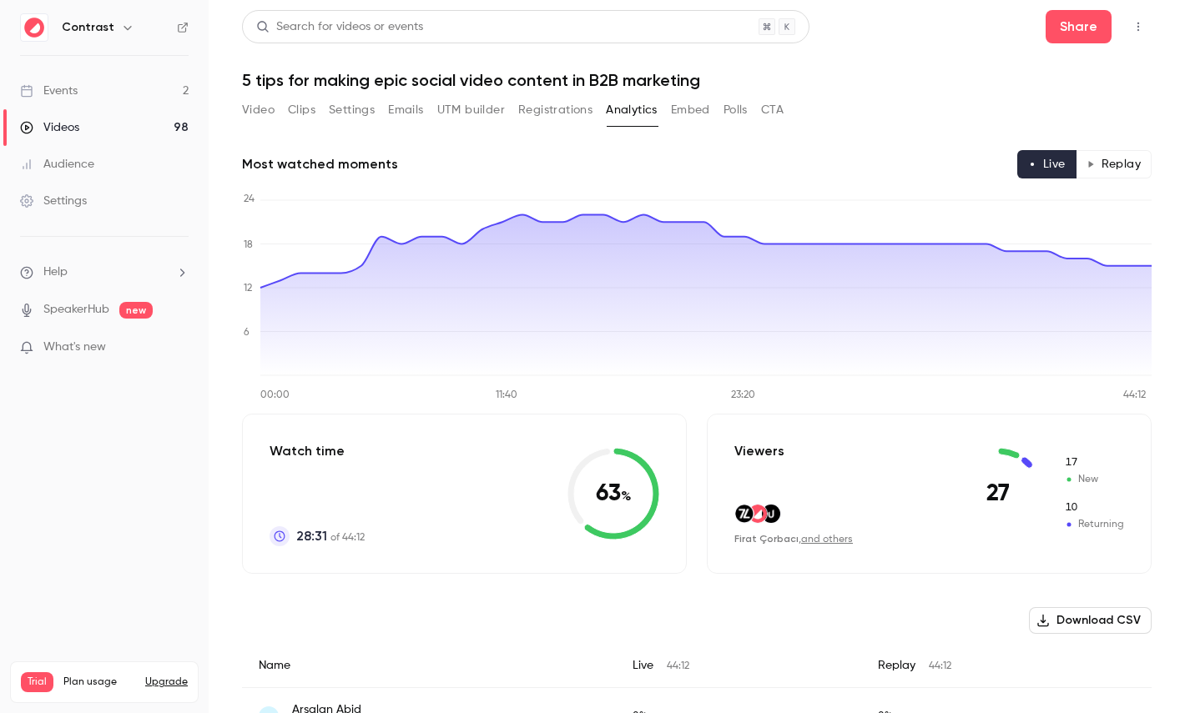
click at [1126, 159] on button "Replay" at bounding box center [1114, 164] width 76 height 28
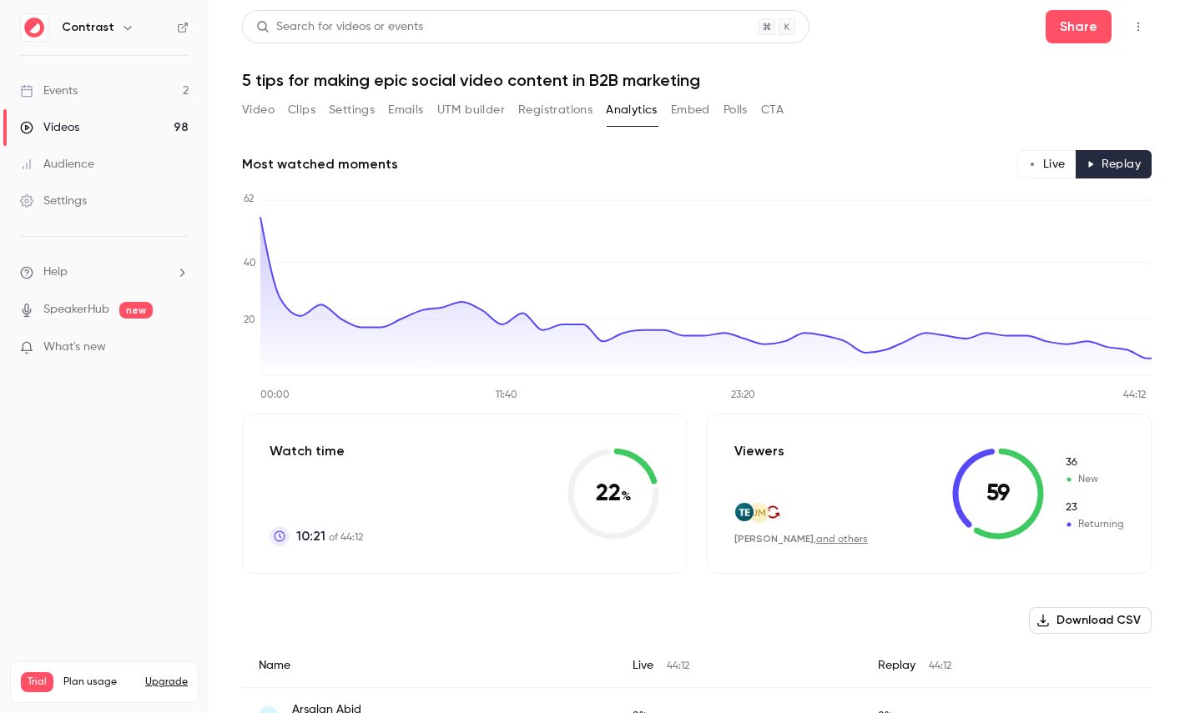
click at [1062, 159] on button "Live" at bounding box center [1046, 164] width 59 height 28
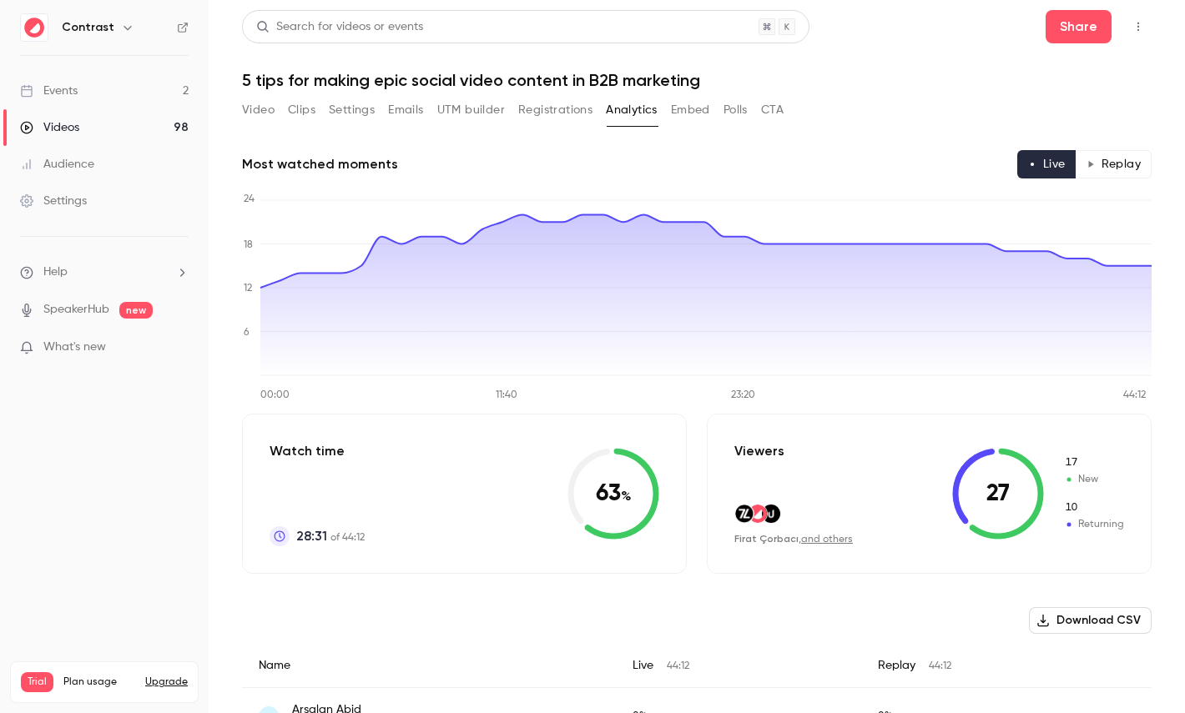
click at [756, 114] on div "Video Clips Settings Emails UTM builder Registrations Analytics Embed Polls CTA" at bounding box center [513, 110] width 542 height 27
click at [738, 114] on button "Polls" at bounding box center [735, 110] width 24 height 27
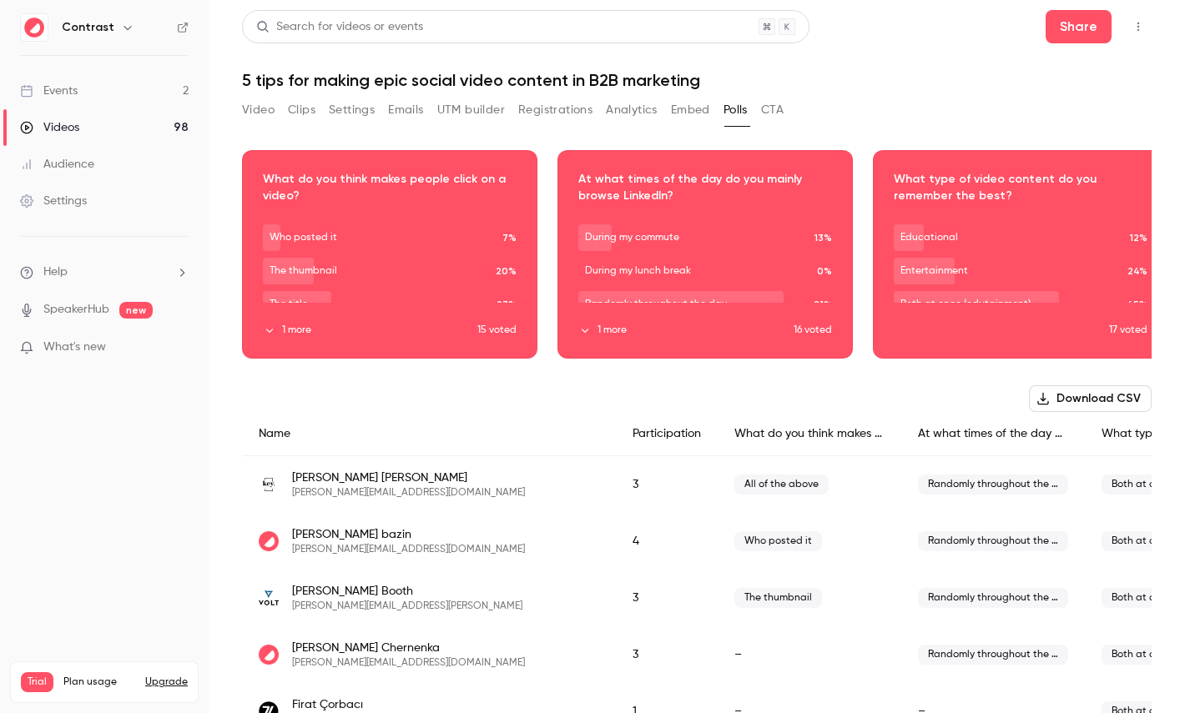
click at [784, 99] on button "CTA" at bounding box center [772, 110] width 23 height 27
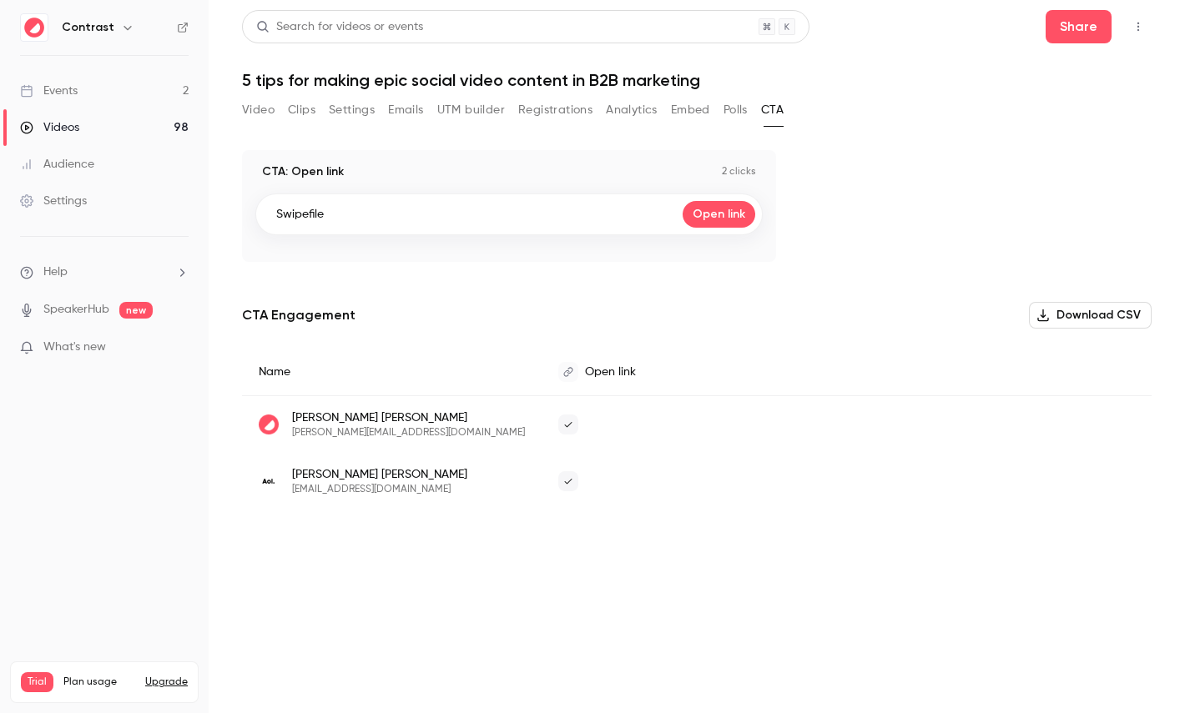
click at [254, 103] on button "Video" at bounding box center [258, 110] width 33 height 27
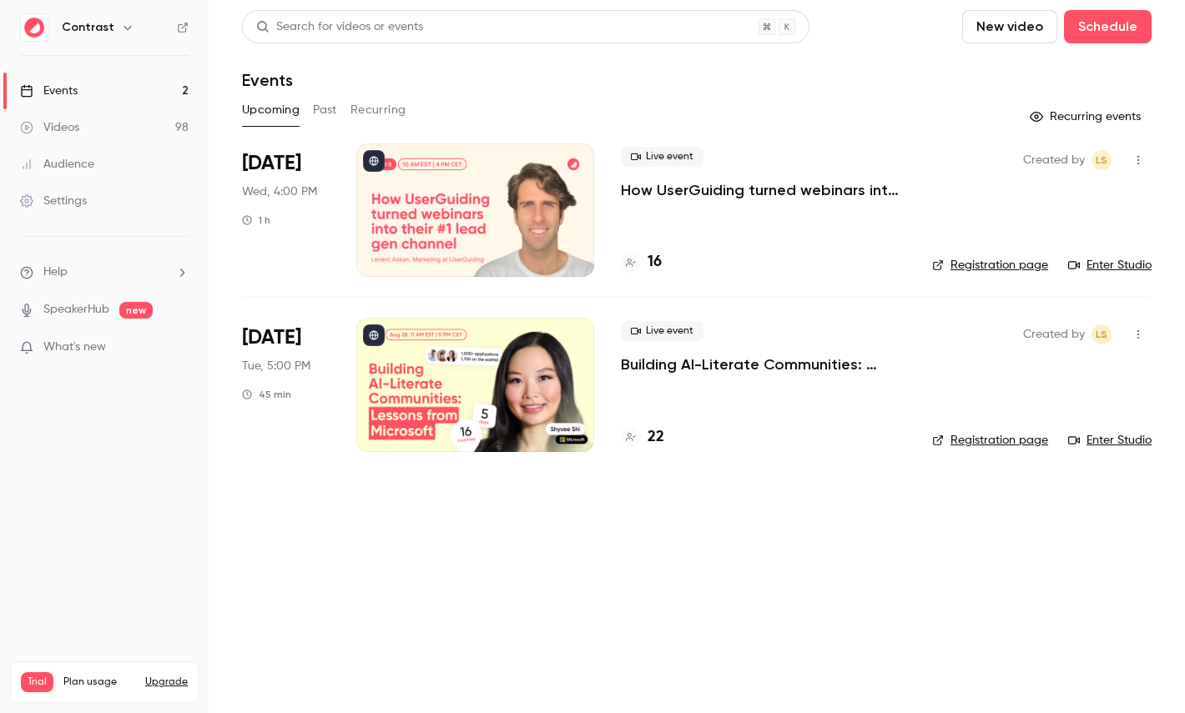
click at [126, 31] on icon "button" at bounding box center [127, 27] width 13 height 13
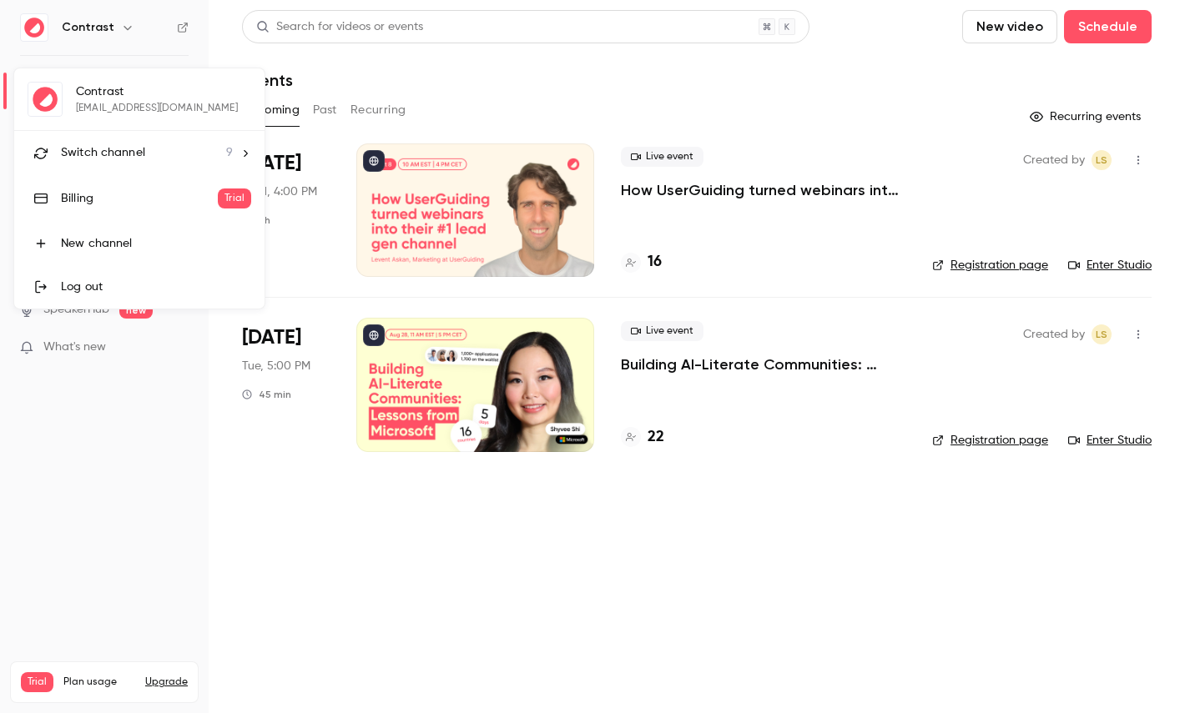
click at [116, 169] on li "Switch channel 9" at bounding box center [139, 153] width 250 height 44
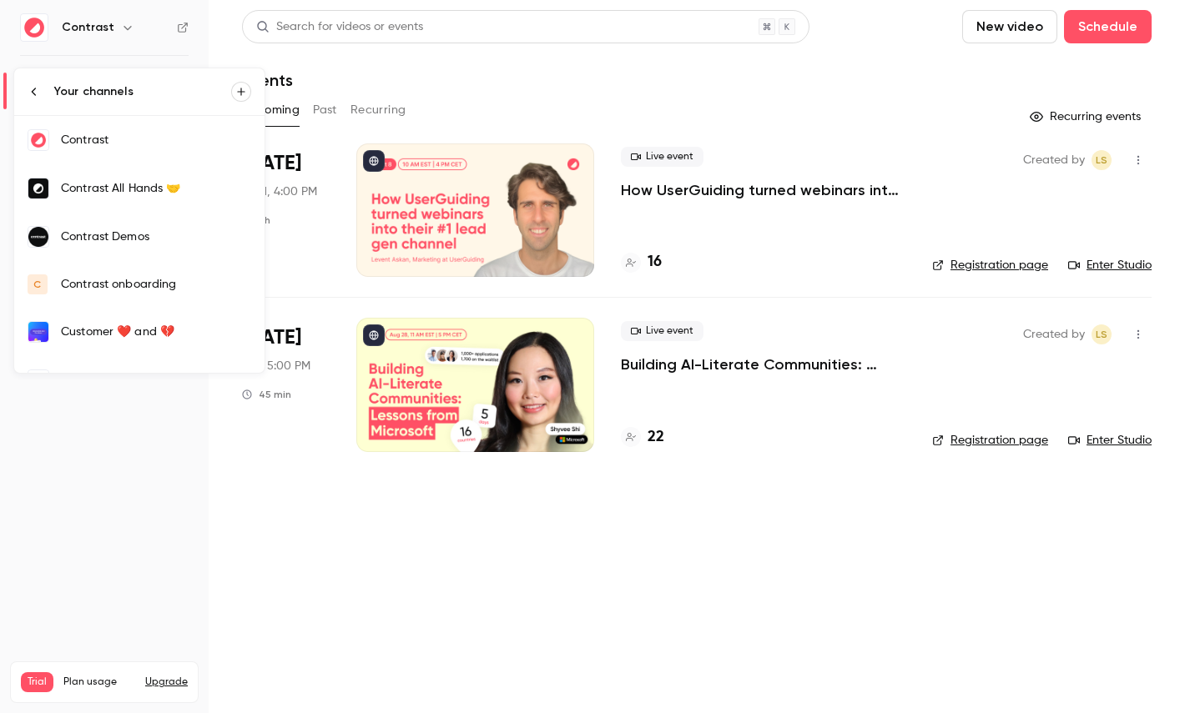
click at [118, 239] on div "Contrast Demos" at bounding box center [156, 237] width 190 height 17
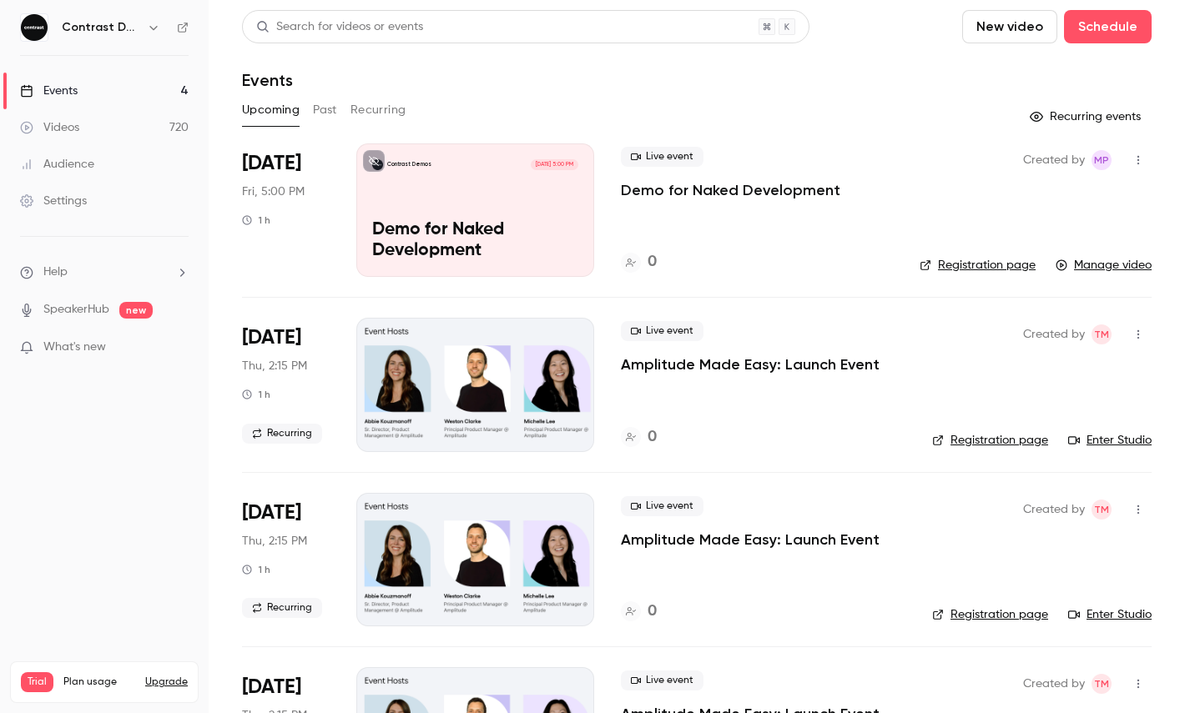
click at [91, 134] on link "Videos 720" at bounding box center [104, 127] width 209 height 37
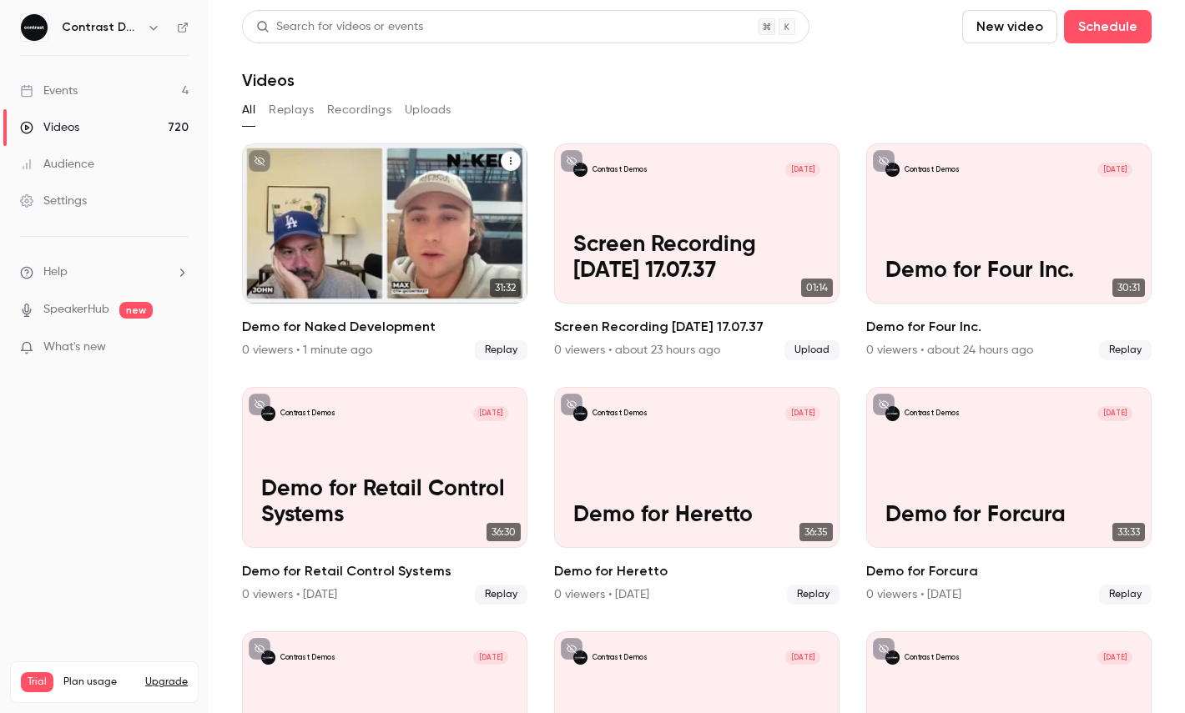
click at [515, 164] on icon "Demo for Naked Development" at bounding box center [511, 161] width 10 height 10
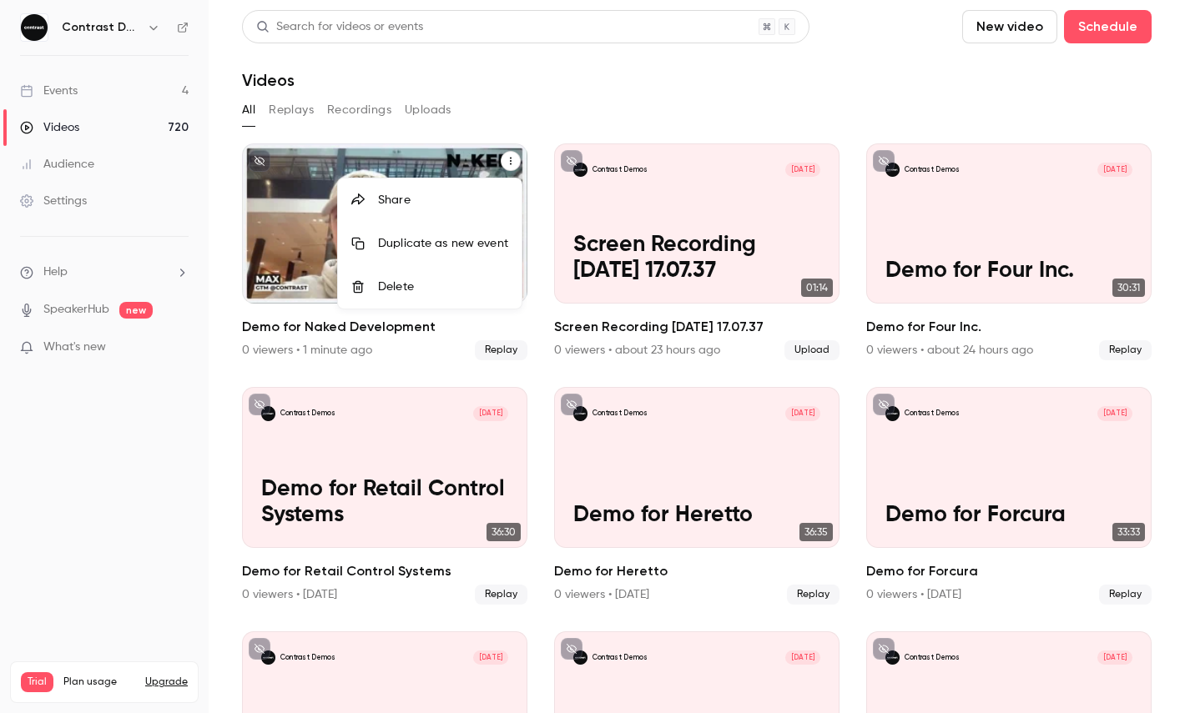
click at [479, 198] on div "Share" at bounding box center [443, 200] width 130 height 17
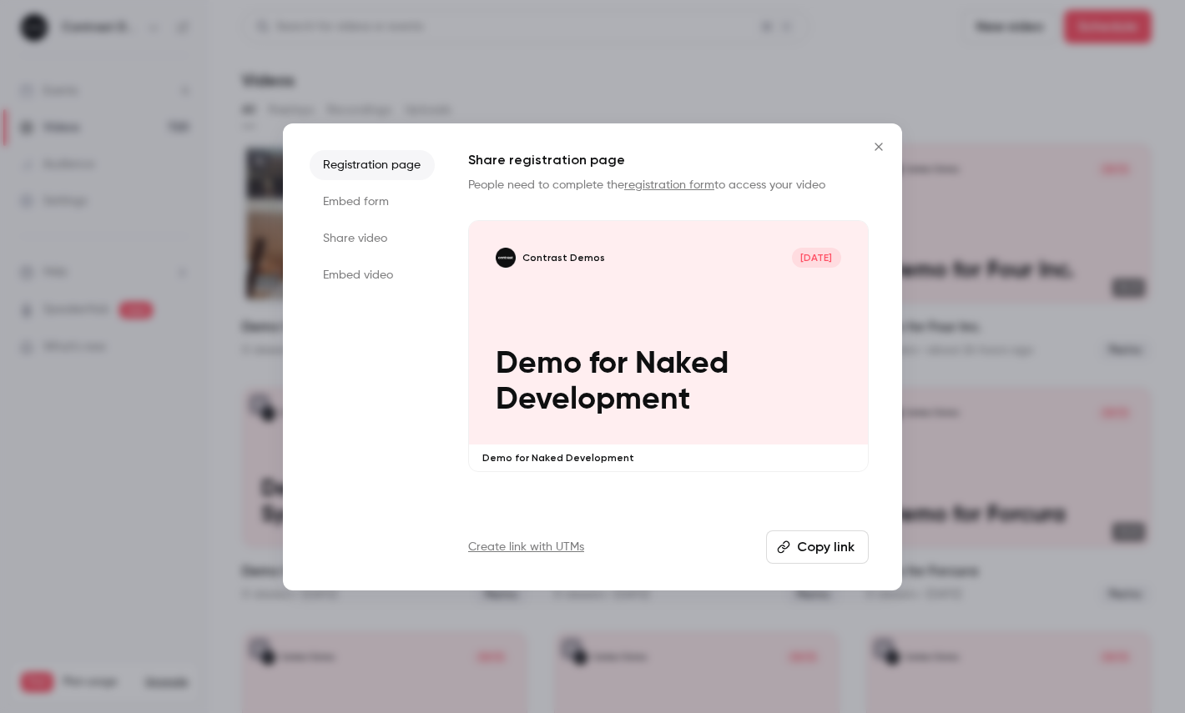
click at [369, 246] on li "Share video" at bounding box center [372, 239] width 125 height 30
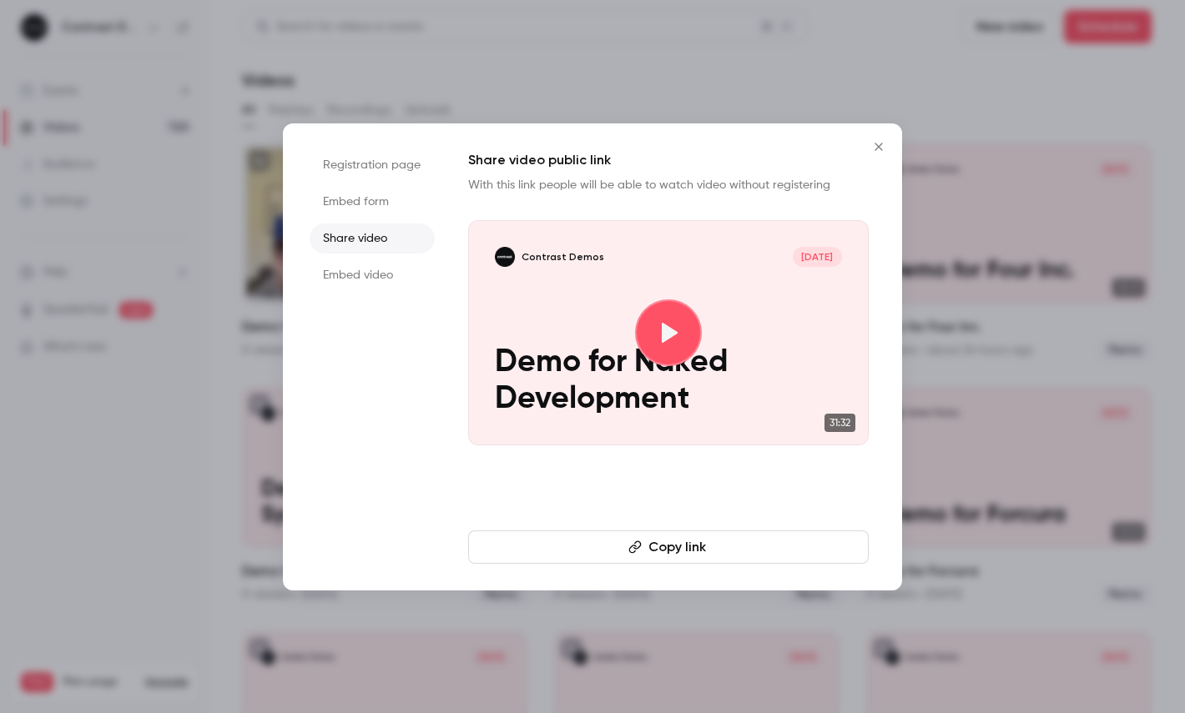
click at [567, 535] on button "Copy link" at bounding box center [668, 547] width 401 height 33
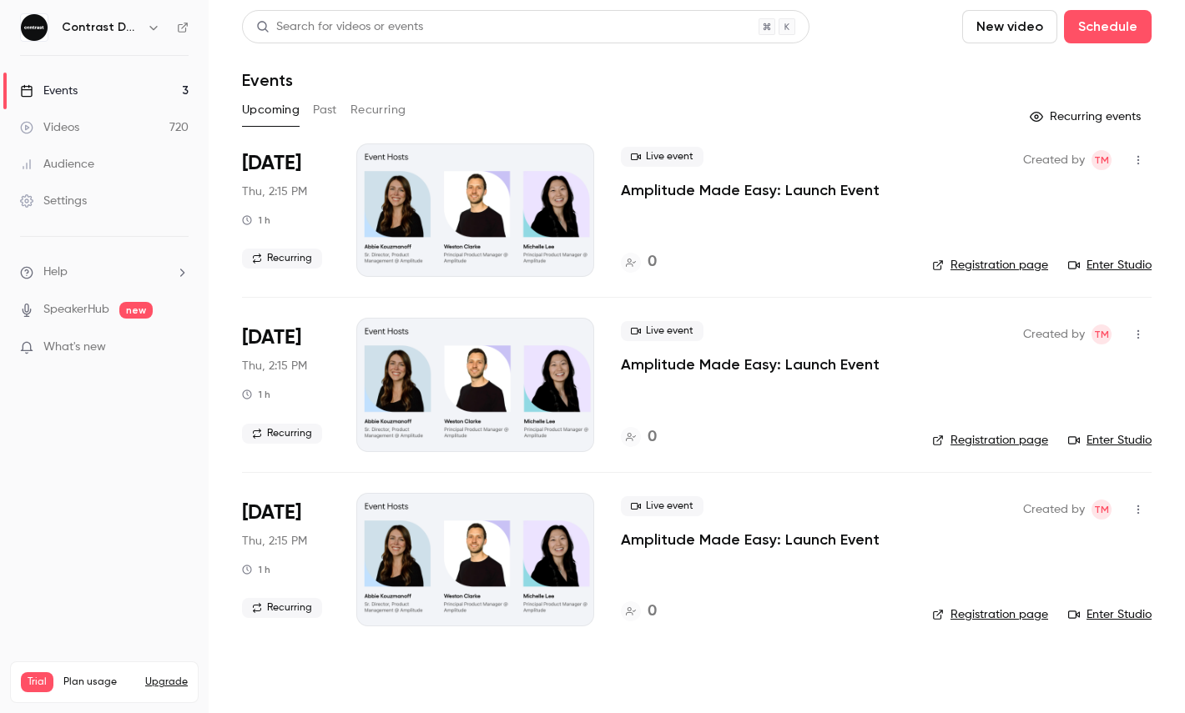
click at [1025, 37] on button "New video" at bounding box center [1009, 26] width 95 height 33
click at [1011, 75] on div "Record" at bounding box center [1070, 72] width 127 height 17
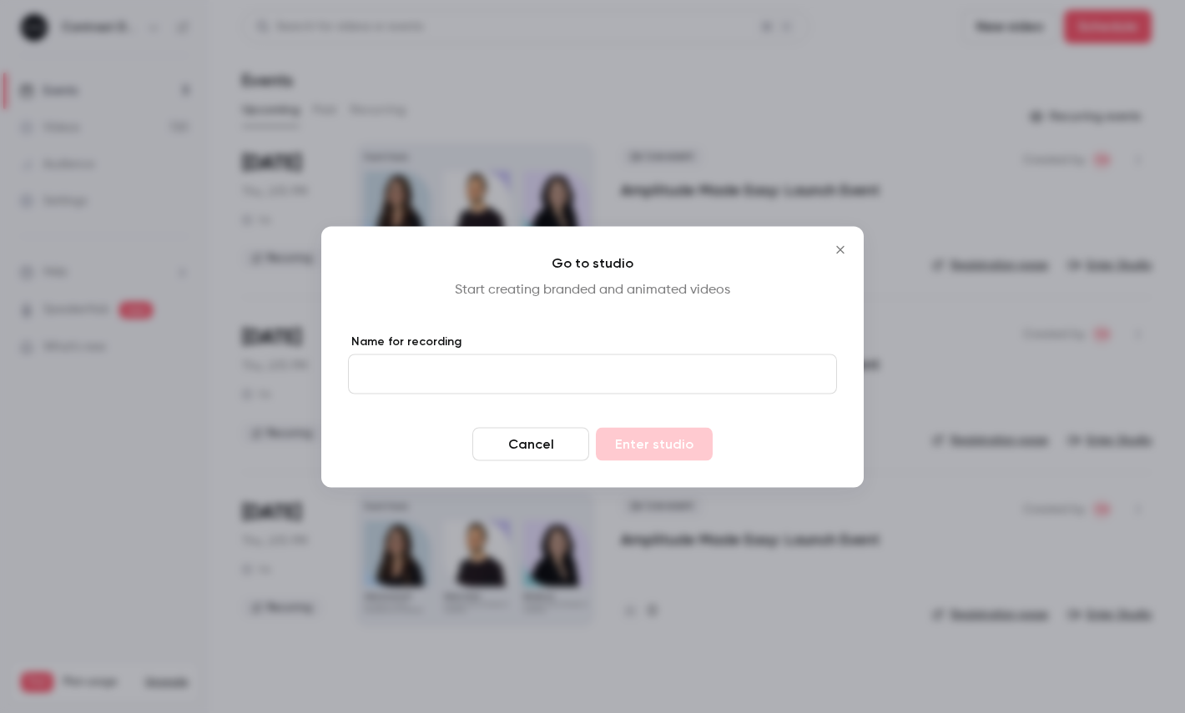
click at [503, 406] on form "Name for recording Cancel Enter studio" at bounding box center [592, 397] width 489 height 128
click at [527, 384] on input "Name for recording" at bounding box center [592, 374] width 489 height 40
type input "****"
click at [652, 443] on button "Enter studio" at bounding box center [654, 443] width 117 height 33
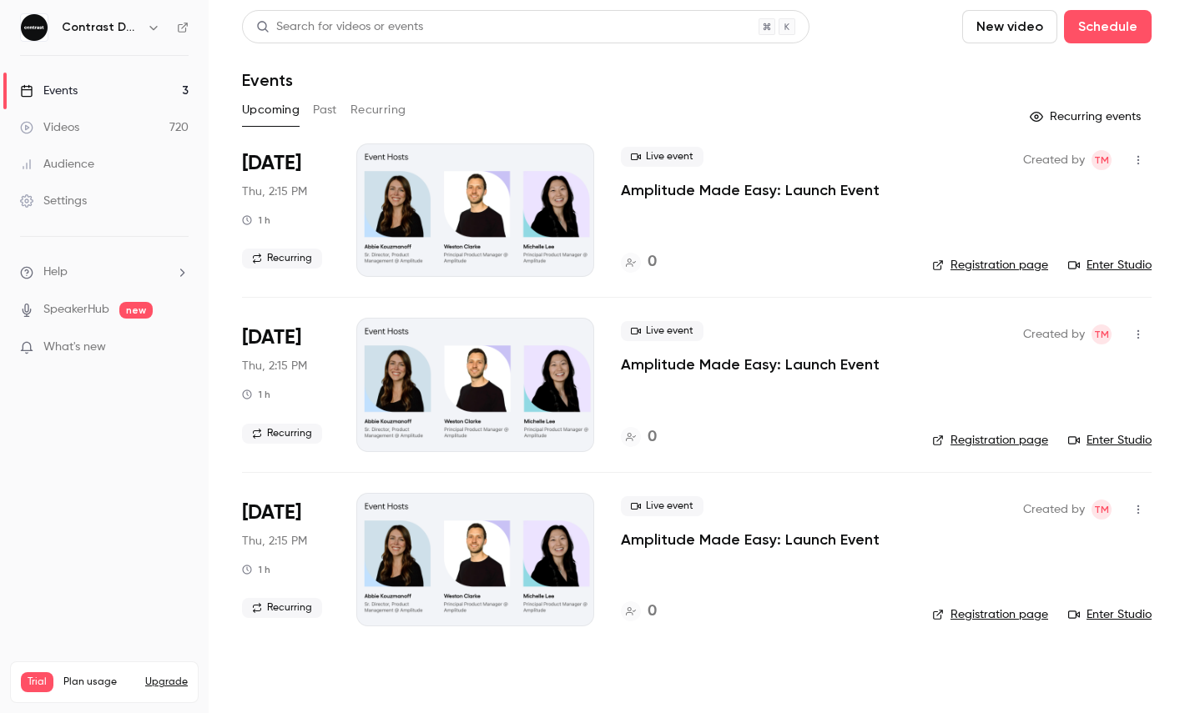
click at [127, 119] on link "Videos 720" at bounding box center [104, 127] width 209 height 37
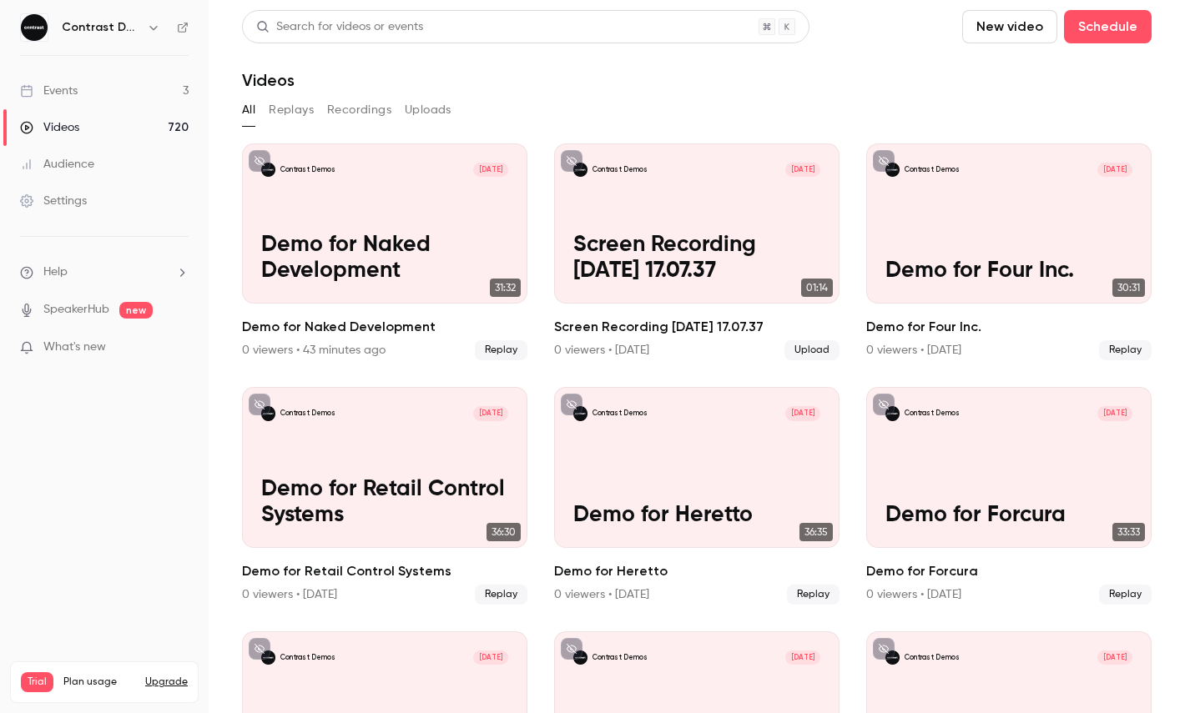
click at [285, 107] on button "Replays" at bounding box center [291, 110] width 45 height 27
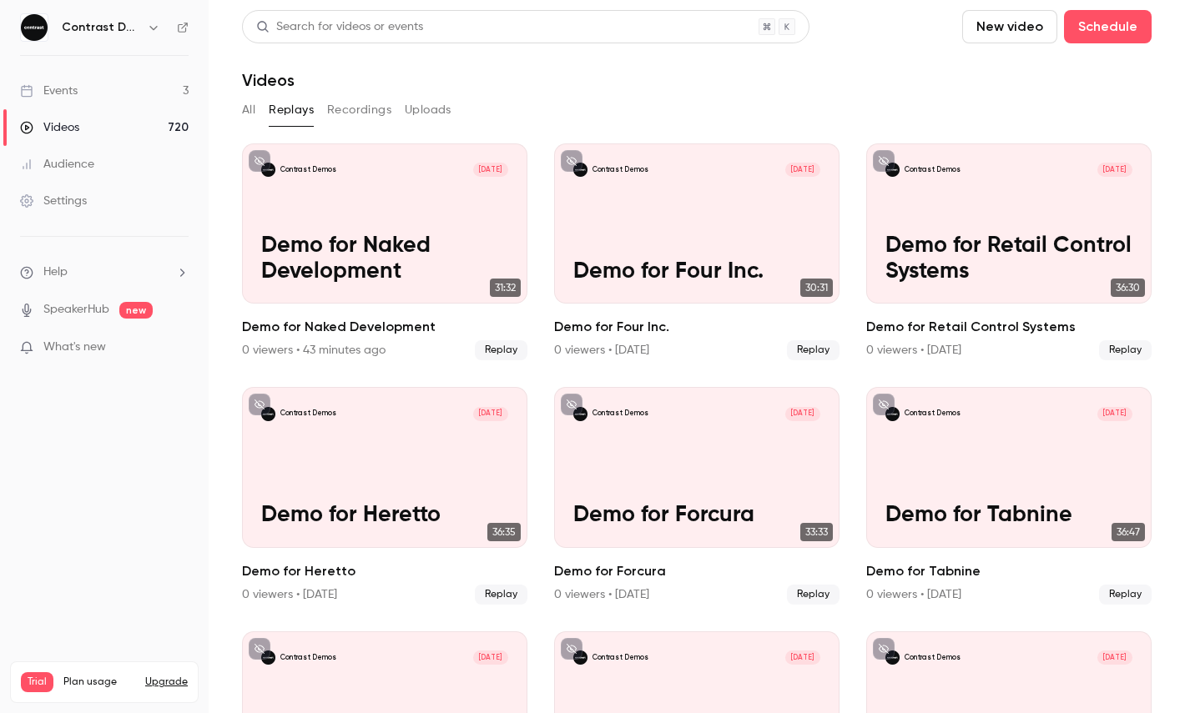
click at [343, 116] on button "Recordings" at bounding box center [359, 110] width 64 height 27
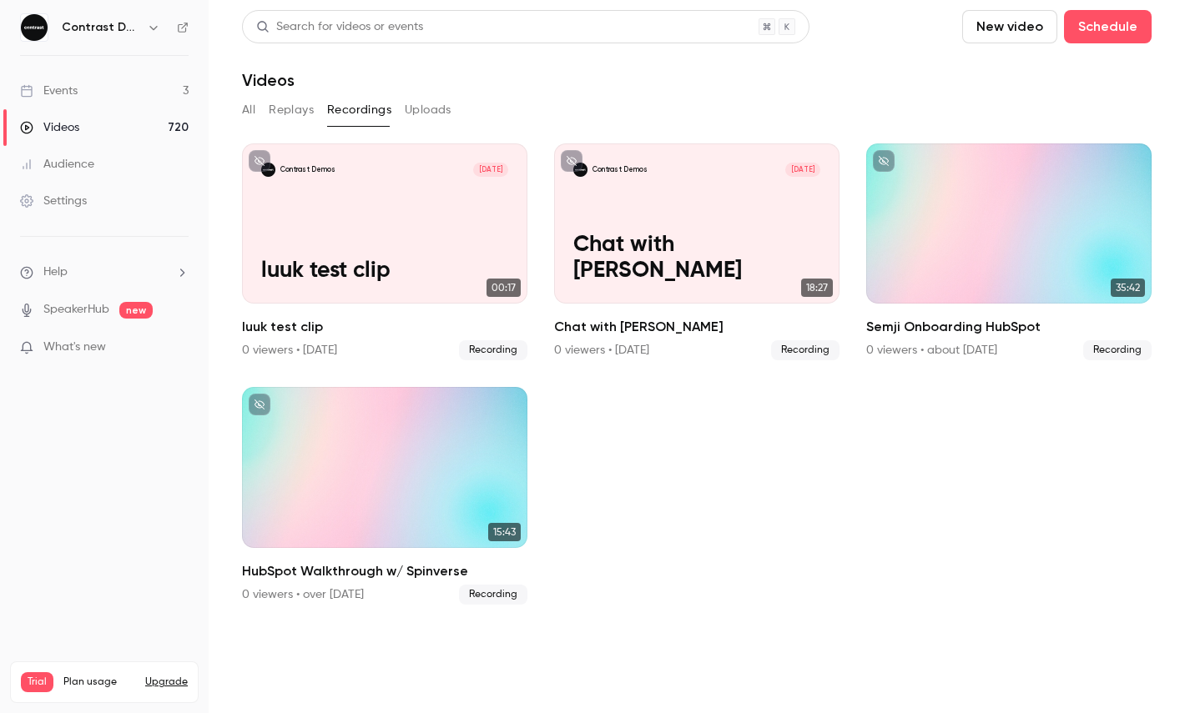
click at [552, 83] on div "Videos" at bounding box center [696, 80] width 909 height 20
click at [85, 96] on link "Events 3" at bounding box center [104, 91] width 209 height 37
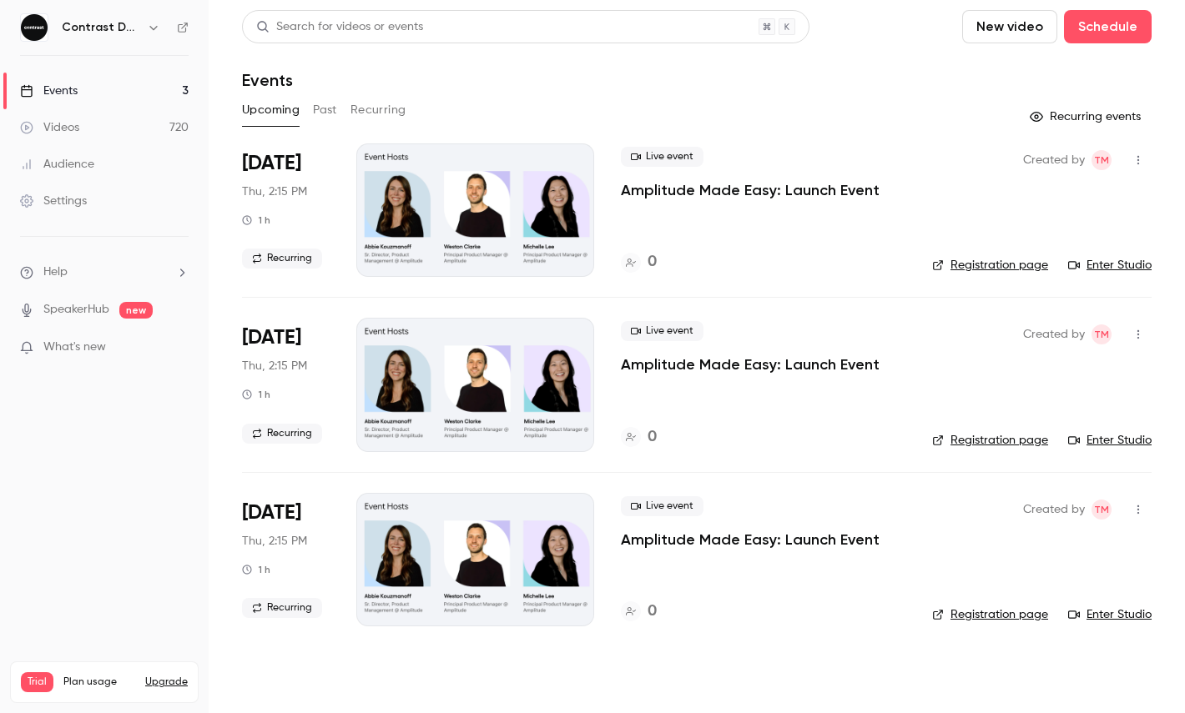
click at [622, 97] on div "Upcoming Past Recurring" at bounding box center [696, 110] width 909 height 27
